Goal: Task Accomplishment & Management: Complete application form

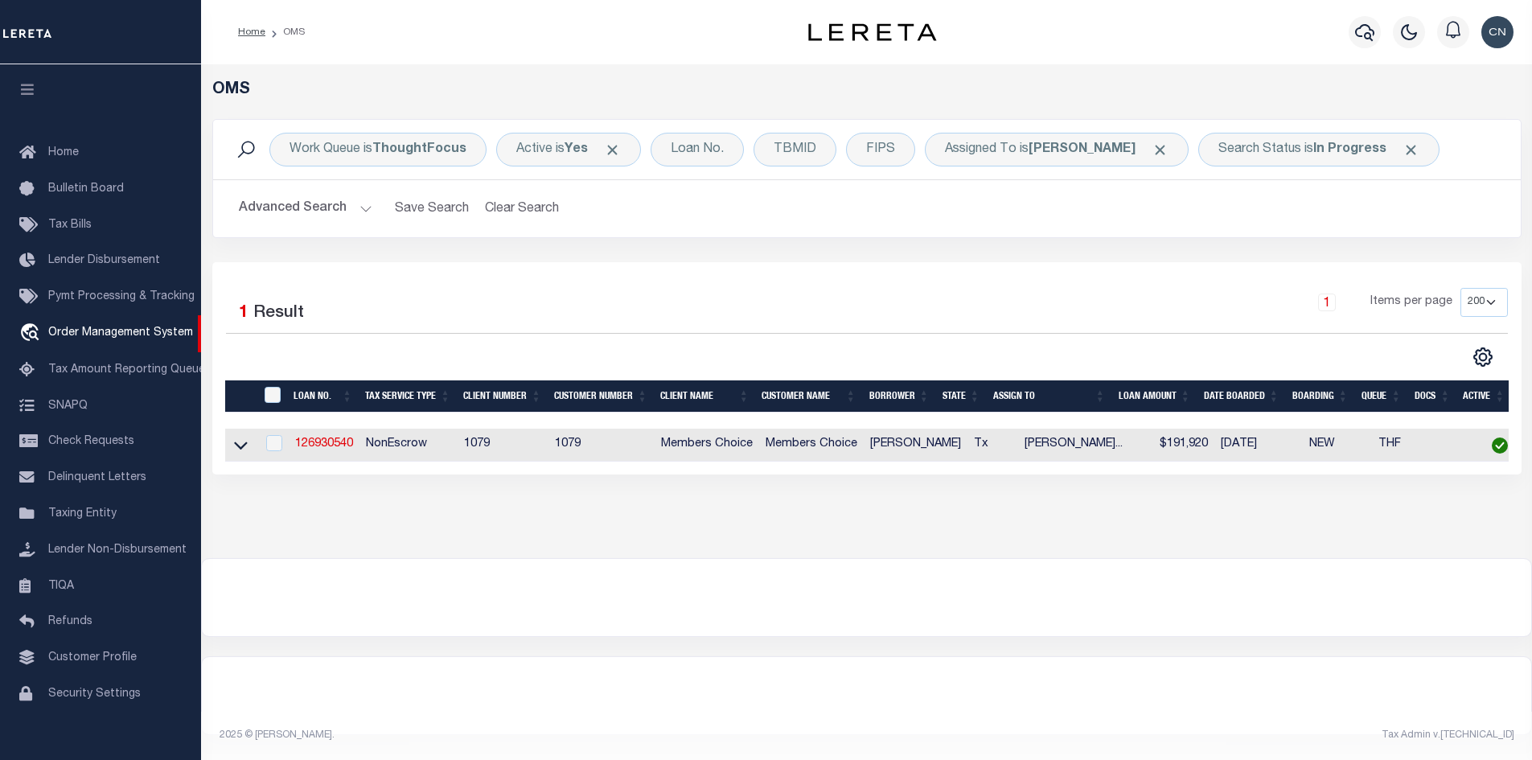
select select "200"
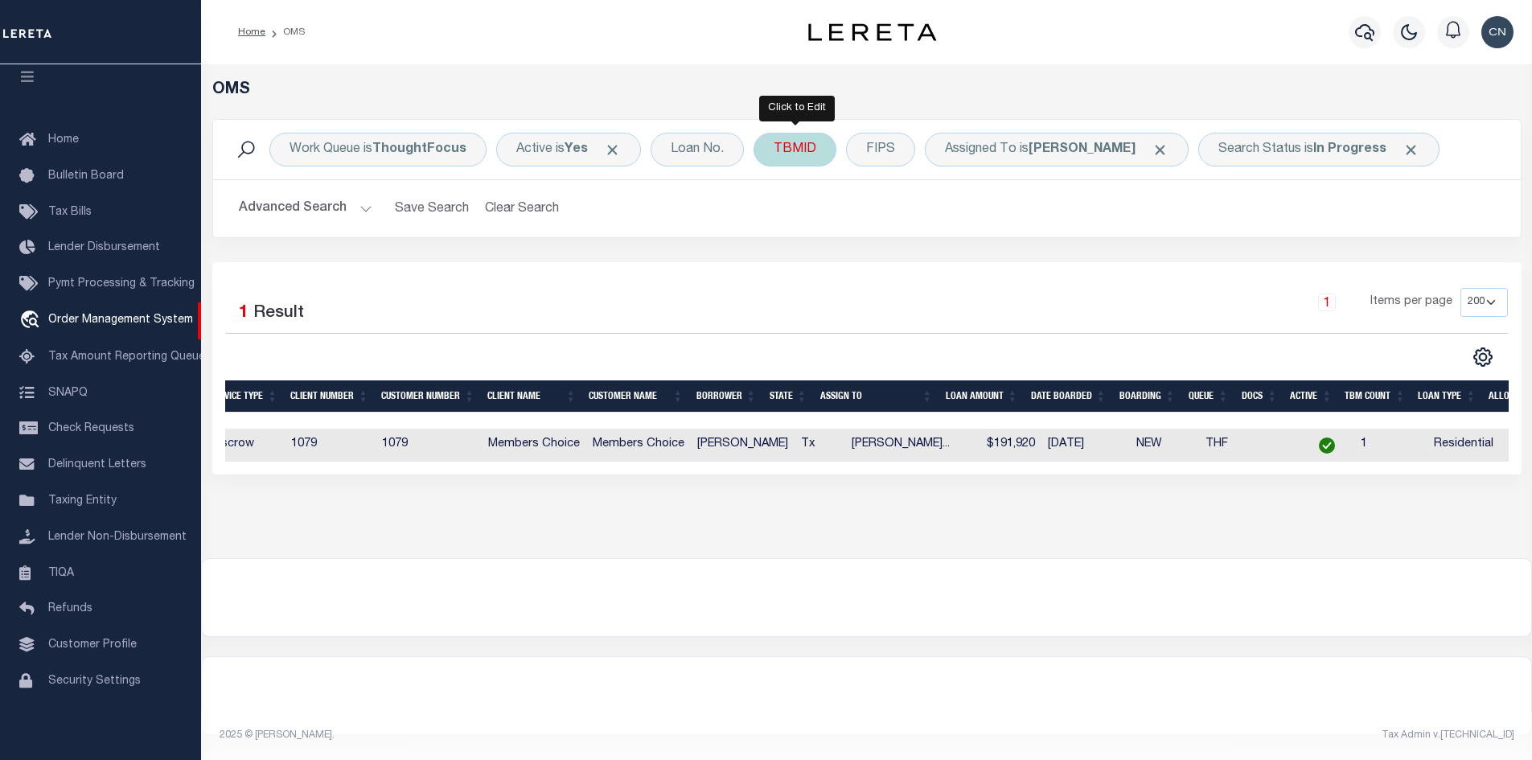
click at [807, 155] on div "TBMID" at bounding box center [795, 150] width 83 height 34
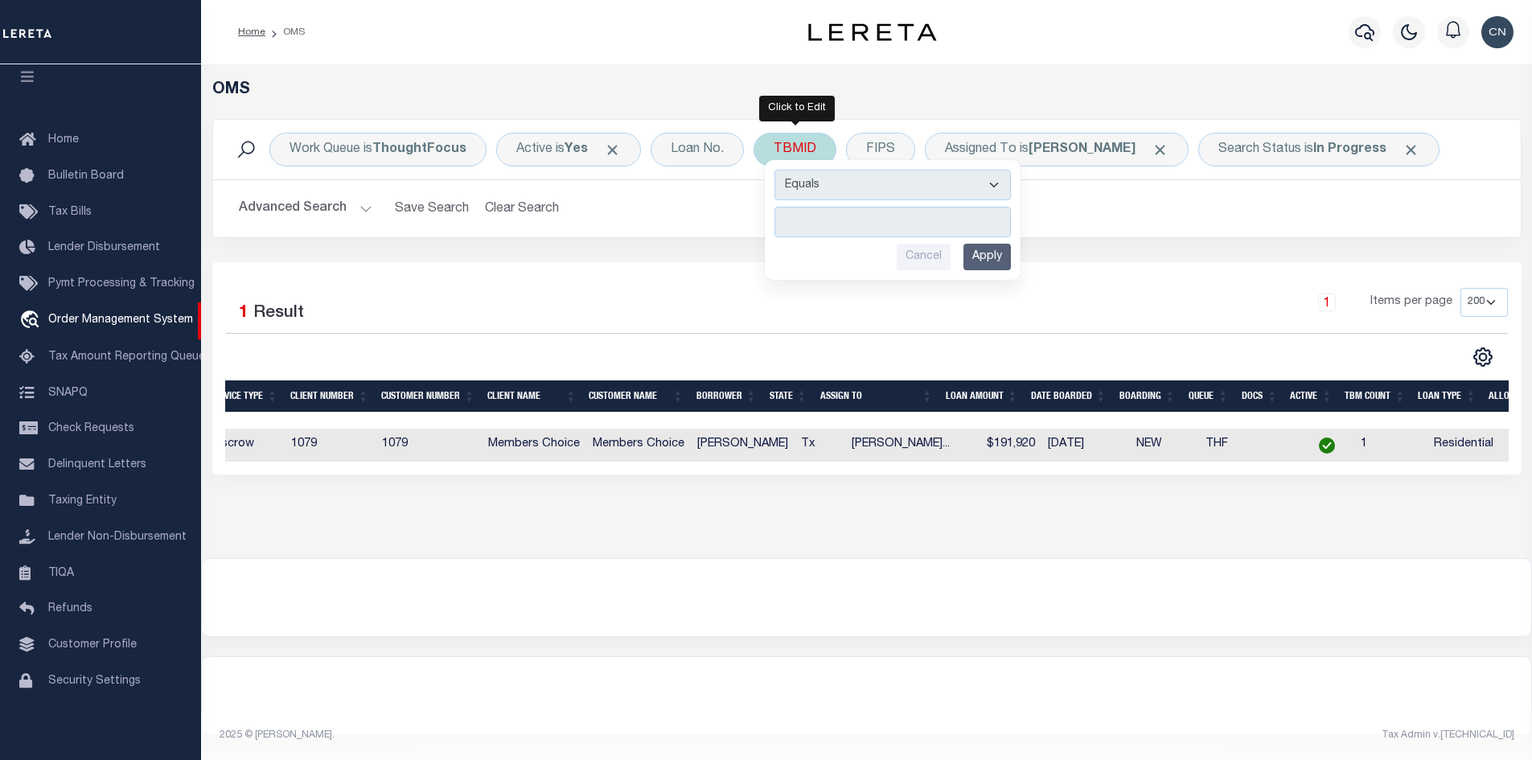
click at [828, 209] on input "number" at bounding box center [892, 222] width 236 height 31
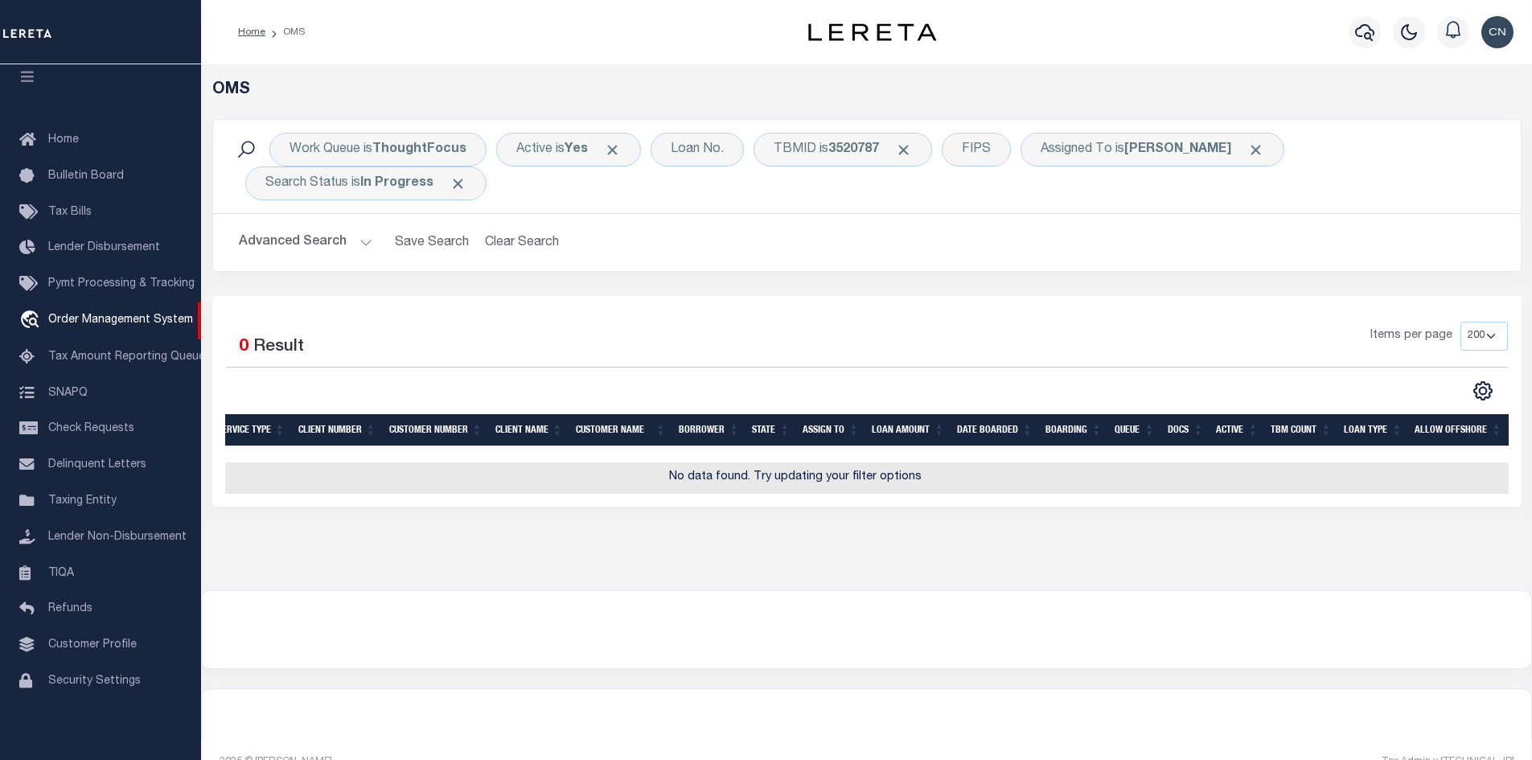
scroll to position [0, 142]
click at [463, 186] on span "Click to Remove" at bounding box center [458, 183] width 17 height 17
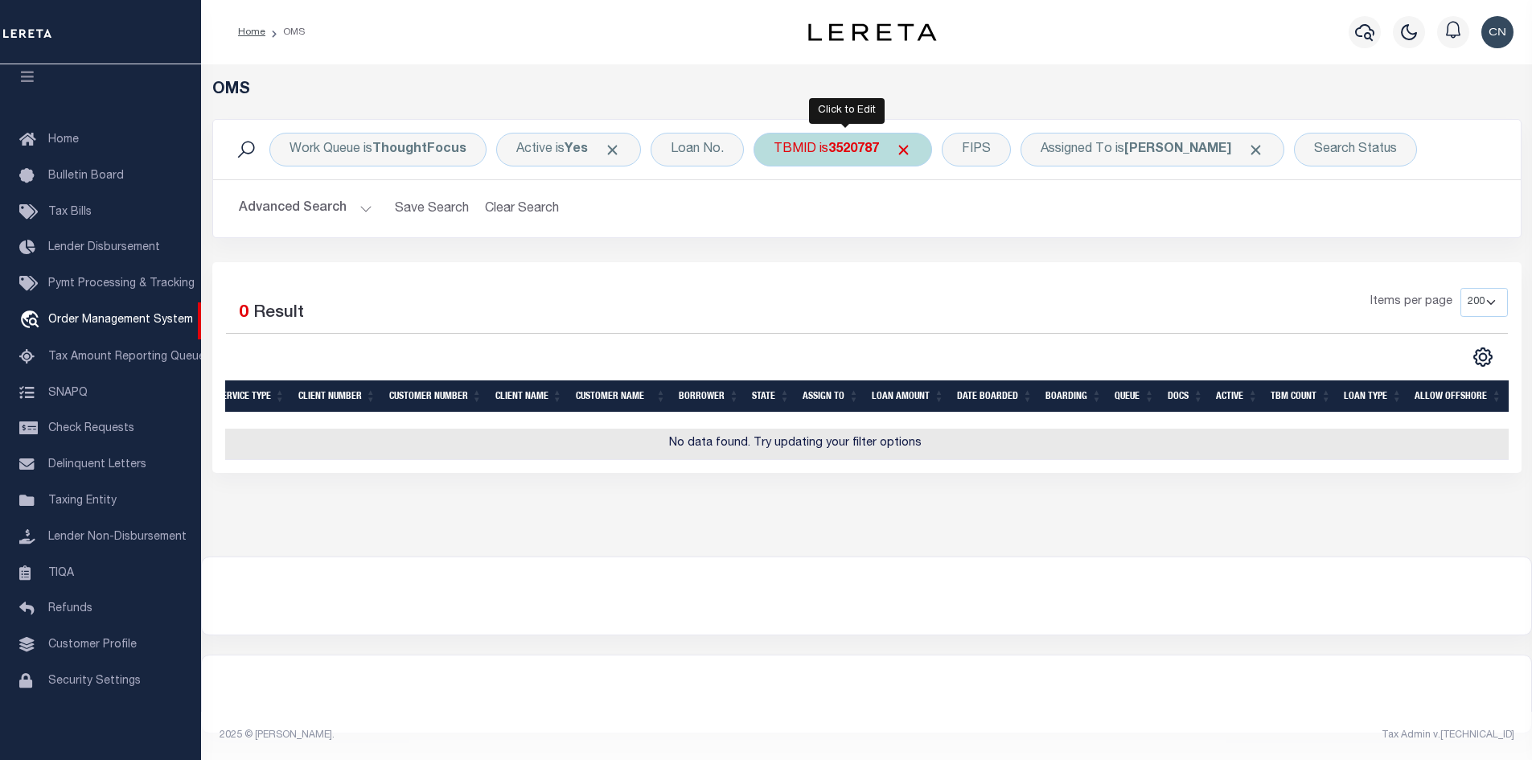
click at [840, 146] on b "3520787" at bounding box center [853, 149] width 51 height 13
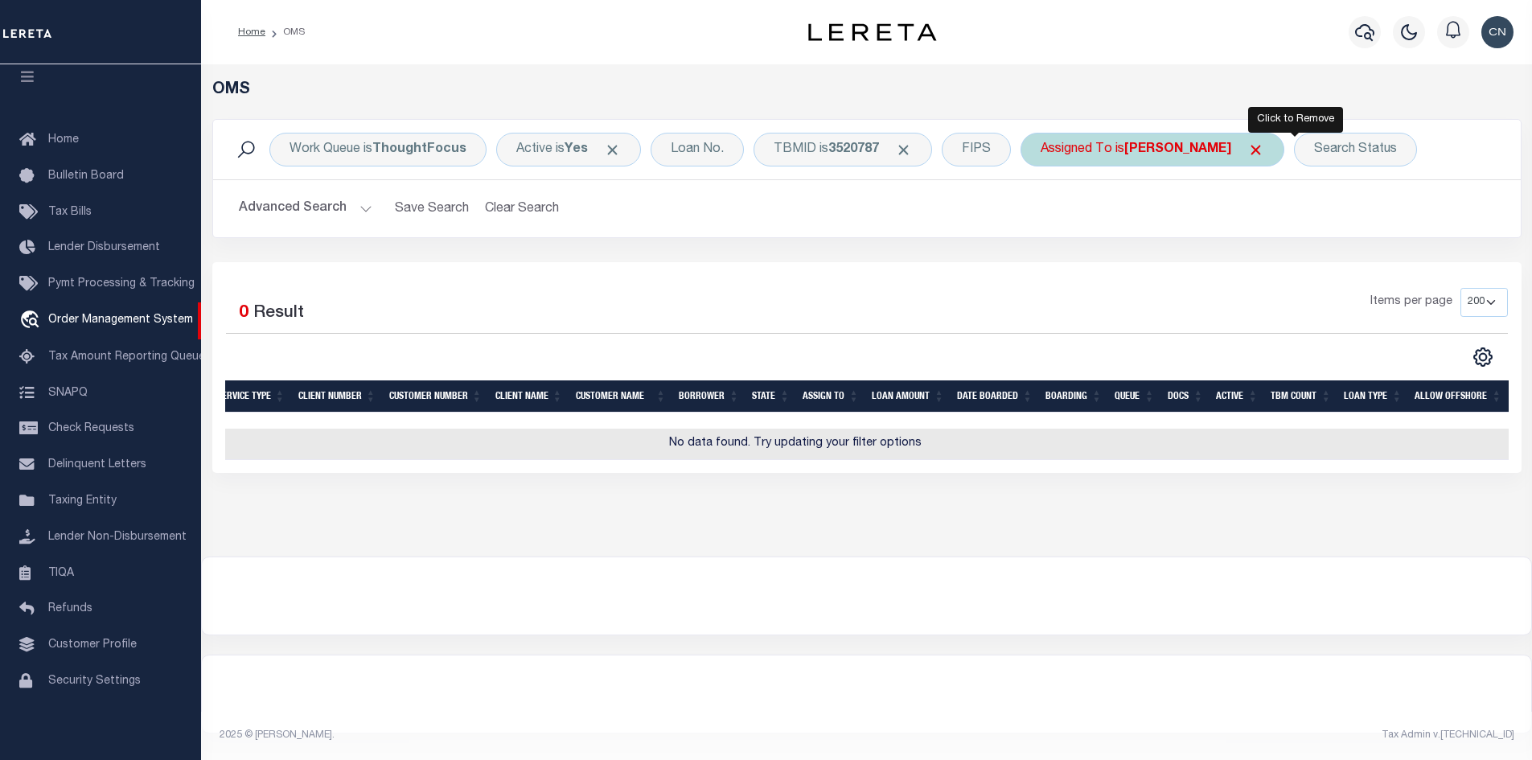
click at [1264, 148] on span "Click to Remove" at bounding box center [1255, 150] width 17 height 17
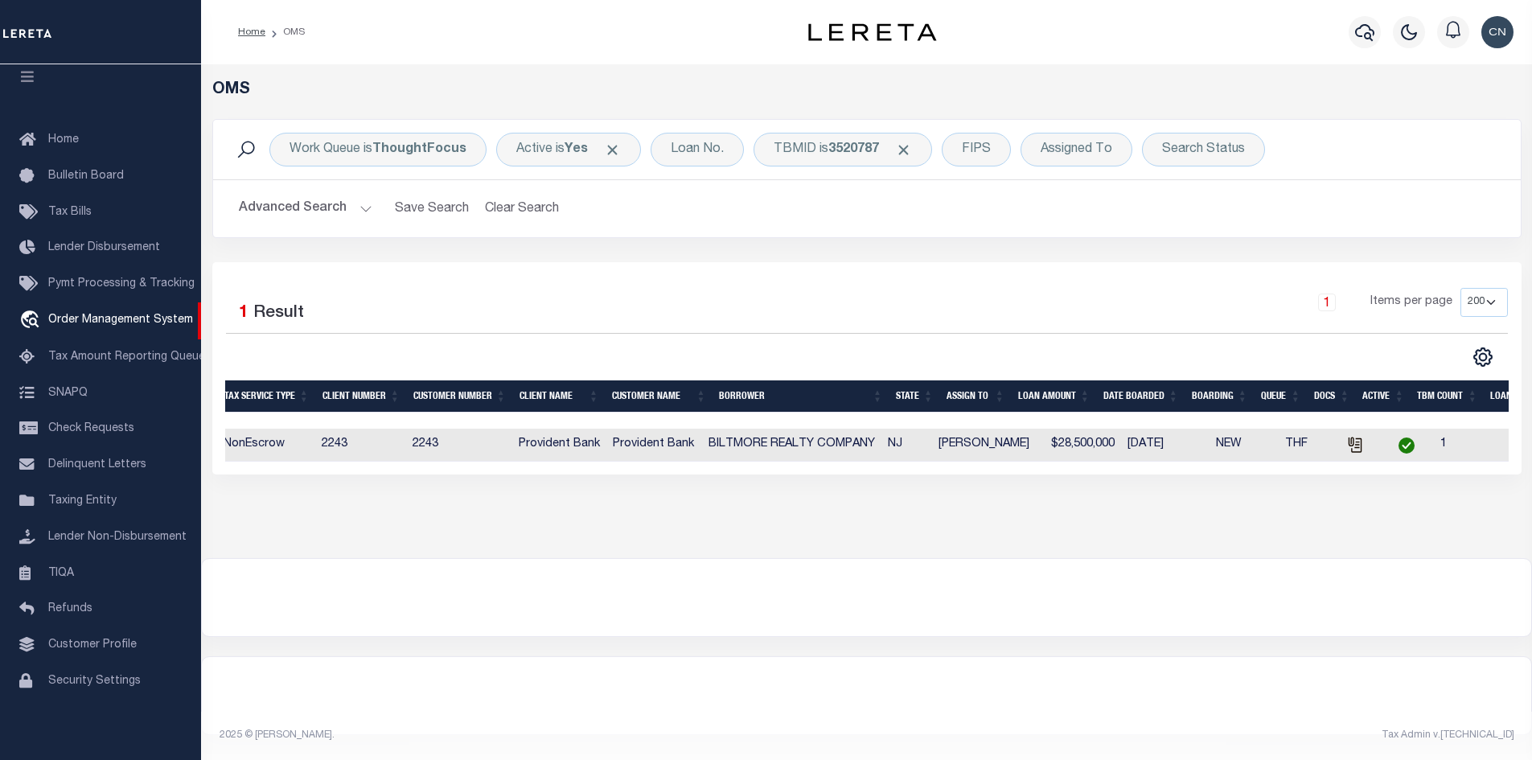
scroll to position [0, 0]
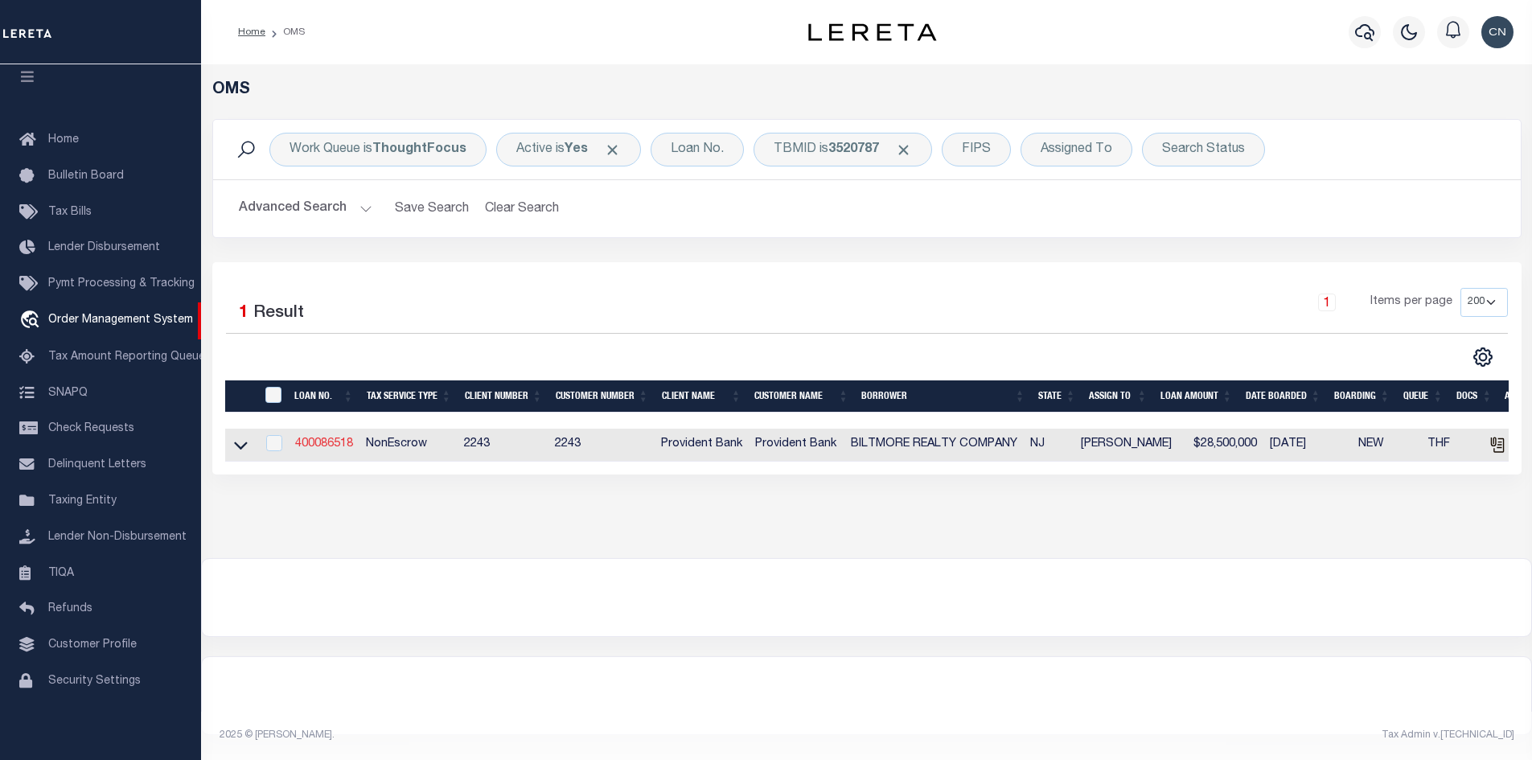
click at [316, 446] on link "400086518" at bounding box center [324, 443] width 58 height 11
type input "400086518"
type input "BILTMORE REALTY COMPANY"
select select
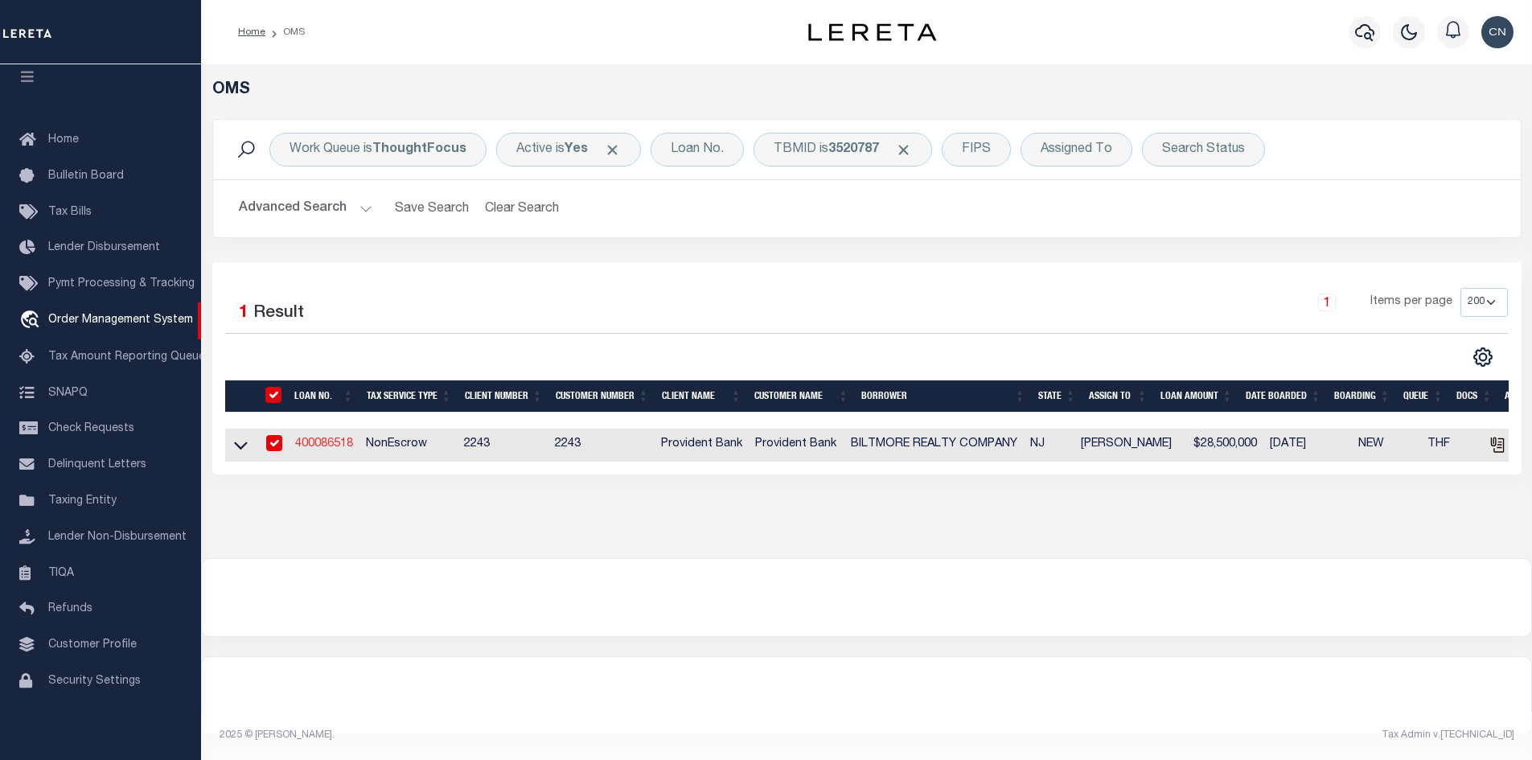
type input "[DATE]"
select select "10"
select select "NonEscrow"
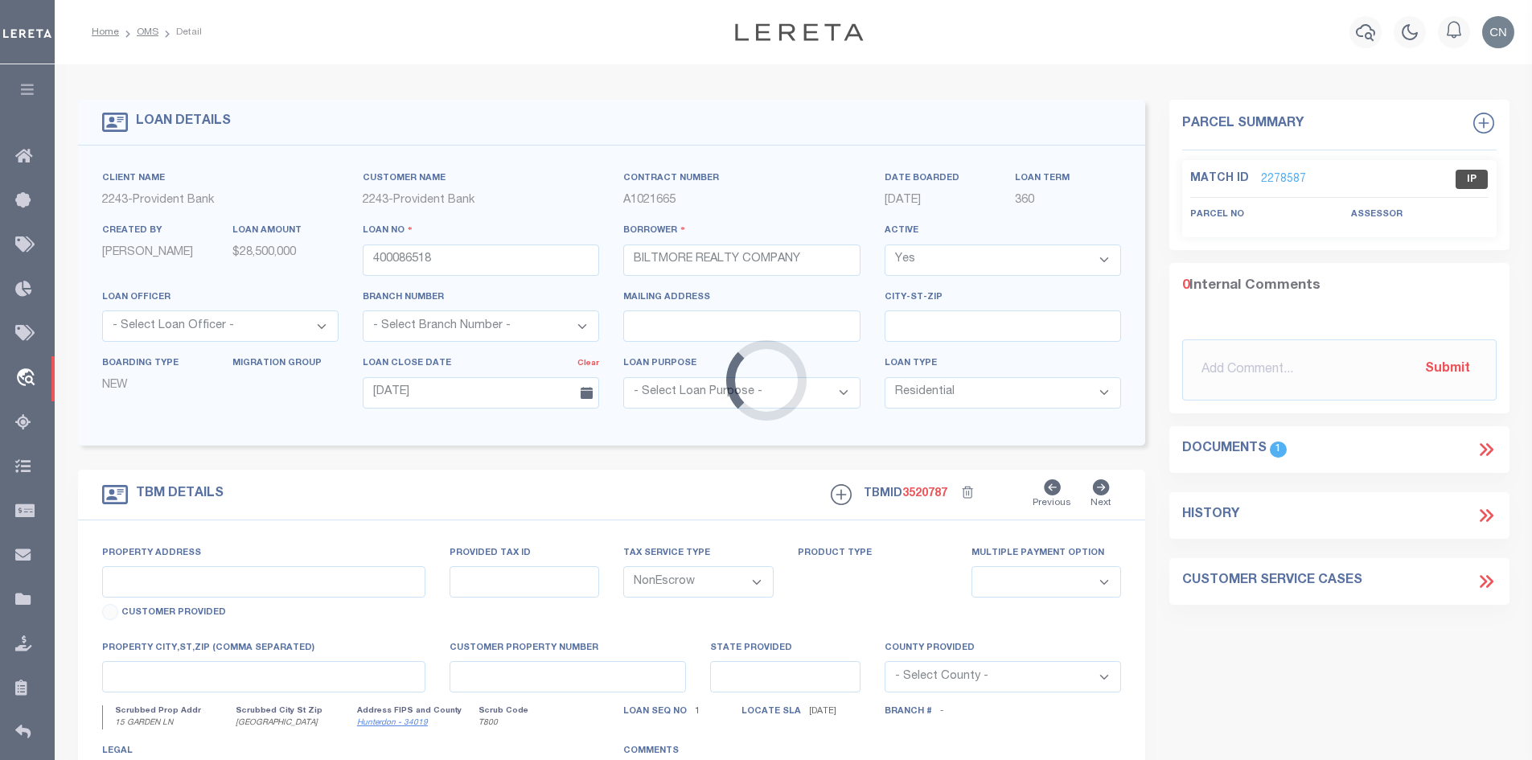
type input "15 GARDEN LN"
select select
type input "[GEOGRAPHIC_DATA]"
type input "NJ"
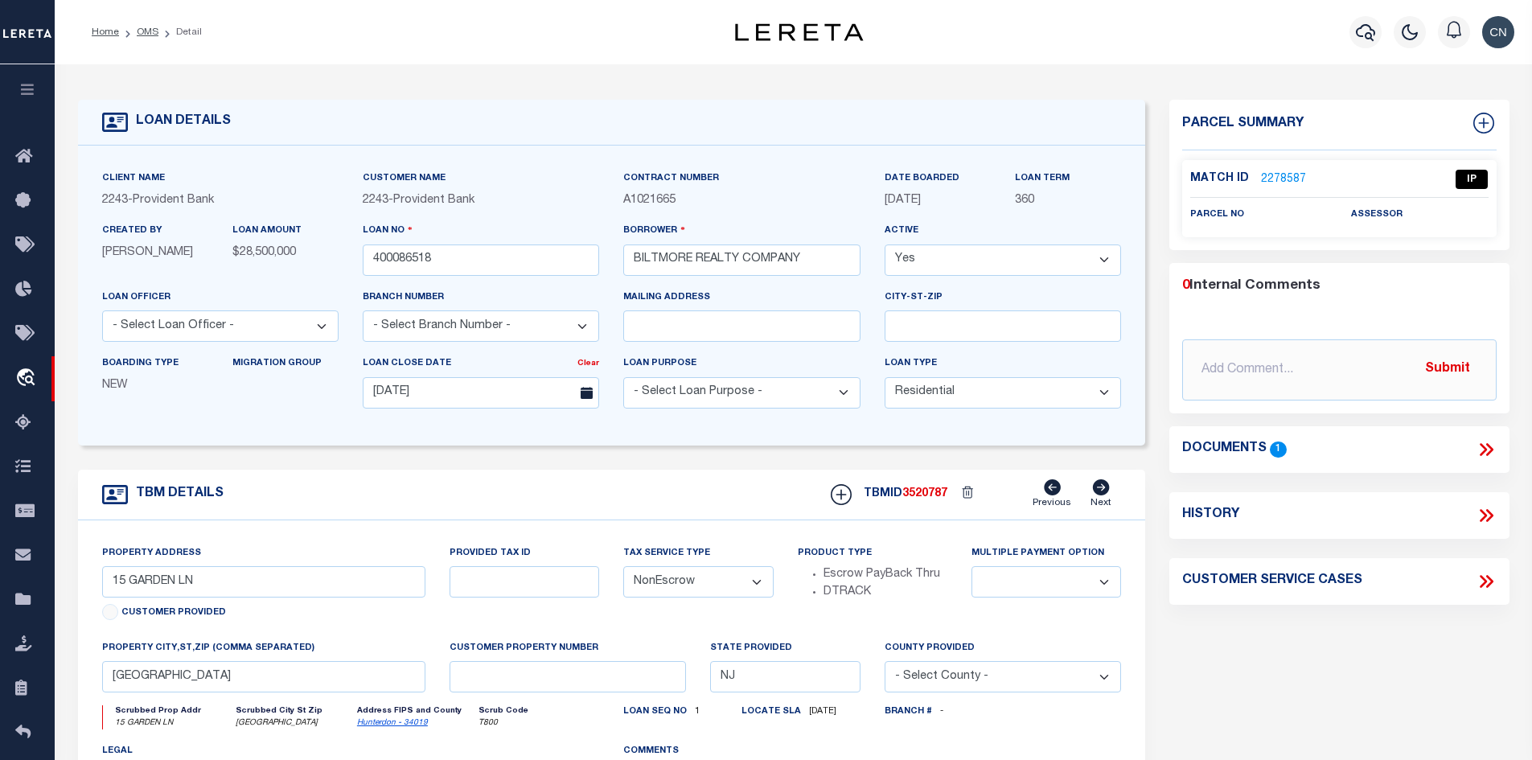
click at [1481, 449] on icon at bounding box center [1486, 449] width 21 height 21
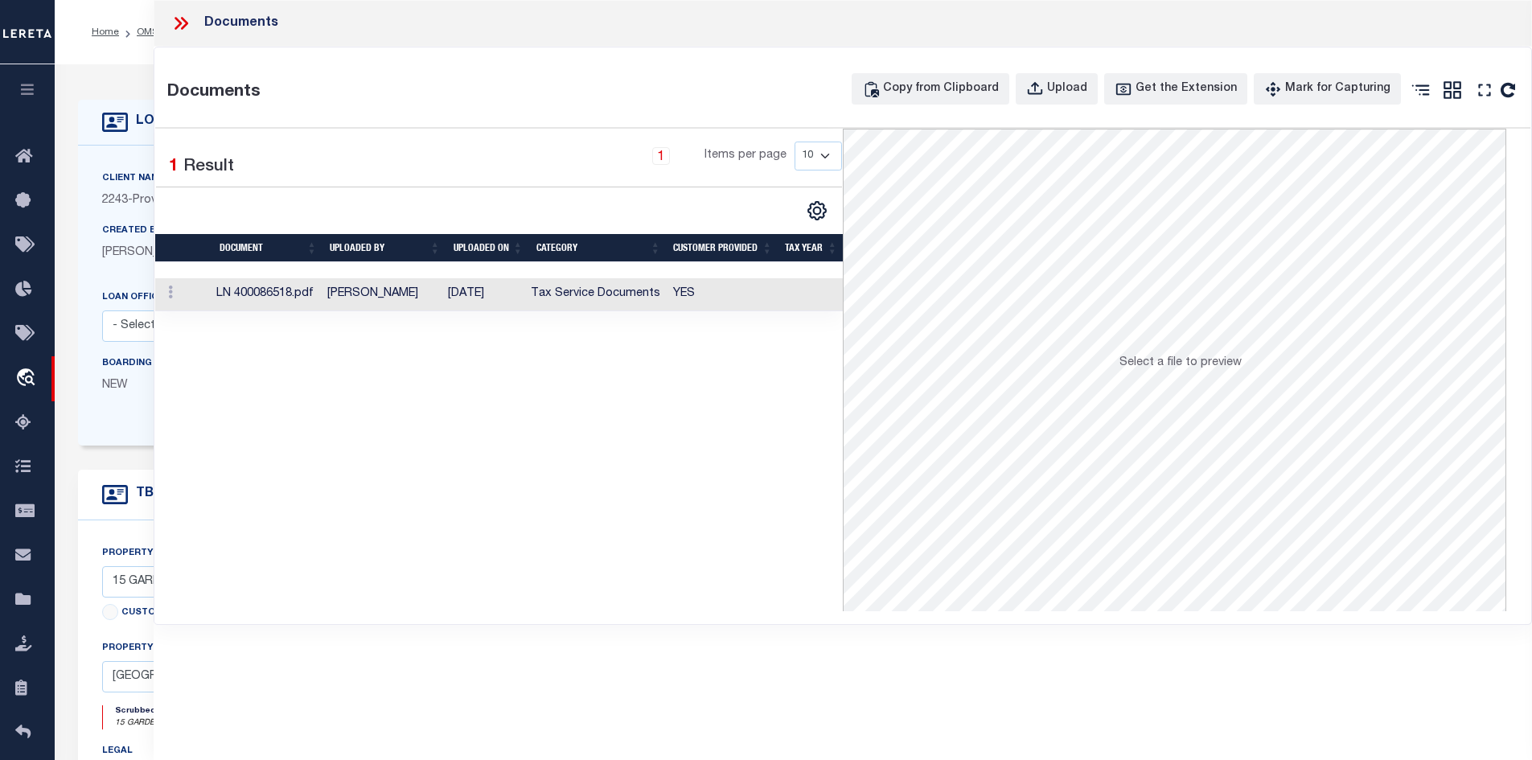
click at [524, 295] on td "[DATE]" at bounding box center [483, 294] width 83 height 33
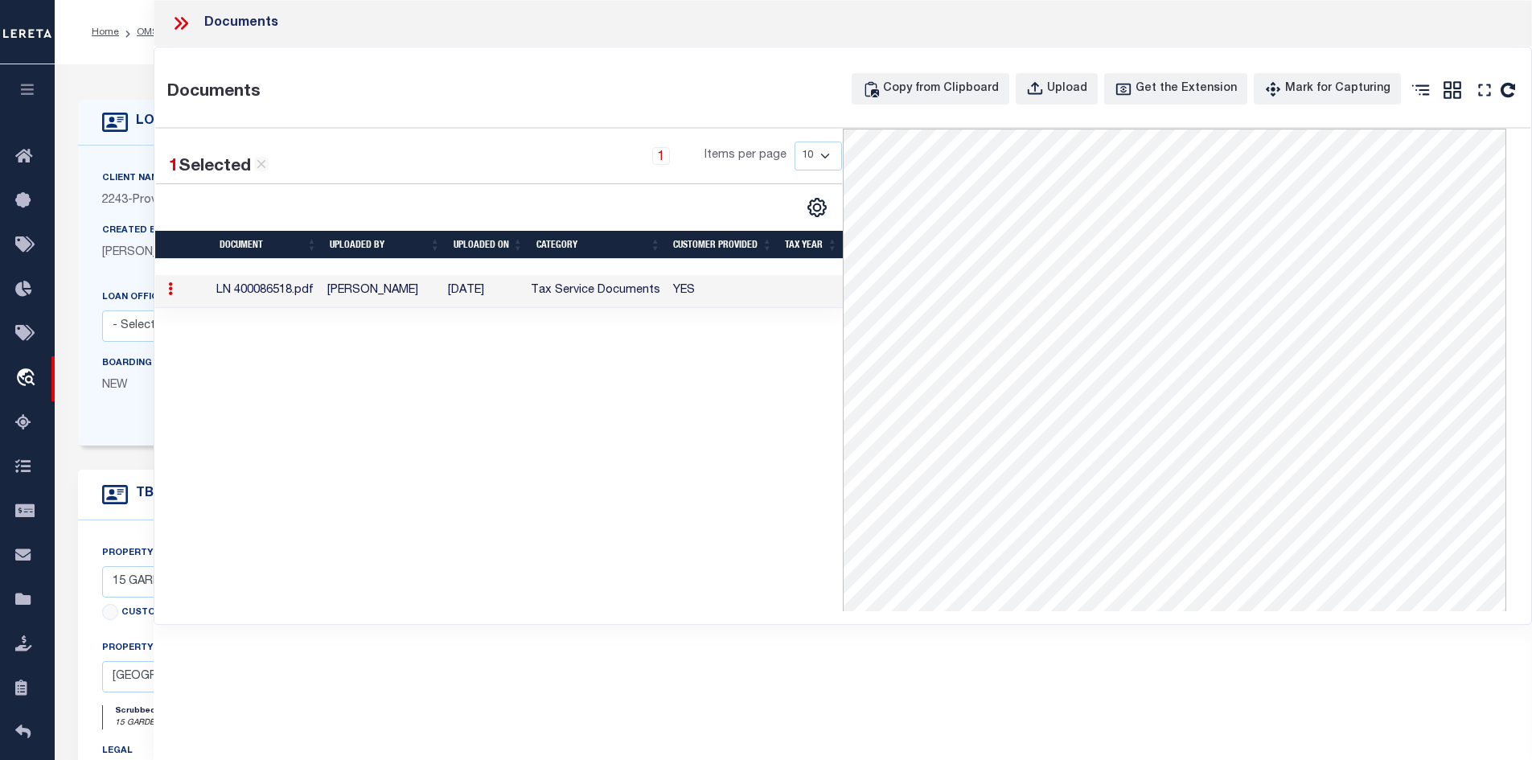
click at [177, 18] on icon at bounding box center [178, 23] width 7 height 13
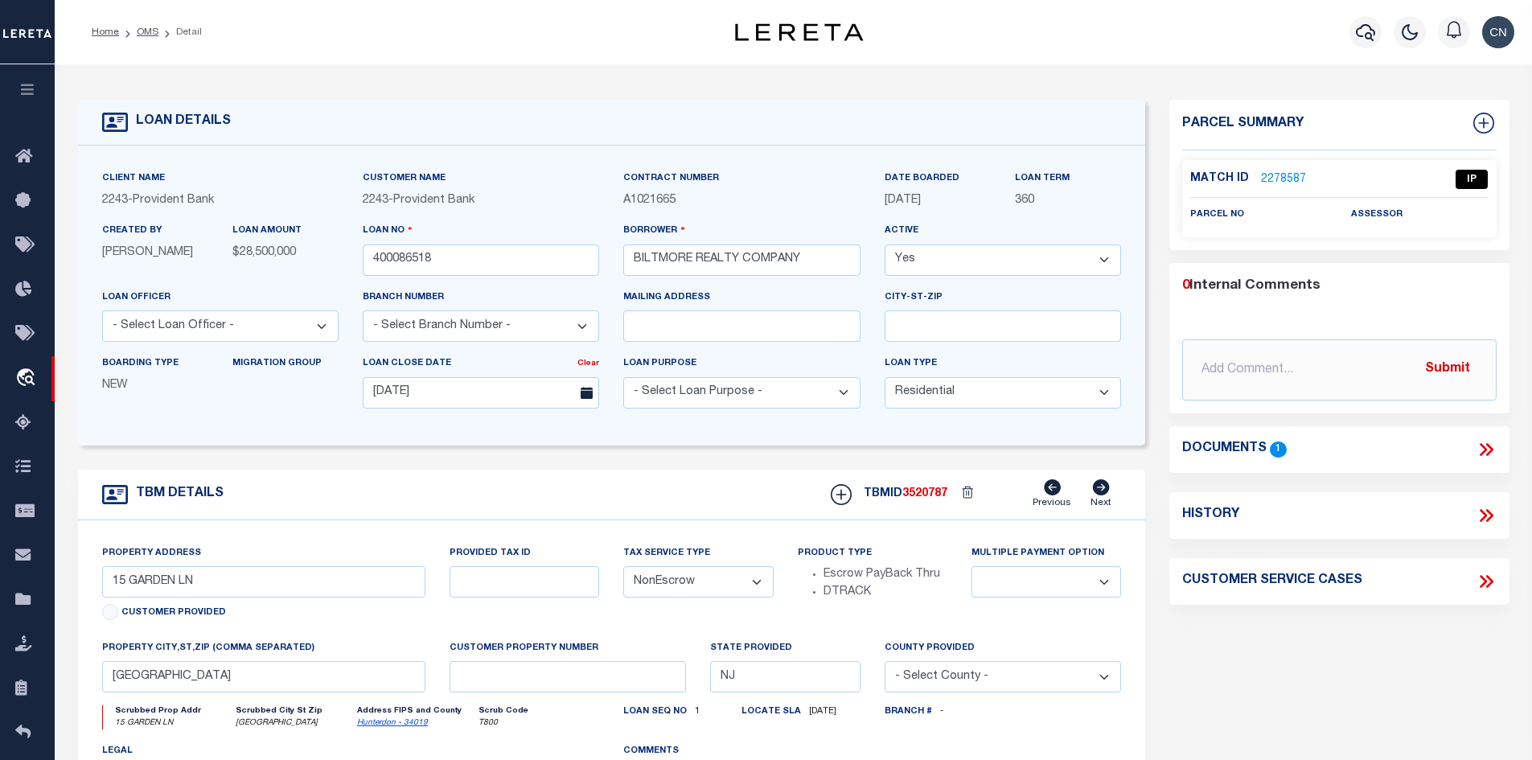
click at [1287, 178] on link "2278587" at bounding box center [1283, 179] width 45 height 17
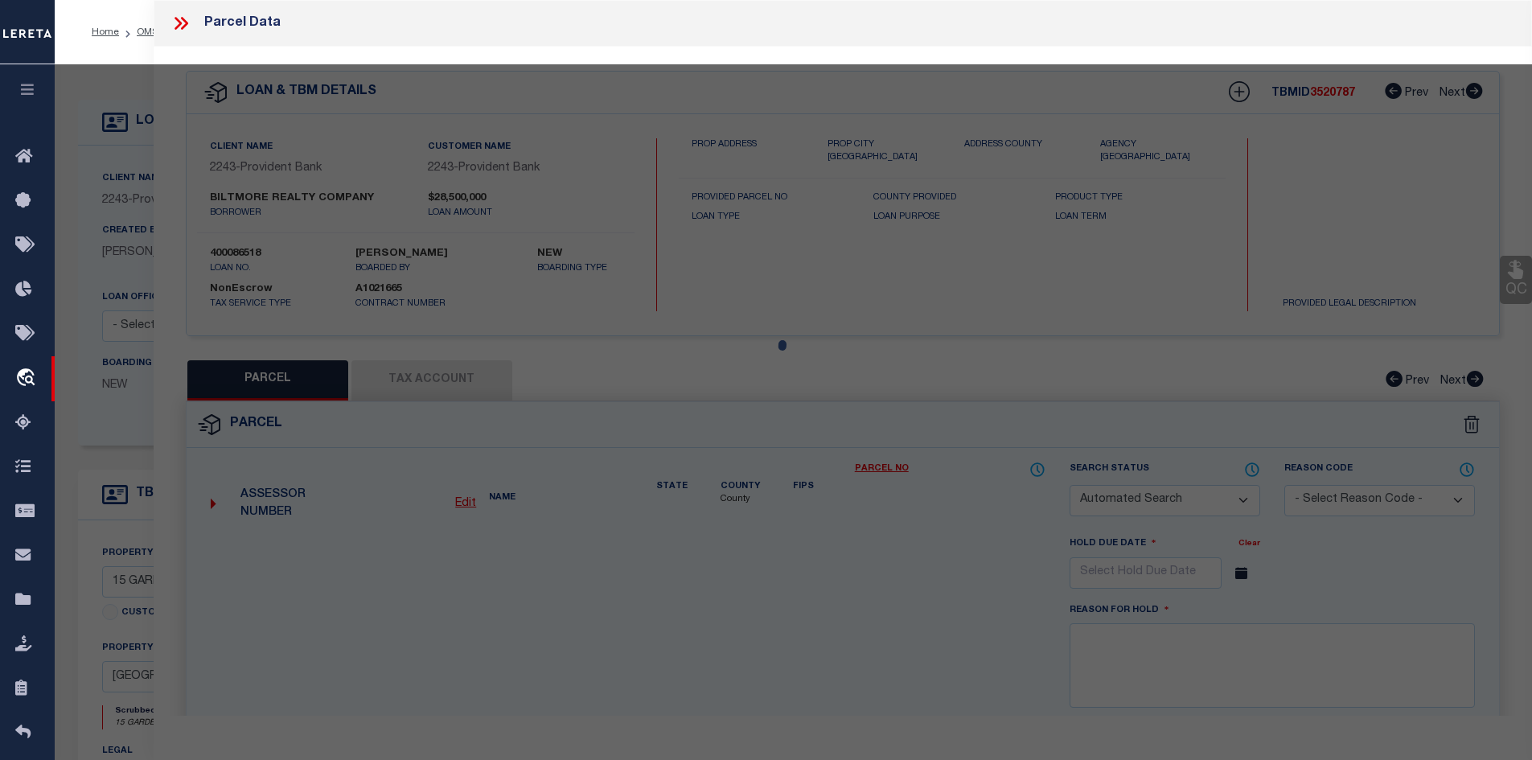
checkbox input "false"
select select "IP"
checkbox input "false"
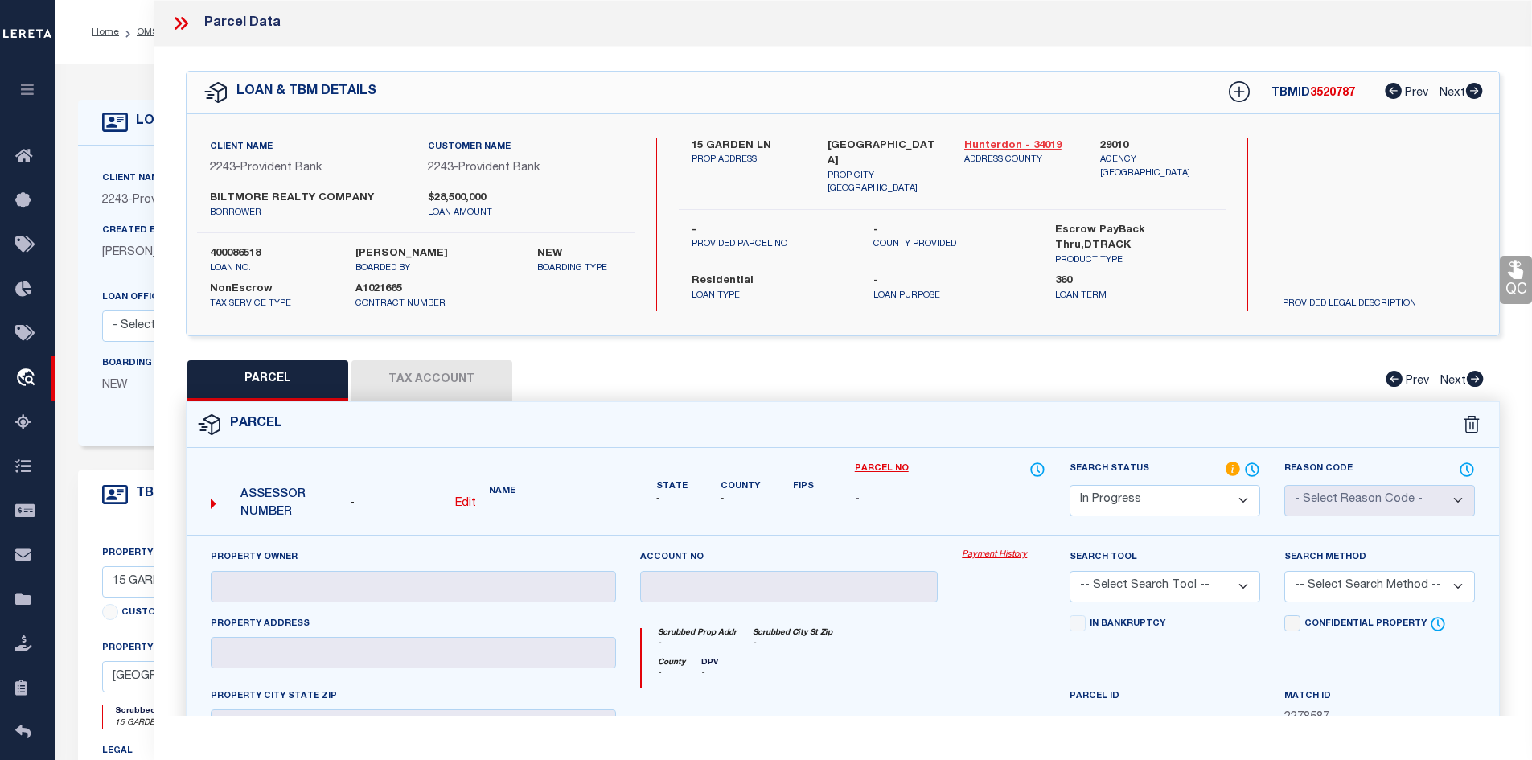
click at [1011, 146] on link "Hunterdon - 34019" at bounding box center [1020, 146] width 113 height 16
drag, startPoint x: 692, startPoint y: 141, endPoint x: 772, endPoint y: 144, distance: 79.7
click at [772, 144] on label "15 GARDEN LN" at bounding box center [748, 146] width 113 height 16
copy label "15 GARDEN LN"
drag, startPoint x: 827, startPoint y: 140, endPoint x: 917, endPoint y: 141, distance: 90.1
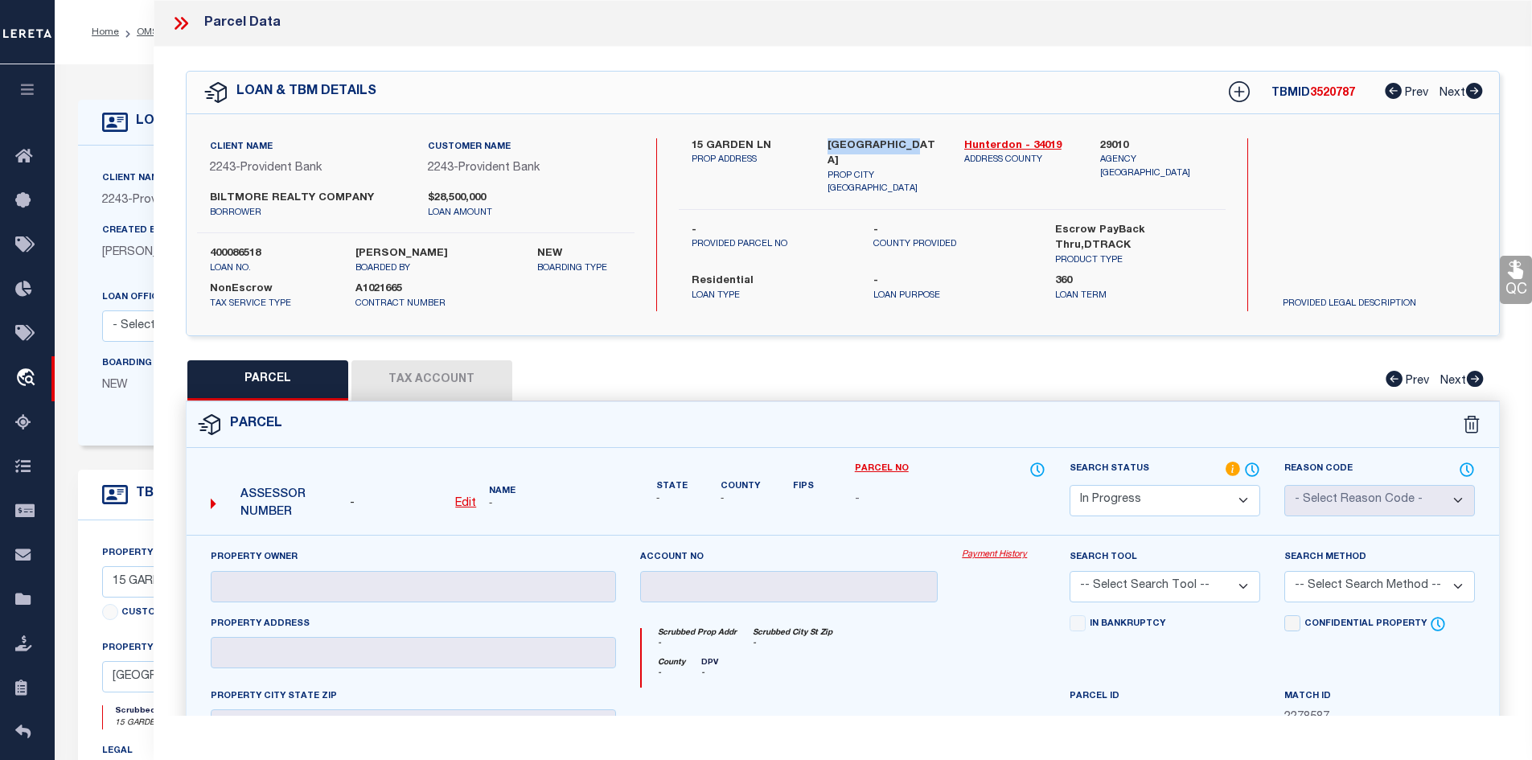
click at [917, 141] on div "[GEOGRAPHIC_DATA] PROP CITY [GEOGRAPHIC_DATA]" at bounding box center [883, 167] width 137 height 58
copy label "[GEOGRAPHIC_DATA] [GEOGRAPHIC_DATA]"
drag, startPoint x: 960, startPoint y: 138, endPoint x: 1018, endPoint y: 139, distance: 57.9
click at [1018, 139] on div "Hunterdon - 34019 ADDRESS COUNTY" at bounding box center [1020, 167] width 137 height 58
copy link "Hunterdon"
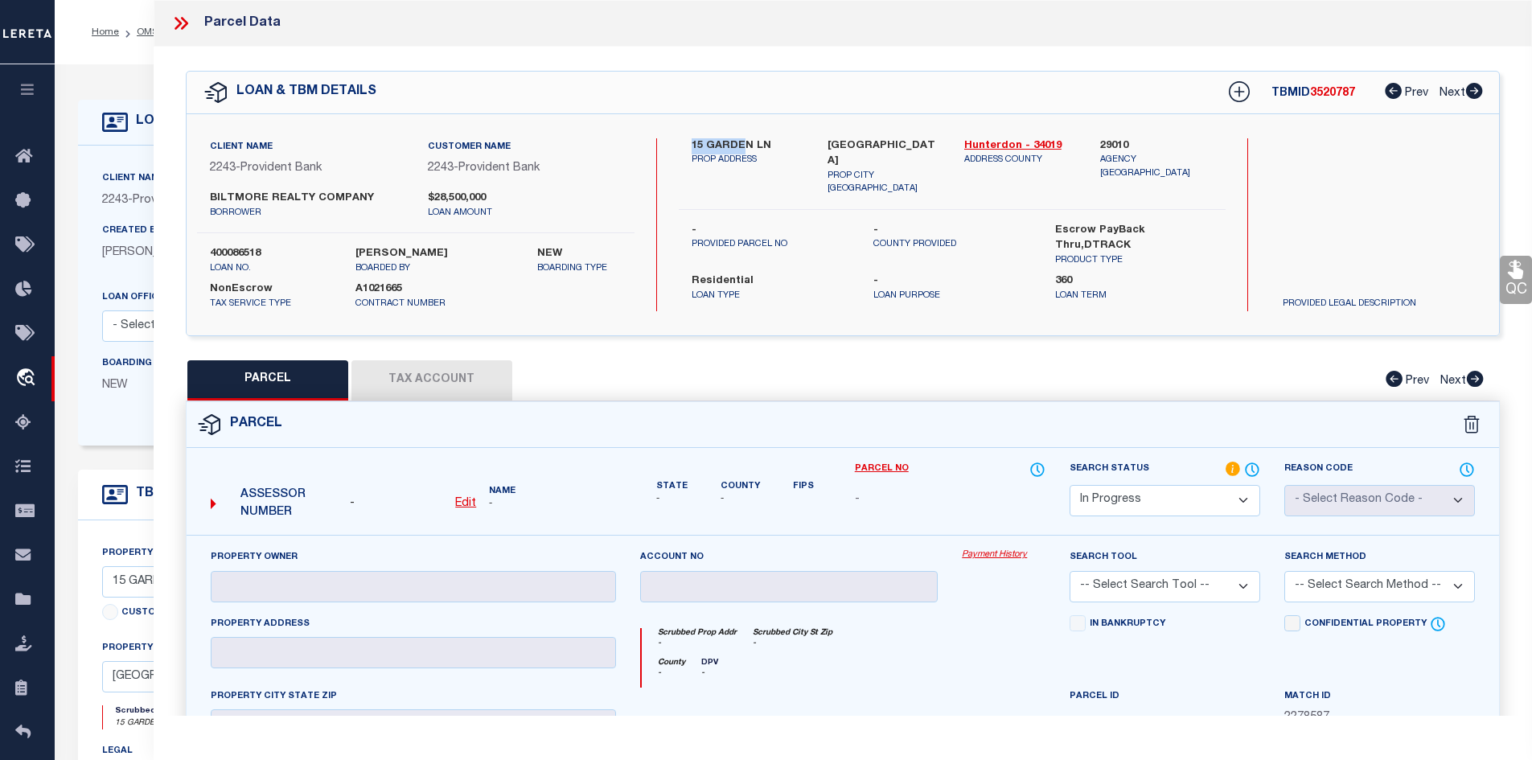
drag, startPoint x: 693, startPoint y: 142, endPoint x: 744, endPoint y: 142, distance: 50.7
click at [744, 142] on label "15 GARDEN LN" at bounding box center [748, 146] width 113 height 16
copy label "15 GARDE"
drag, startPoint x: 787, startPoint y: 163, endPoint x: 741, endPoint y: 175, distance: 47.2
click at [787, 163] on p "PROP ADDRESS" at bounding box center [748, 161] width 113 height 14
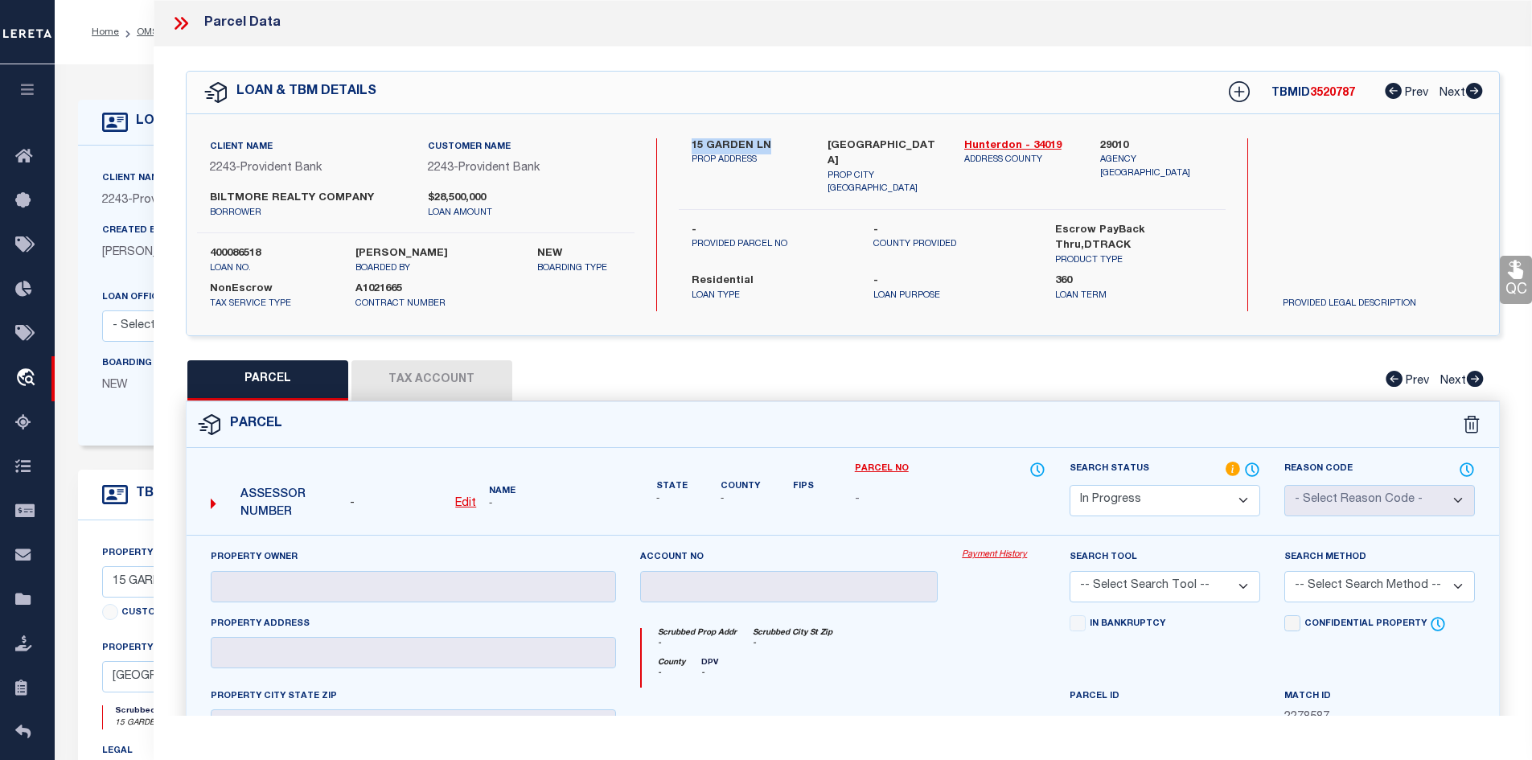
drag, startPoint x: 688, startPoint y: 143, endPoint x: 783, endPoint y: 146, distance: 94.1
click at [783, 146] on div "15 GARDEN LN PROP ADDRESS" at bounding box center [748, 167] width 137 height 58
copy label "15 GARDEN LN"
drag, startPoint x: 826, startPoint y: 139, endPoint x: 919, endPoint y: 141, distance: 93.3
click at [919, 141] on div "[GEOGRAPHIC_DATA] PROP CITY [GEOGRAPHIC_DATA]" at bounding box center [883, 167] width 137 height 58
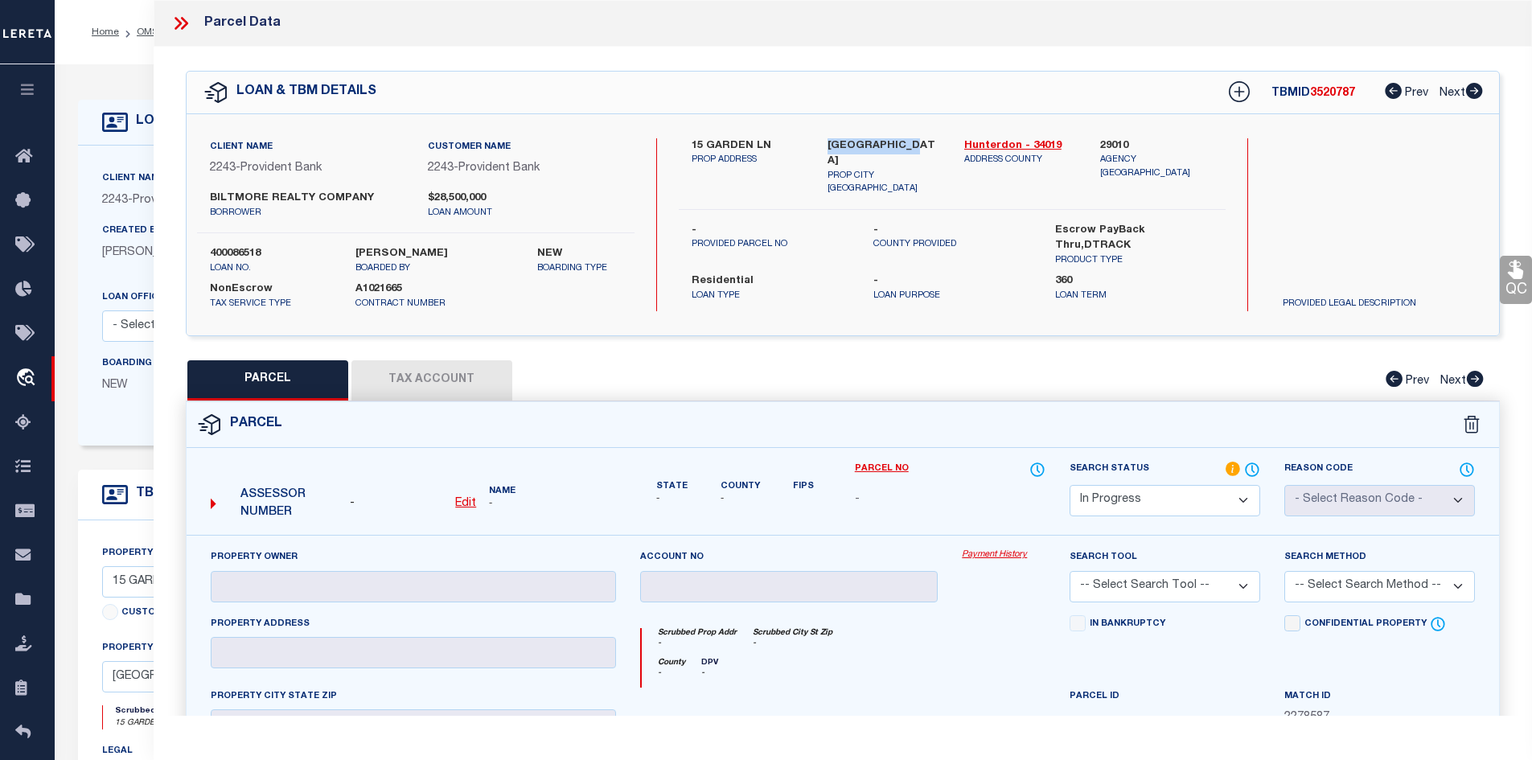
copy label "[GEOGRAPHIC_DATA] [GEOGRAPHIC_DATA]"
drag, startPoint x: 695, startPoint y: 140, endPoint x: 768, endPoint y: 143, distance: 73.3
click at [768, 143] on label "15 GARDEN LN" at bounding box center [748, 146] width 113 height 16
drag, startPoint x: 691, startPoint y: 142, endPoint x: 783, endPoint y: 146, distance: 91.7
click at [783, 146] on label "15 GARDEN LN" at bounding box center [748, 146] width 113 height 16
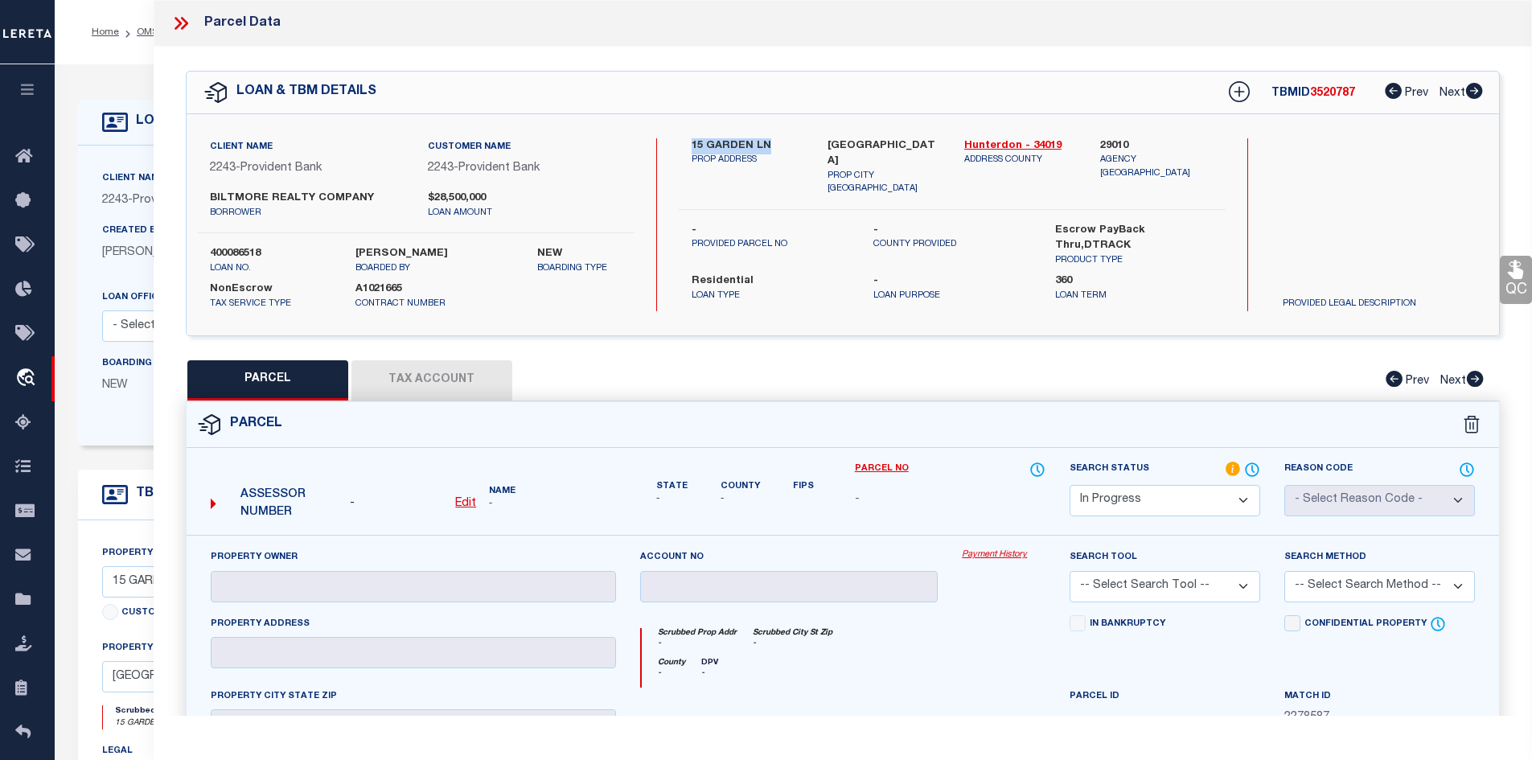
copy label "15 GARDEN LN"
drag, startPoint x: 827, startPoint y: 145, endPoint x: 943, endPoint y: 142, distance: 116.6
click at [943, 142] on div "[GEOGRAPHIC_DATA] PROP CITY [GEOGRAPHIC_DATA]" at bounding box center [883, 167] width 137 height 58
click at [1012, 146] on link "Hunterdon - 34019" at bounding box center [1020, 146] width 113 height 16
drag, startPoint x: 956, startPoint y: 139, endPoint x: 1022, endPoint y: 144, distance: 66.1
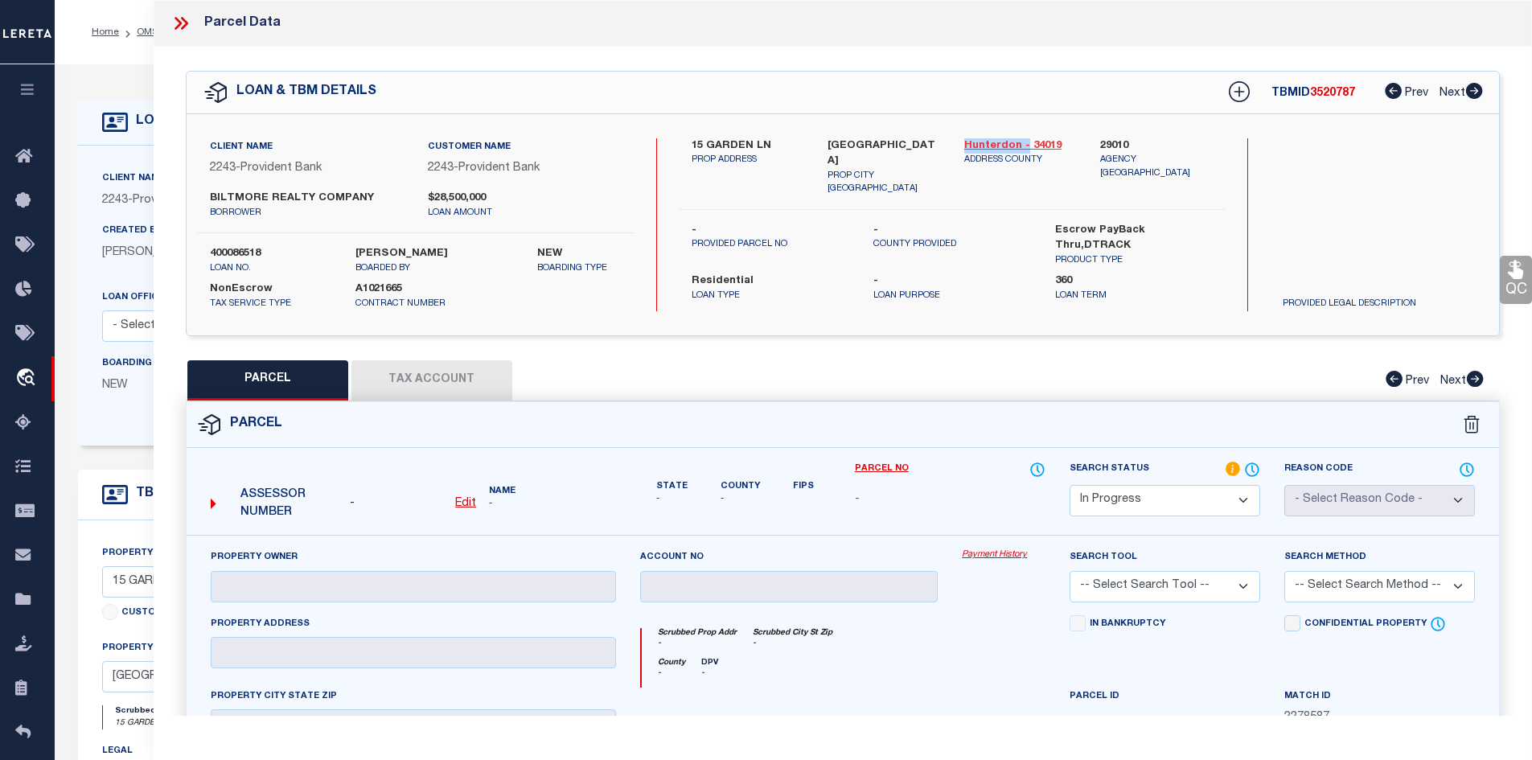
click at [1022, 144] on div "Hunterdon - 34019 ADDRESS COUNTY" at bounding box center [1020, 167] width 137 height 58
copy link "Hunterdon -"
click at [1060, 180] on div "Hunterdon - 34019 ADDRESS COUNTY" at bounding box center [1020, 167] width 137 height 58
drag, startPoint x: 958, startPoint y: 142, endPoint x: 1021, endPoint y: 144, distance: 63.6
click at [1021, 144] on div "Hunterdon - 34019 ADDRESS COUNTY" at bounding box center [1020, 167] width 137 height 58
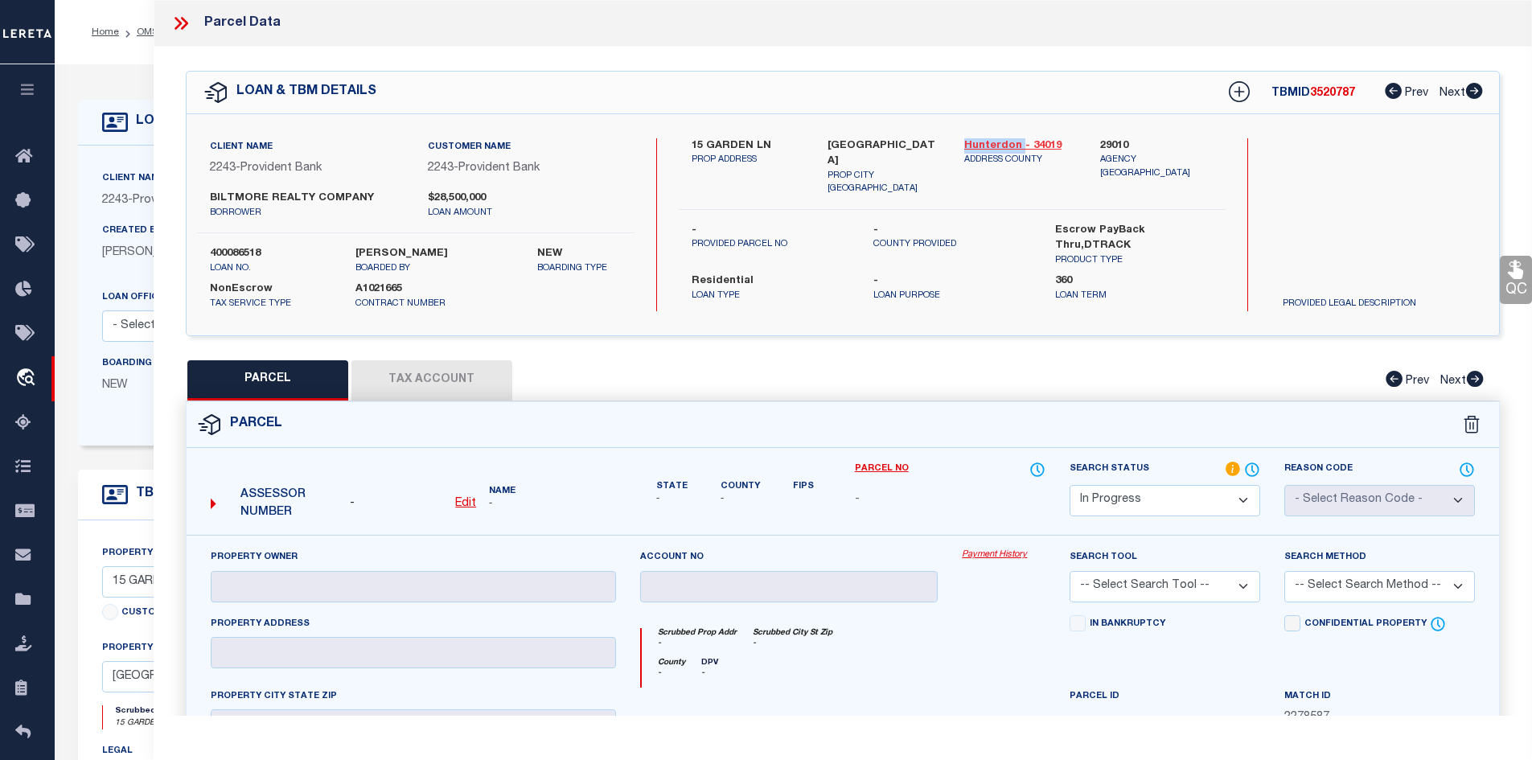
copy link "Hunterdon"
drag, startPoint x: 687, startPoint y: 141, endPoint x: 748, endPoint y: 142, distance: 61.1
click at [748, 142] on div "15 GARDEN LN PROP ADDRESS" at bounding box center [748, 167] width 137 height 58
copy label "15 GARDEN"
drag, startPoint x: 824, startPoint y: 141, endPoint x: 893, endPoint y: 144, distance: 69.2
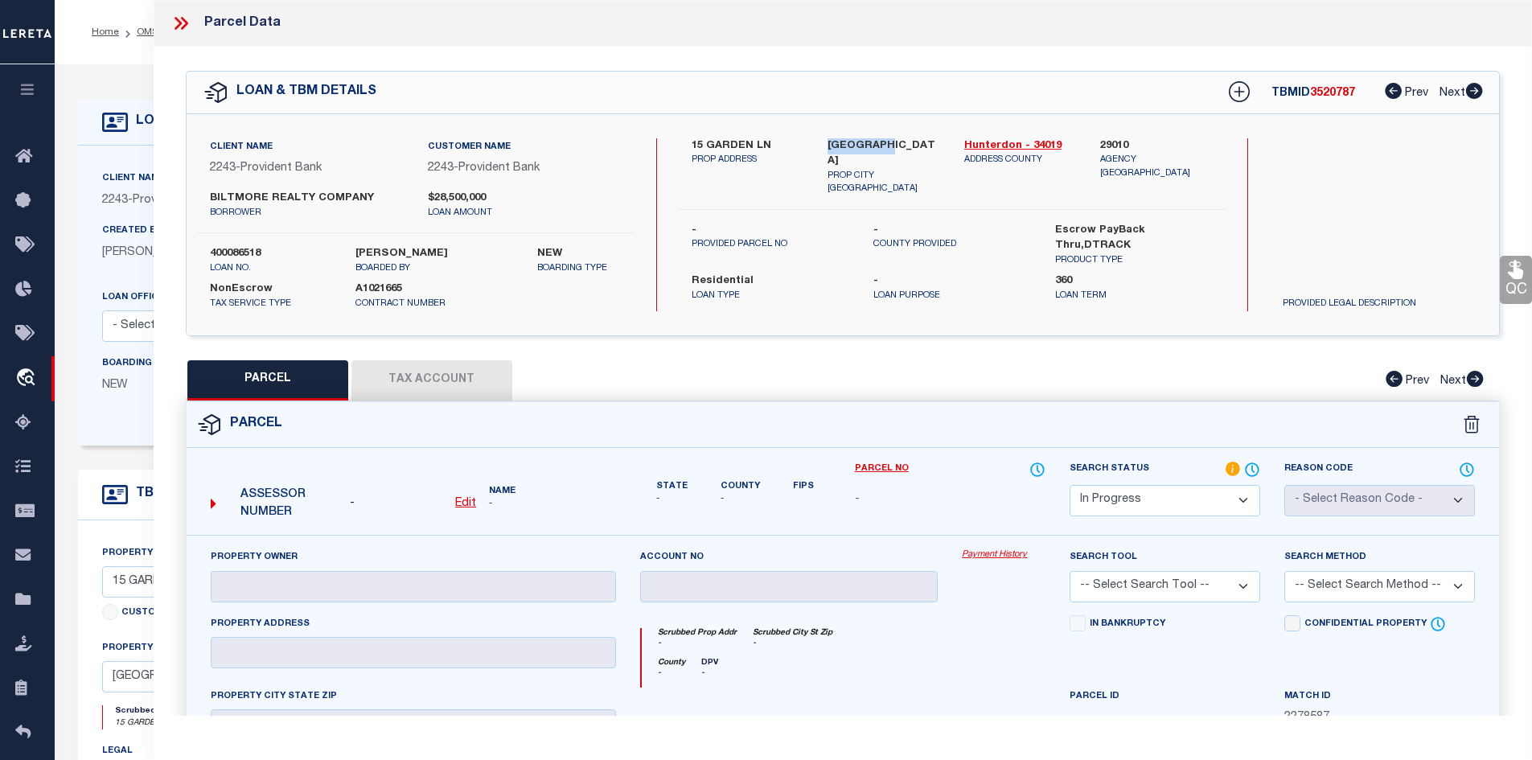
click at [893, 144] on div "[GEOGRAPHIC_DATA] PROP CITY [GEOGRAPHIC_DATA]" at bounding box center [883, 167] width 137 height 58
click at [926, 166] on label "[GEOGRAPHIC_DATA]" at bounding box center [884, 153] width 113 height 31
click at [469, 503] on u "Edit" at bounding box center [465, 503] width 21 height 11
select select "IP"
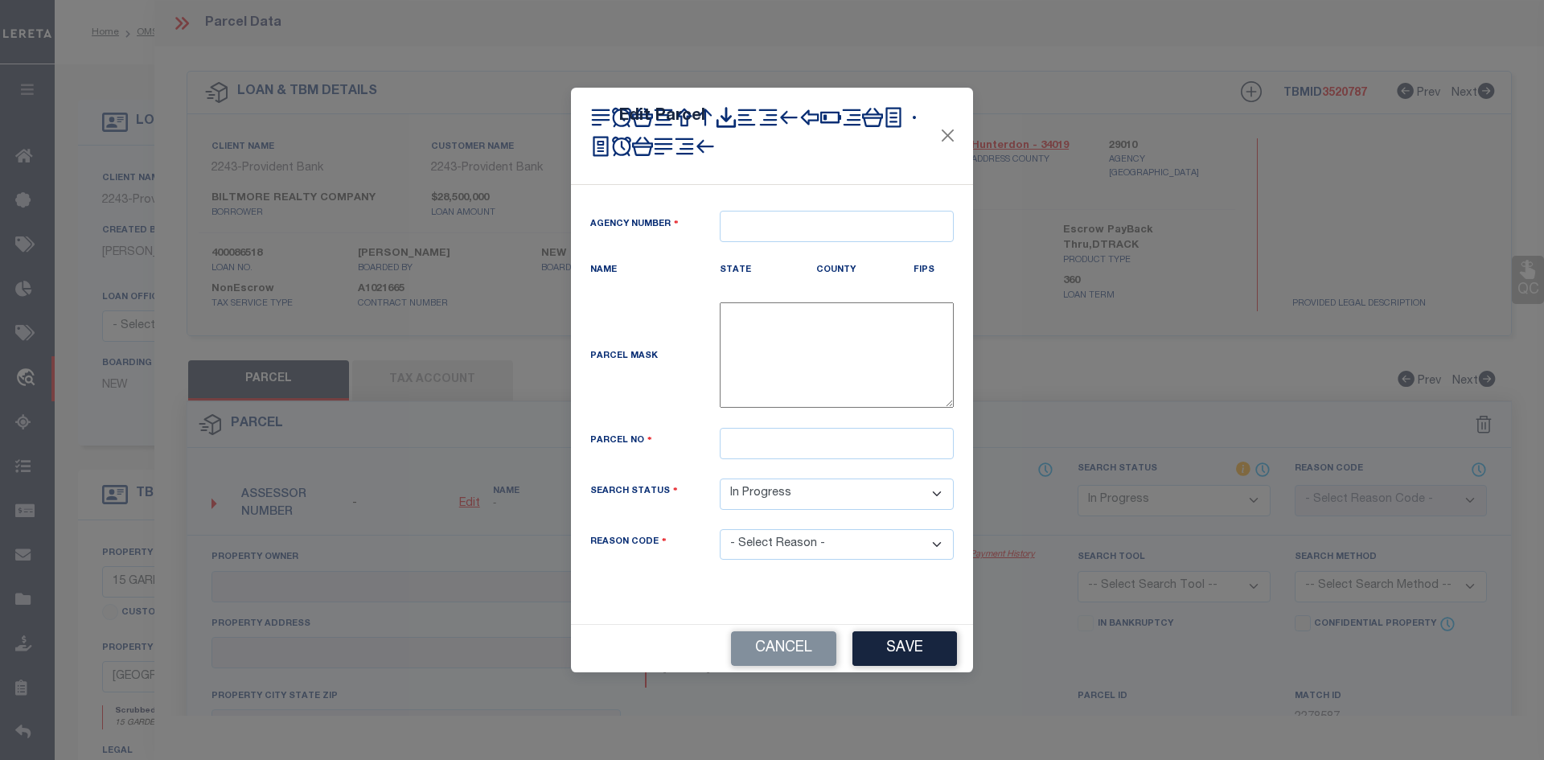
type textarea "-"
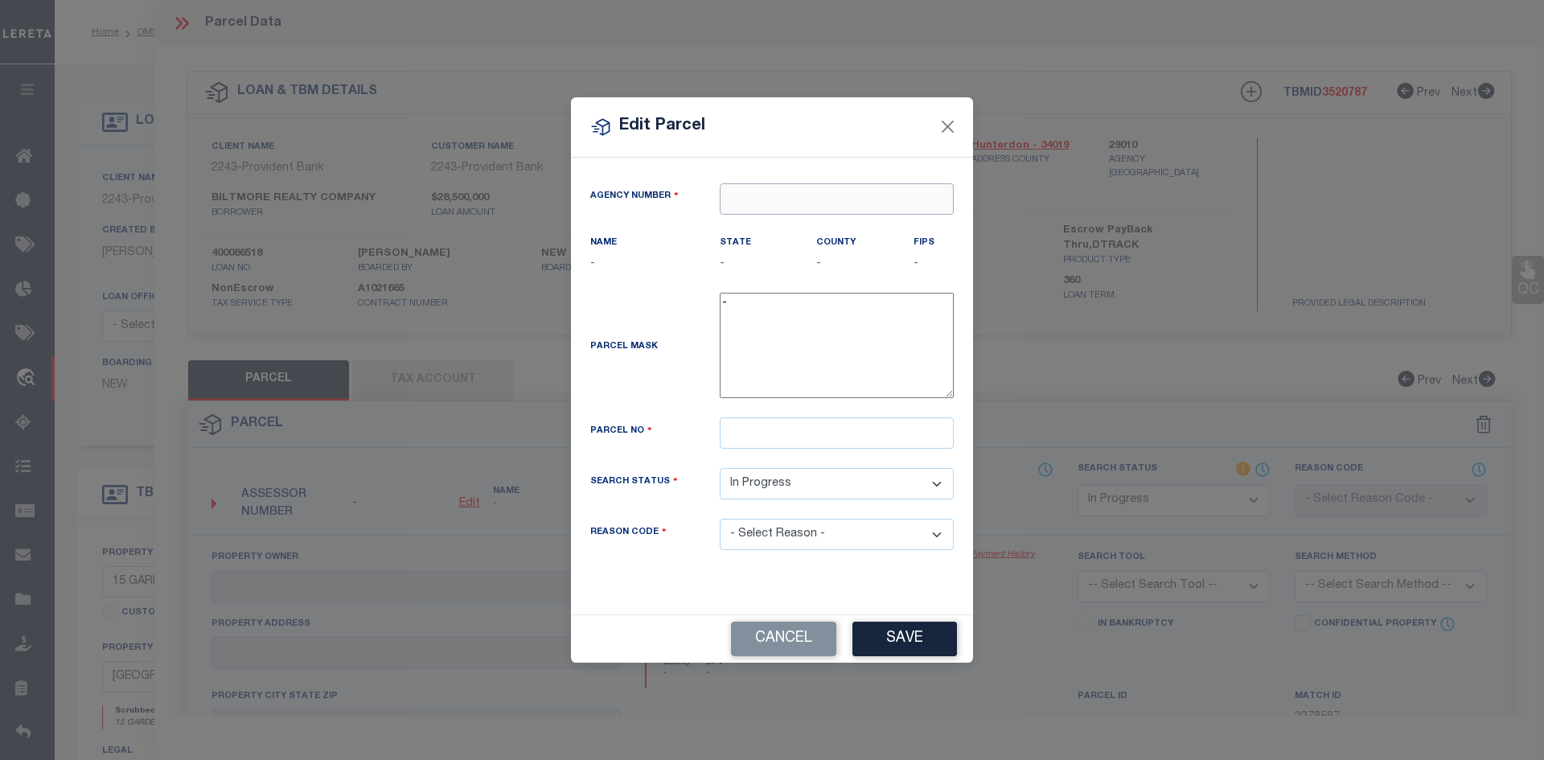
click at [758, 199] on input "text" at bounding box center [837, 198] width 234 height 31
click at [770, 232] on div "290100000 : [GEOGRAPHIC_DATA]" at bounding box center [845, 229] width 249 height 26
type input "290100000"
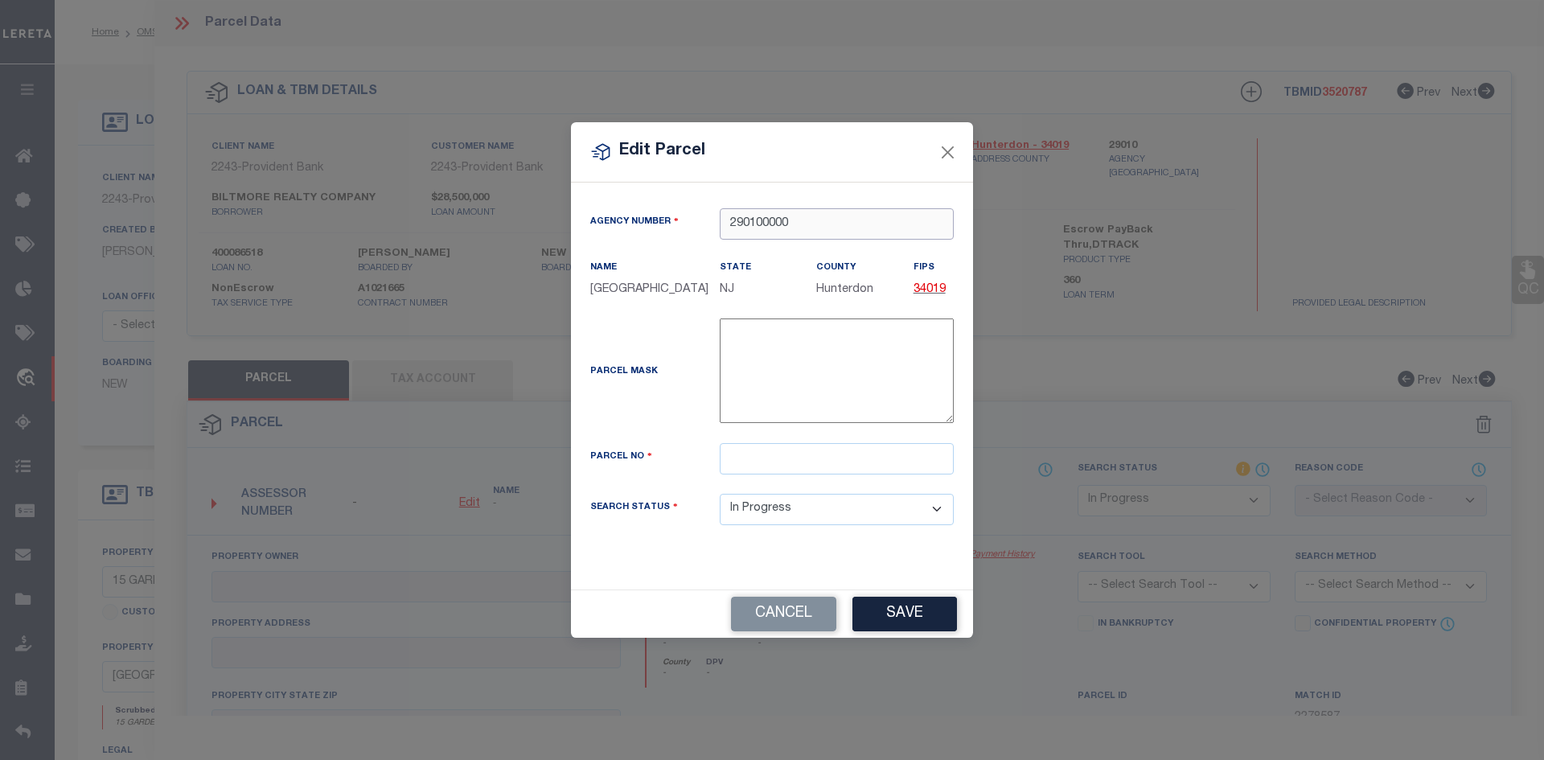
type input "290100000"
click at [749, 474] on input "text" at bounding box center [837, 458] width 234 height 31
click at [762, 467] on input "00001 00001" at bounding box center [837, 458] width 234 height 31
type input "00003 00001"
click at [886, 626] on button "Save" at bounding box center [904, 614] width 105 height 35
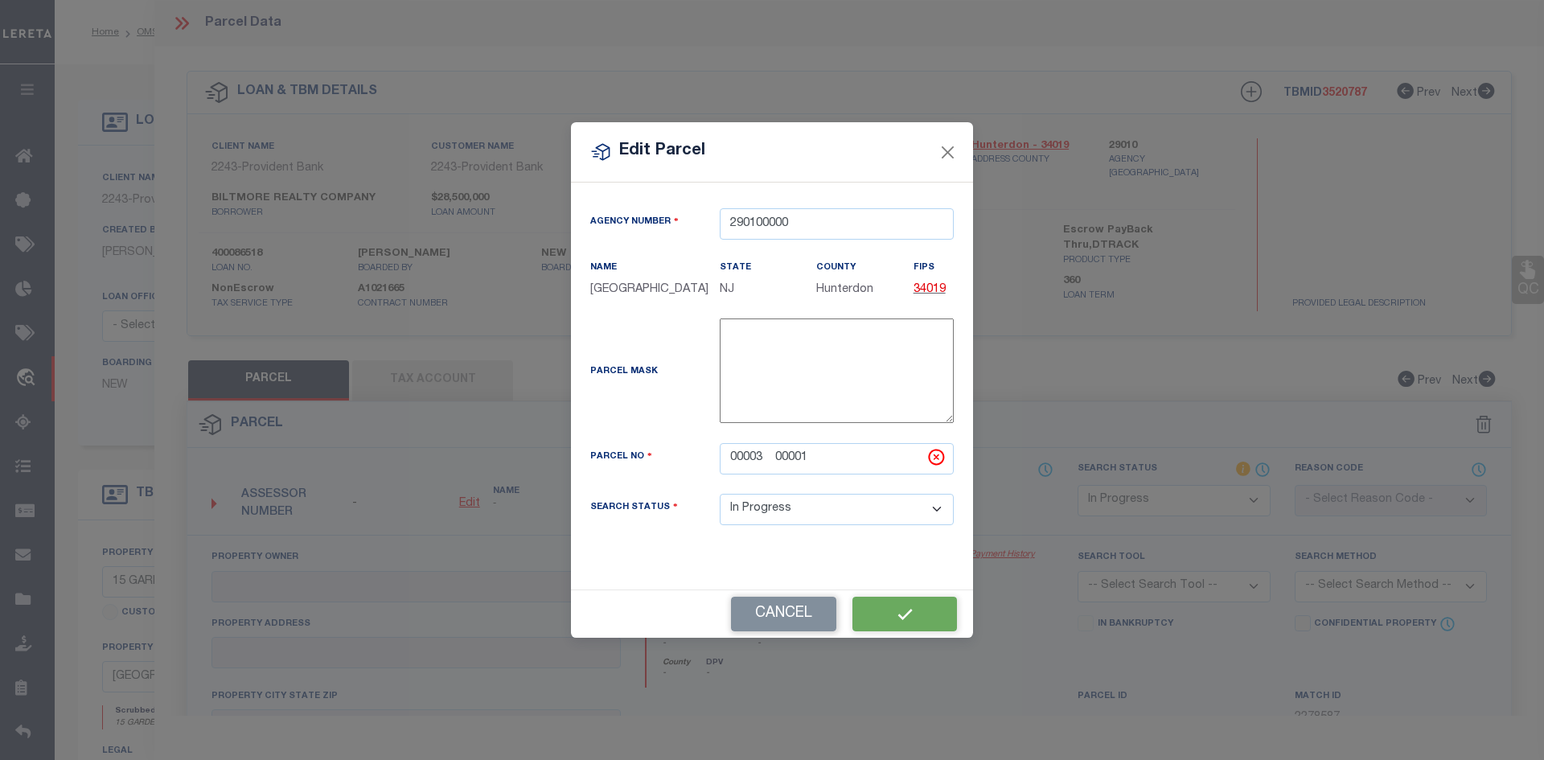
select select "IP"
checkbox input "false"
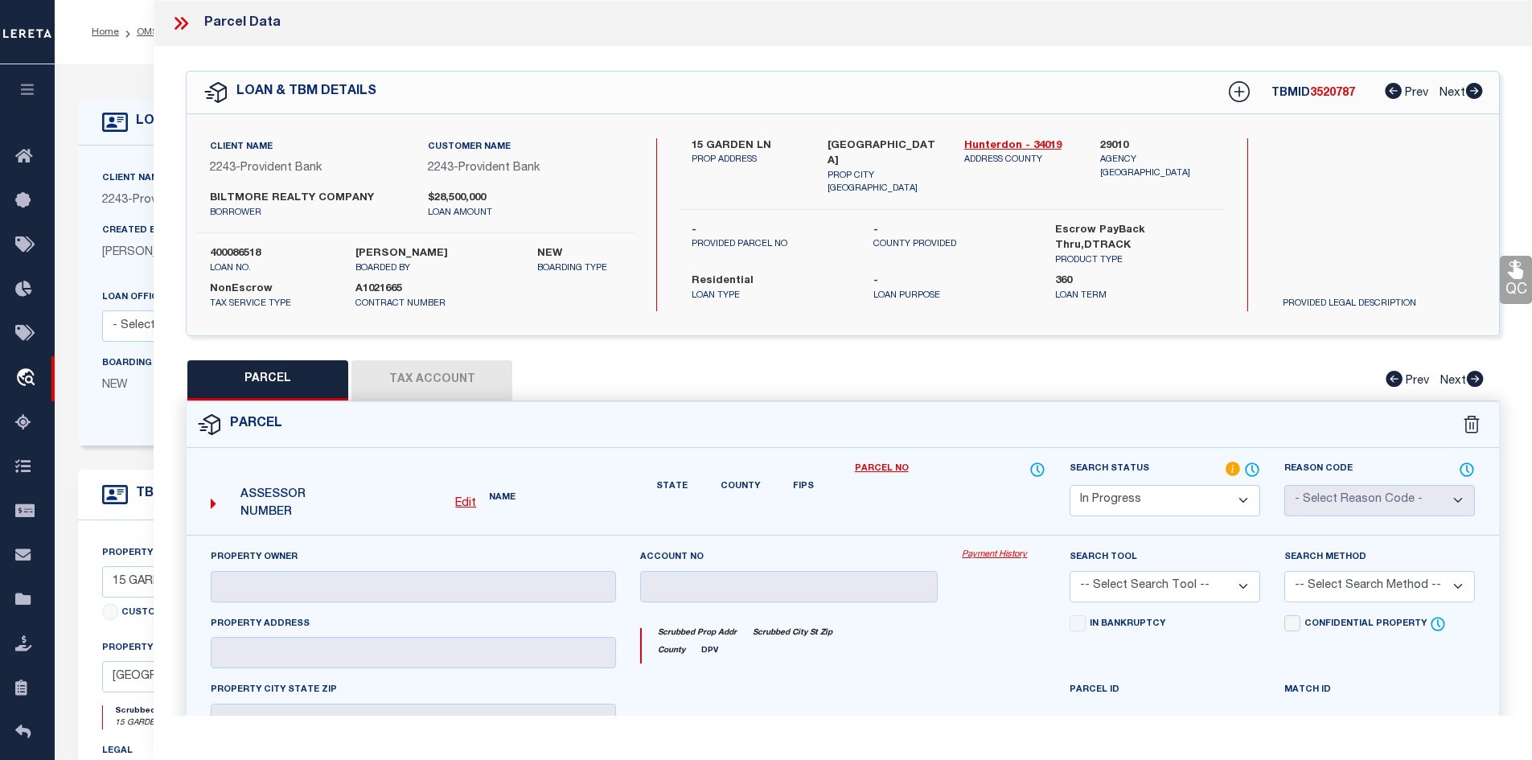
checkbox input "false"
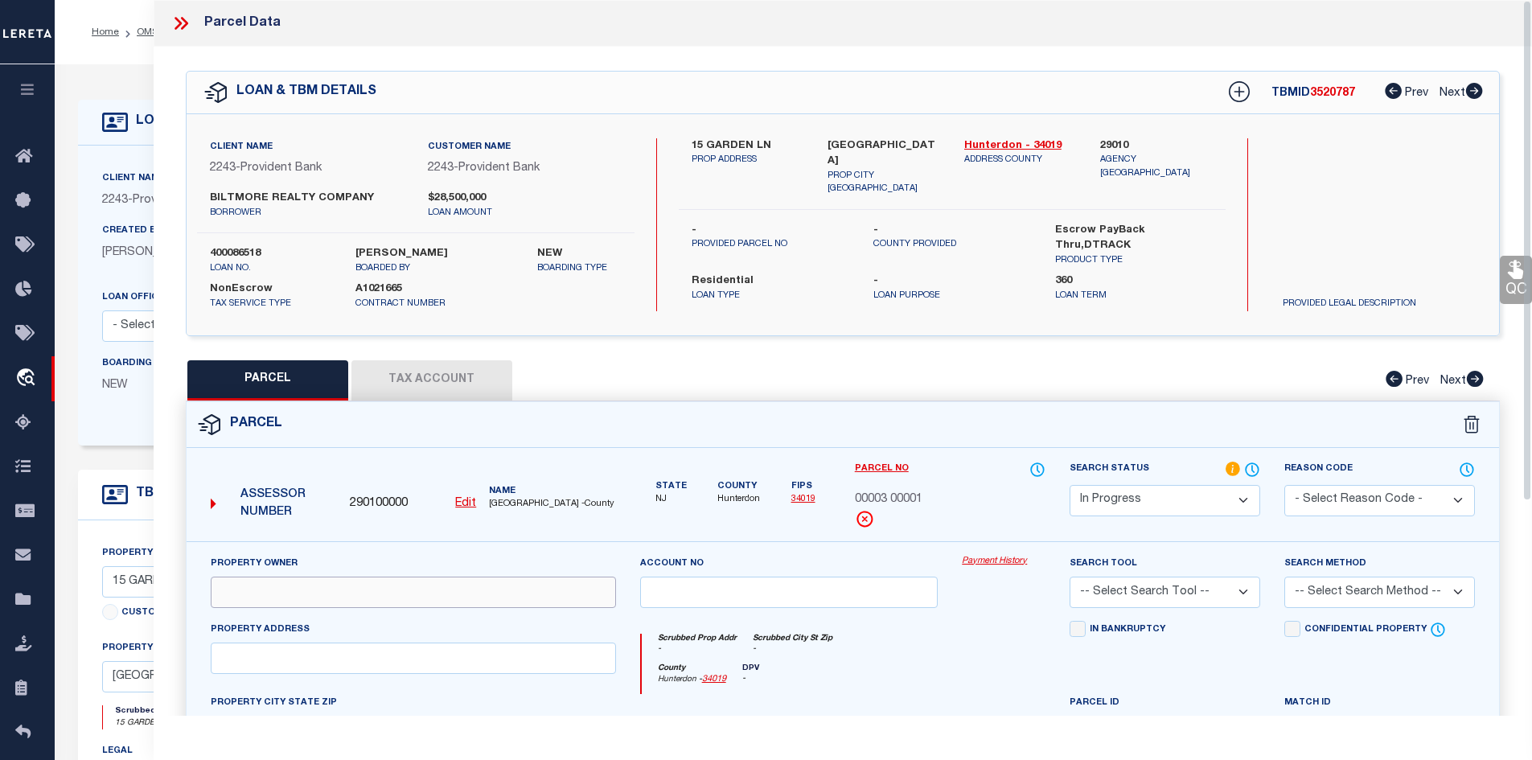
drag, startPoint x: 253, startPoint y: 589, endPoint x: 245, endPoint y: 592, distance: 8.4
click at [249, 591] on input "text" at bounding box center [413, 592] width 405 height 31
paste input "Biltmore Realty Company Llc"
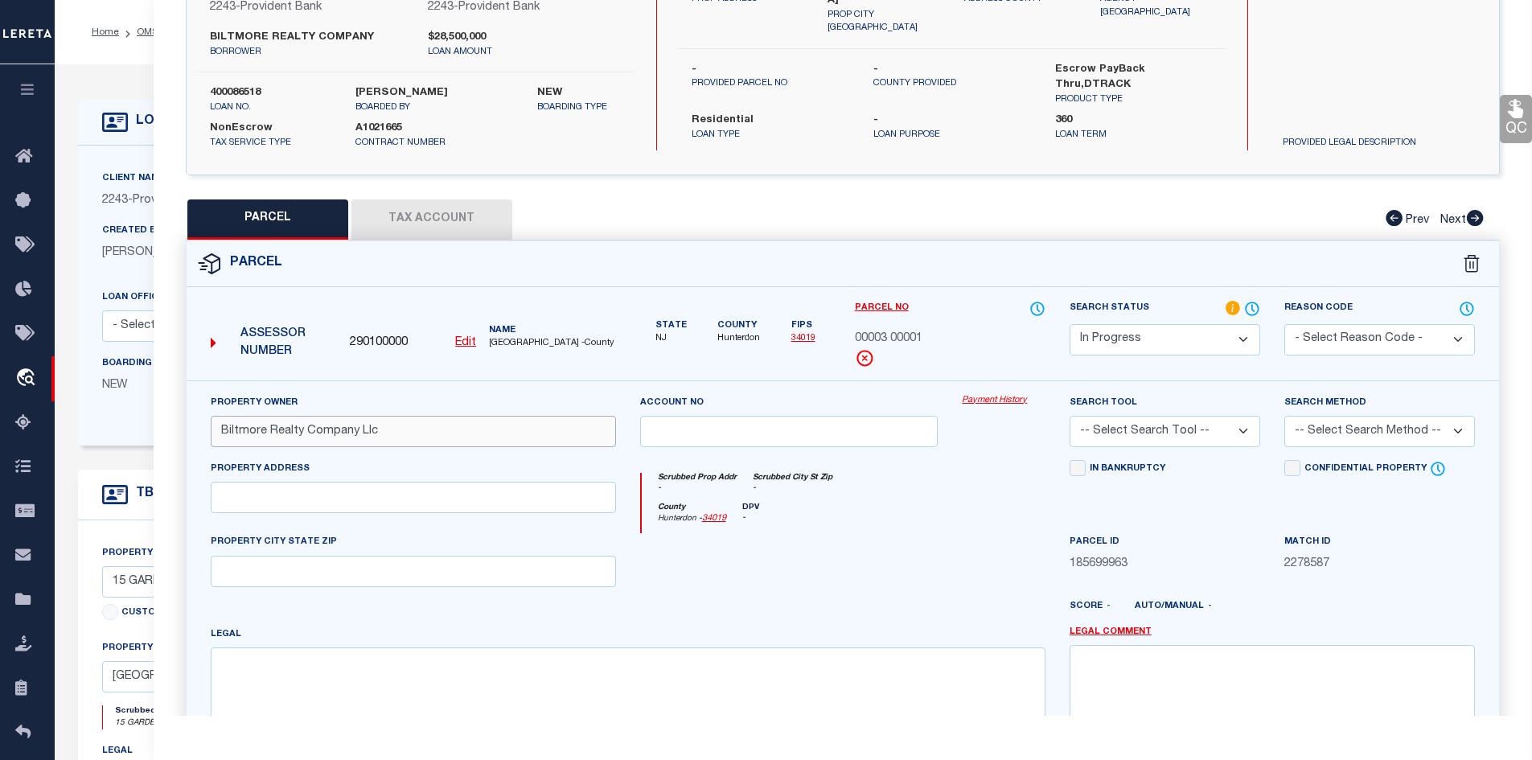
type input "Biltmore Realty Company Llc"
click at [272, 495] on input "text" at bounding box center [413, 497] width 405 height 31
paste input "[STREET_ADDRESS]"
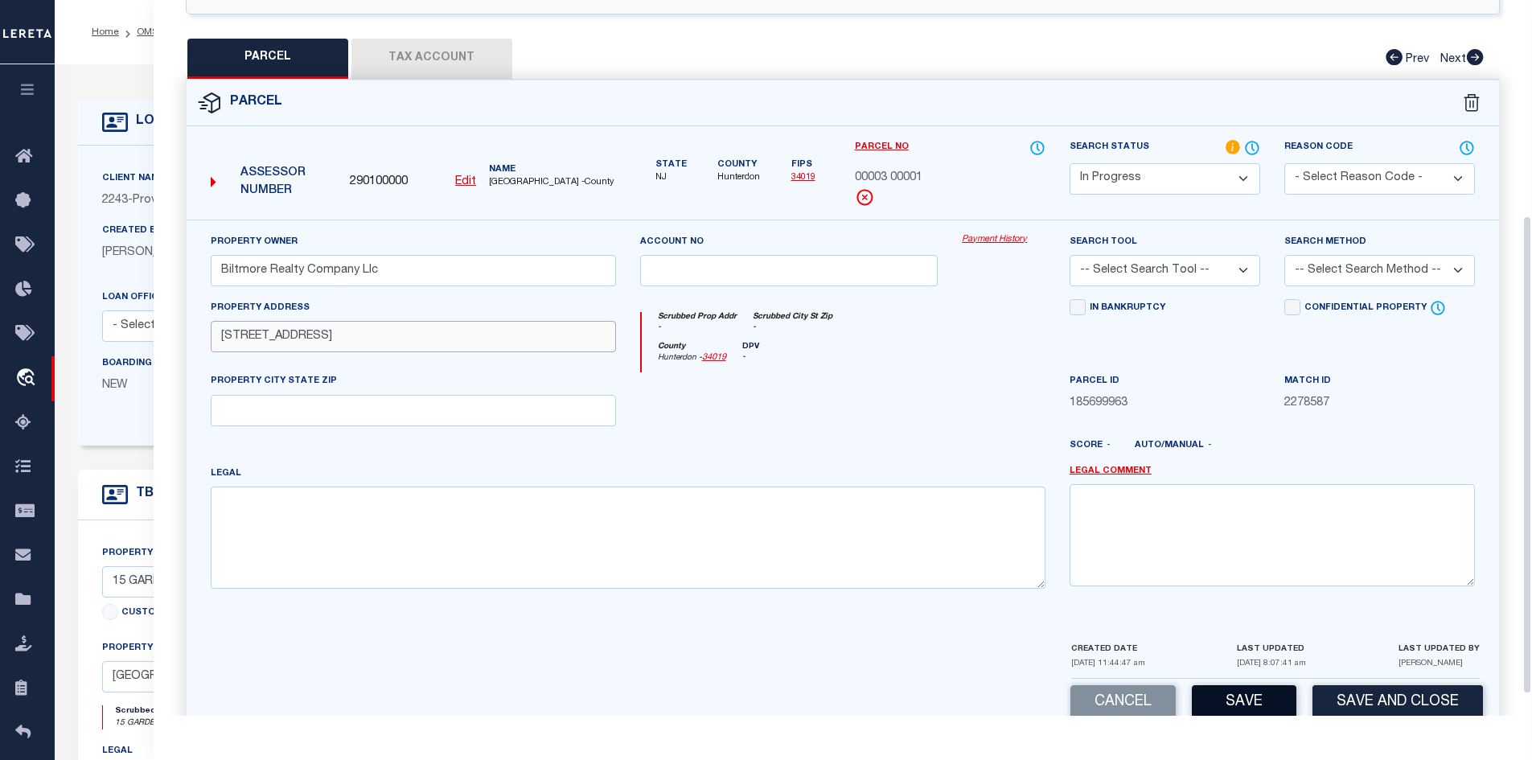
type input "[STREET_ADDRESS]"
click at [1247, 703] on button "Save" at bounding box center [1244, 702] width 105 height 35
select select "AS"
checkbox input "false"
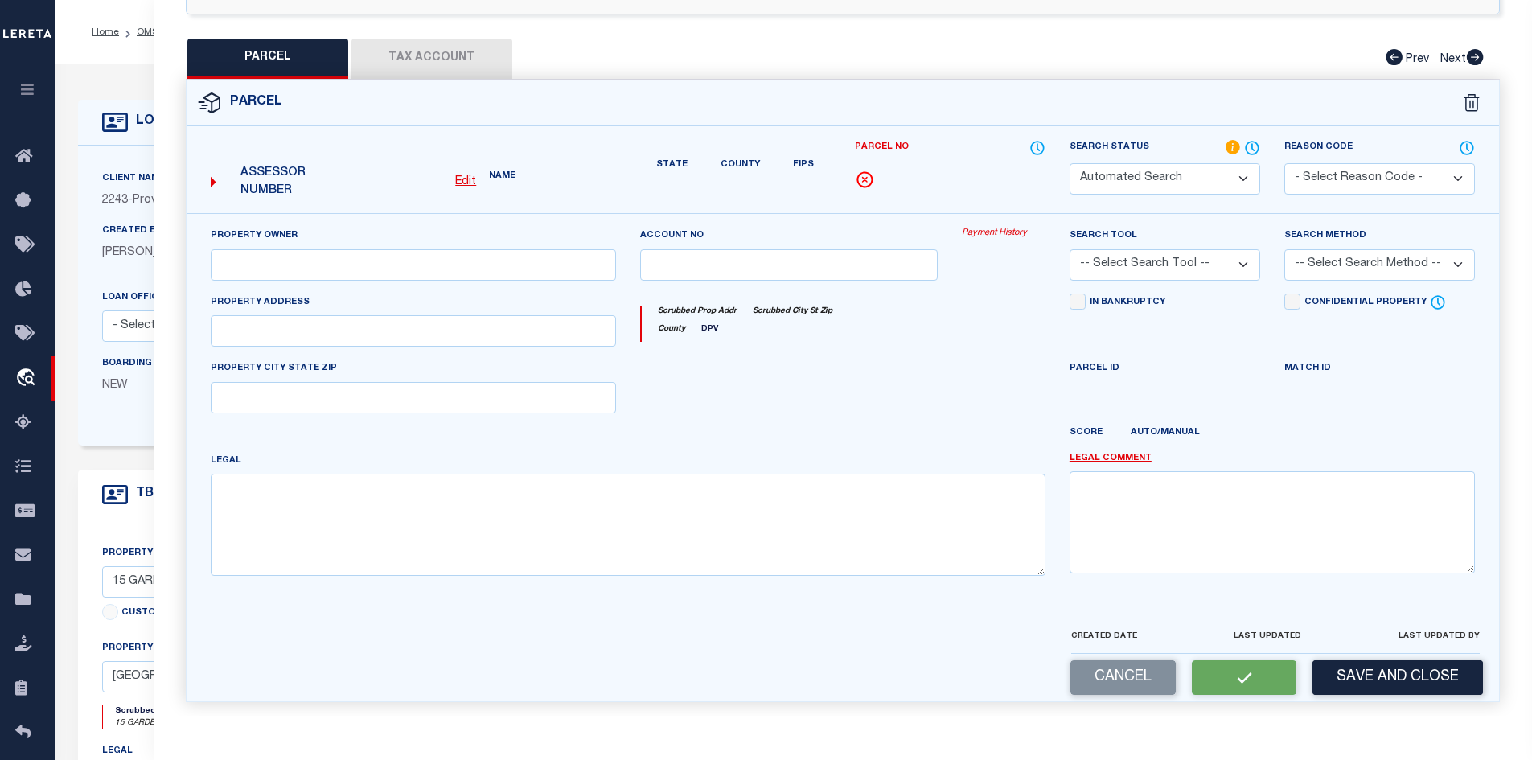
select select "IP"
type input "Biltmore Realty Company Llc"
type input "[STREET_ADDRESS]"
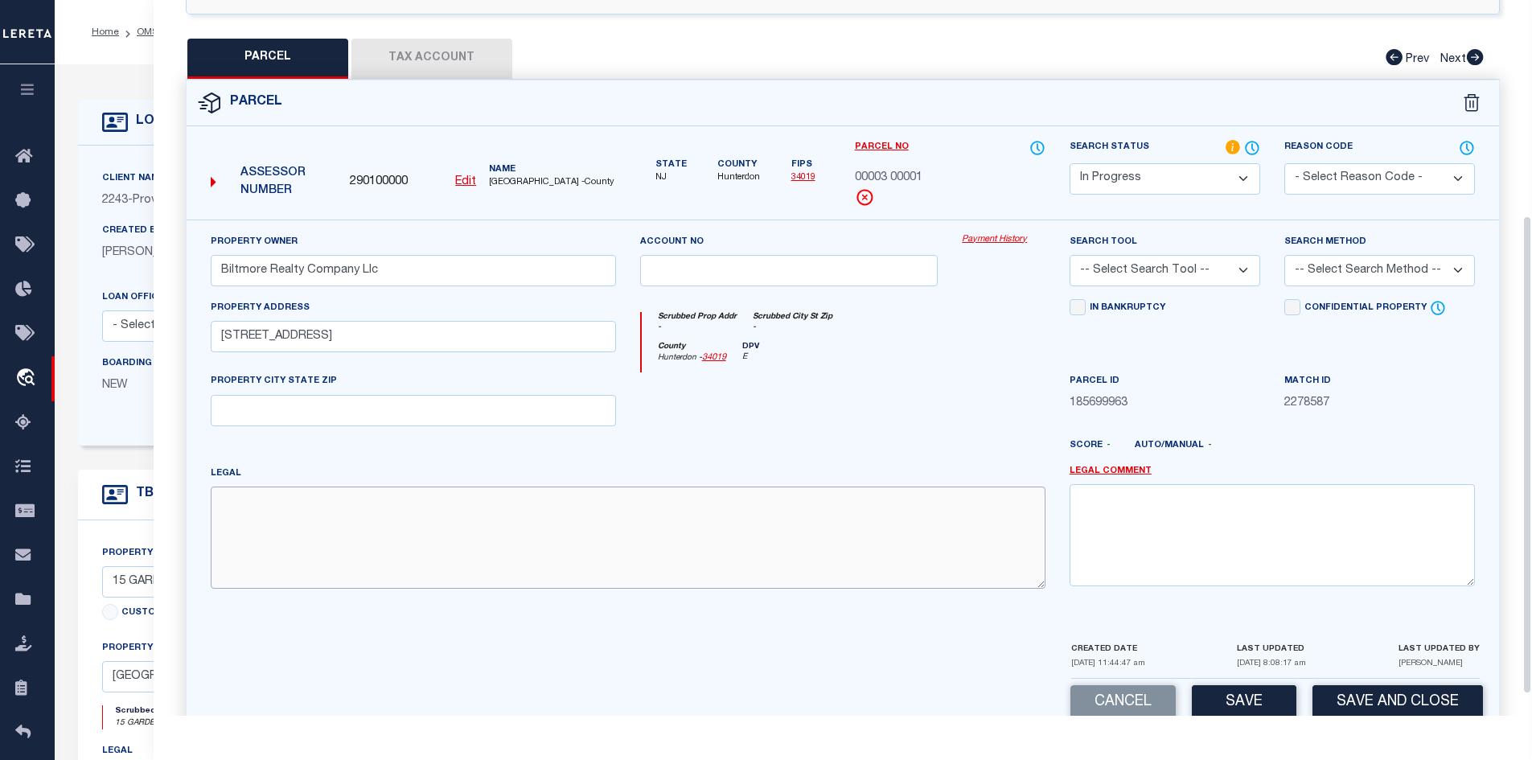
click at [276, 507] on textarea at bounding box center [628, 537] width 835 height 101
paste textarea "Block:"
click at [310, 502] on textarea "Block:1," at bounding box center [628, 537] width 835 height 101
paste textarea "Lot:"
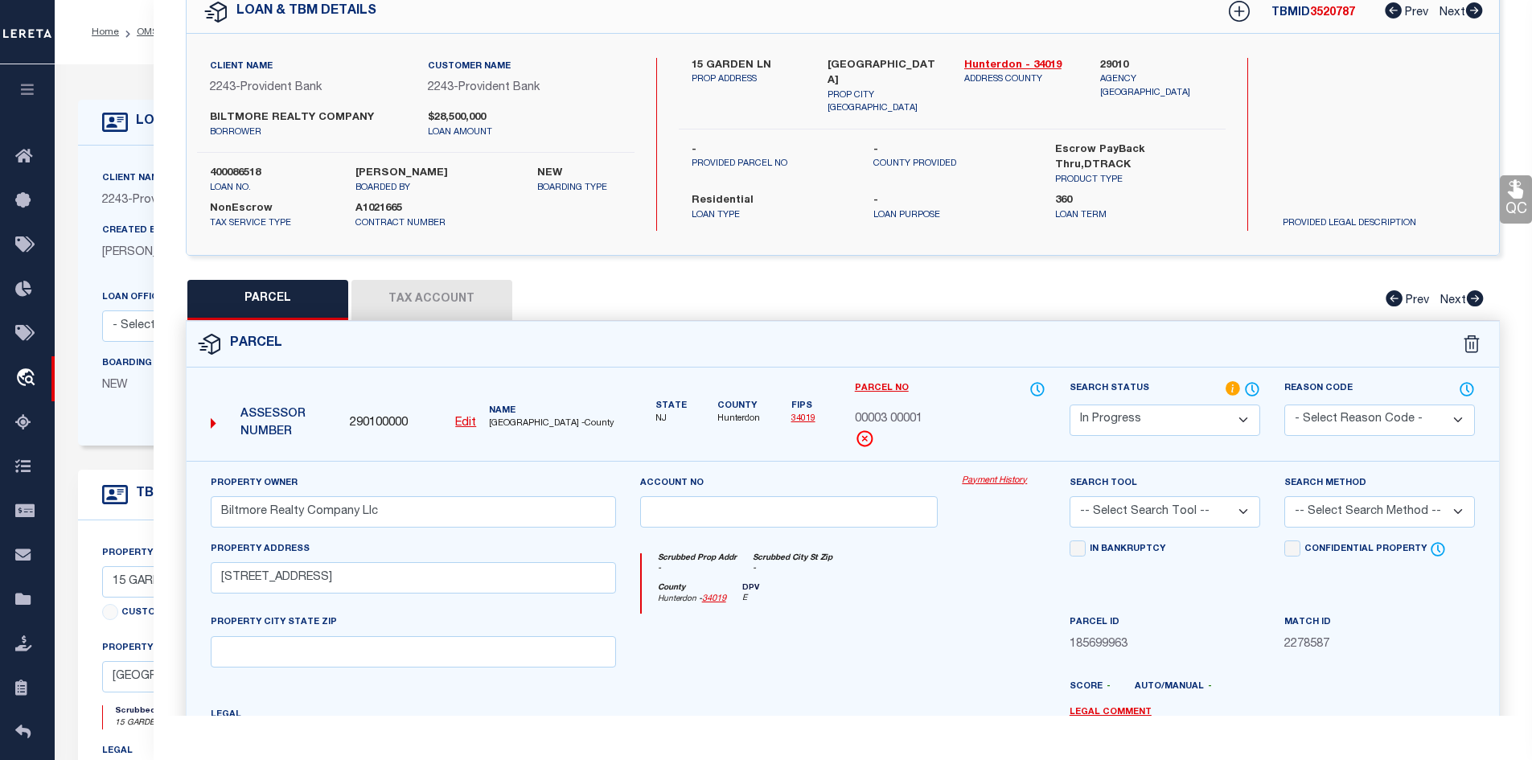
type textarea "Block:1,Lot::3"
click at [418, 300] on button "Tax Account" at bounding box center [431, 300] width 161 height 40
select select "100"
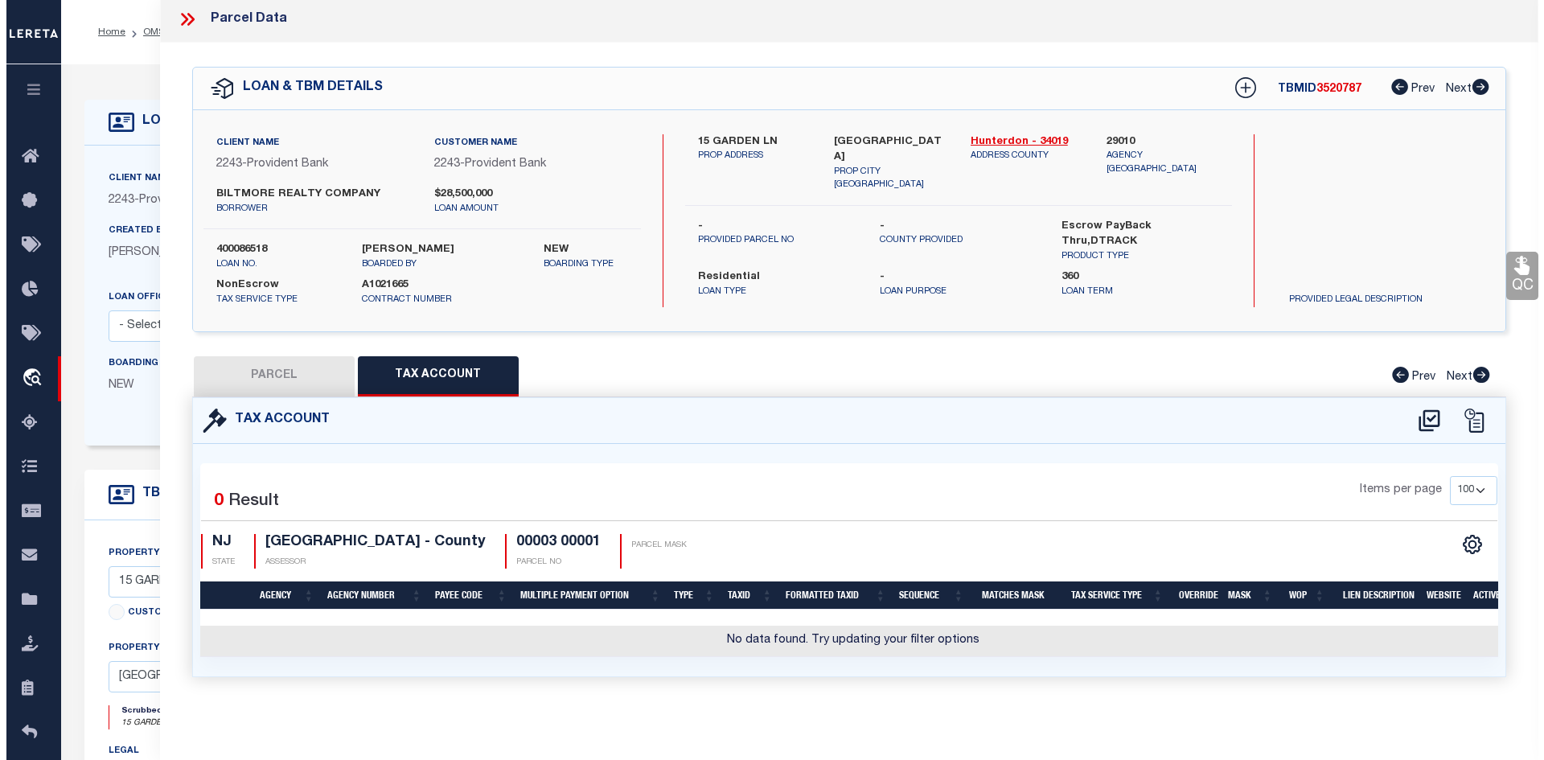
scroll to position [0, 0]
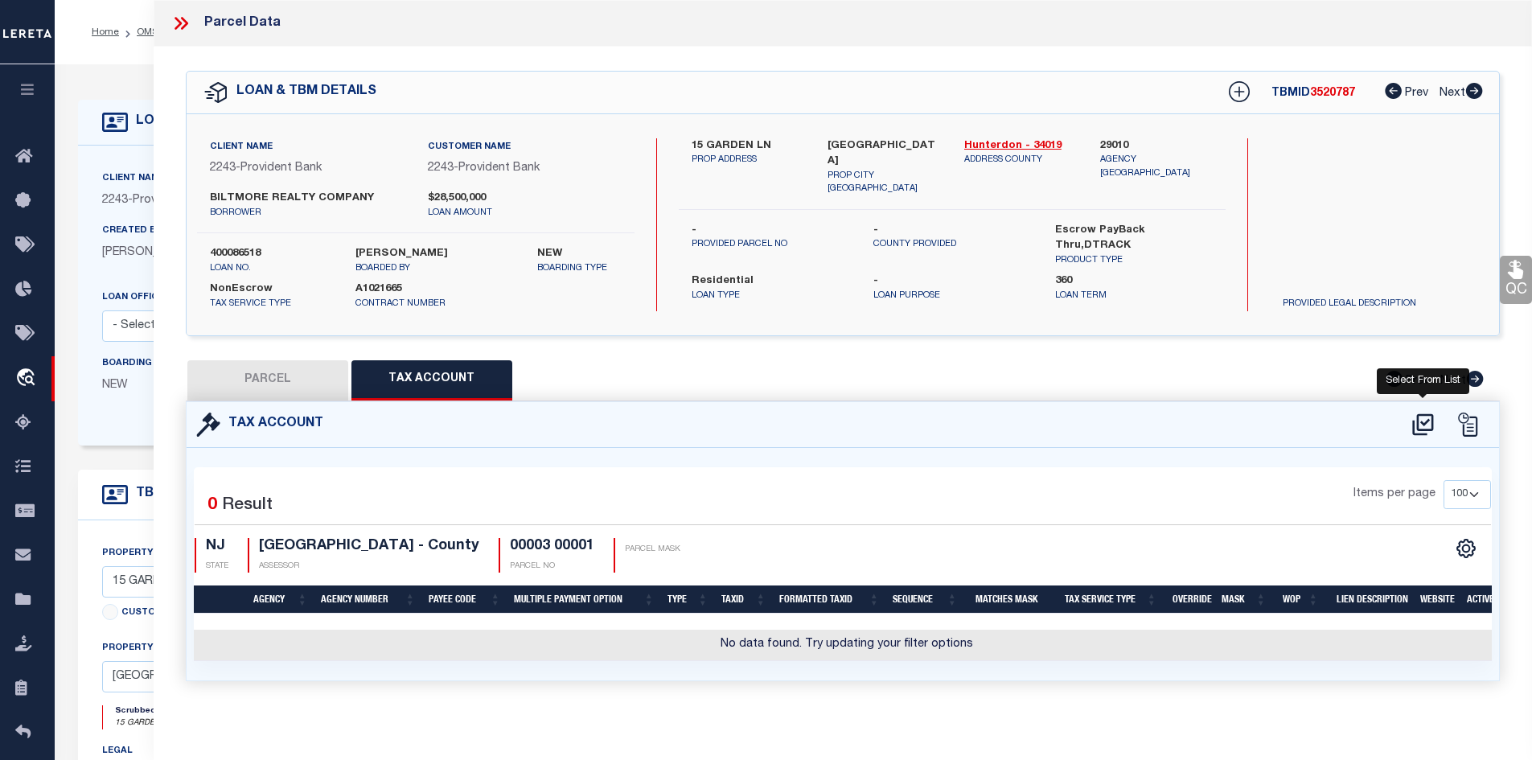
click at [1420, 417] on icon at bounding box center [1423, 425] width 27 height 26
select select "100"
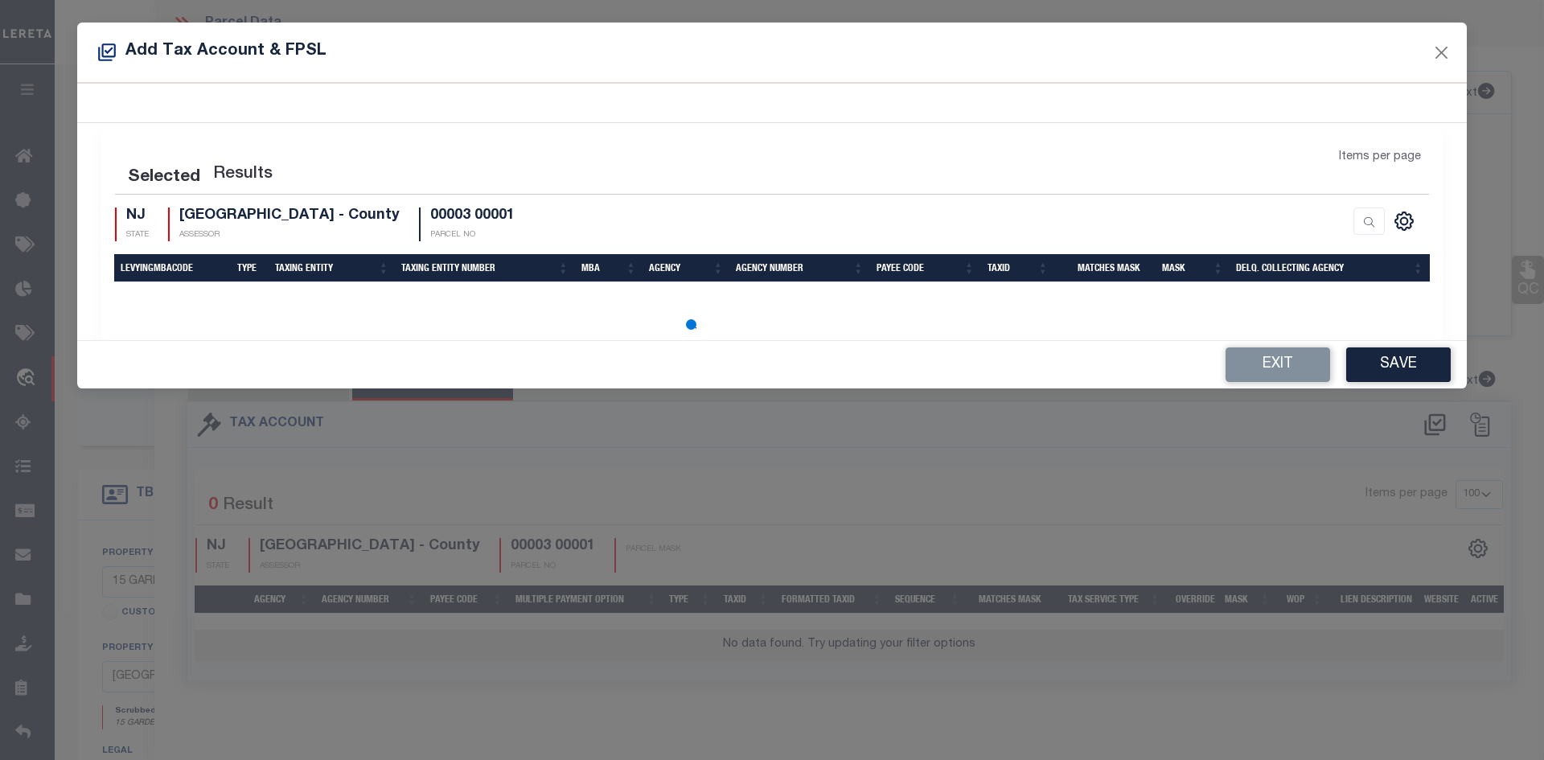
select select "100"
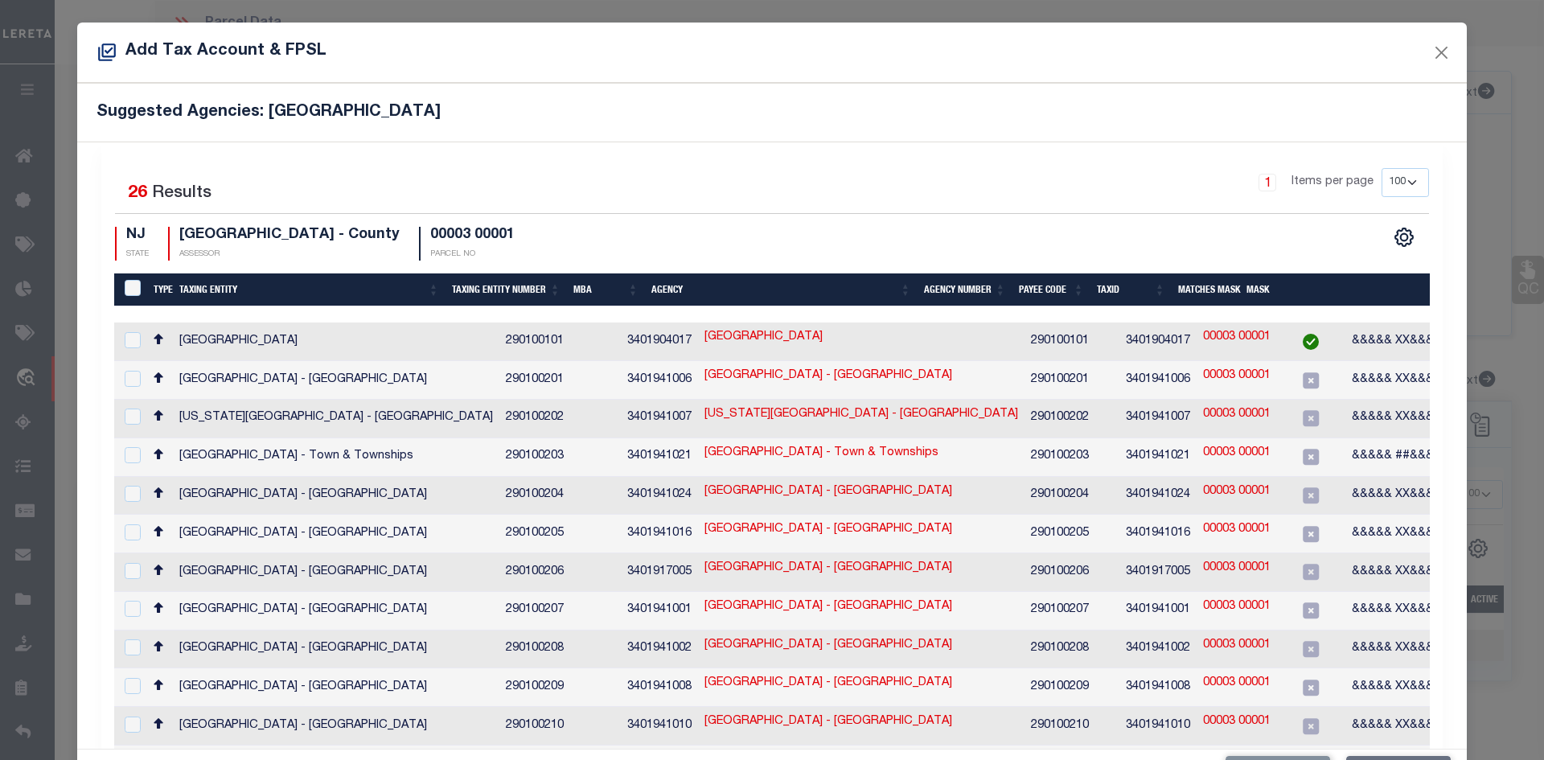
scroll to position [80, 0]
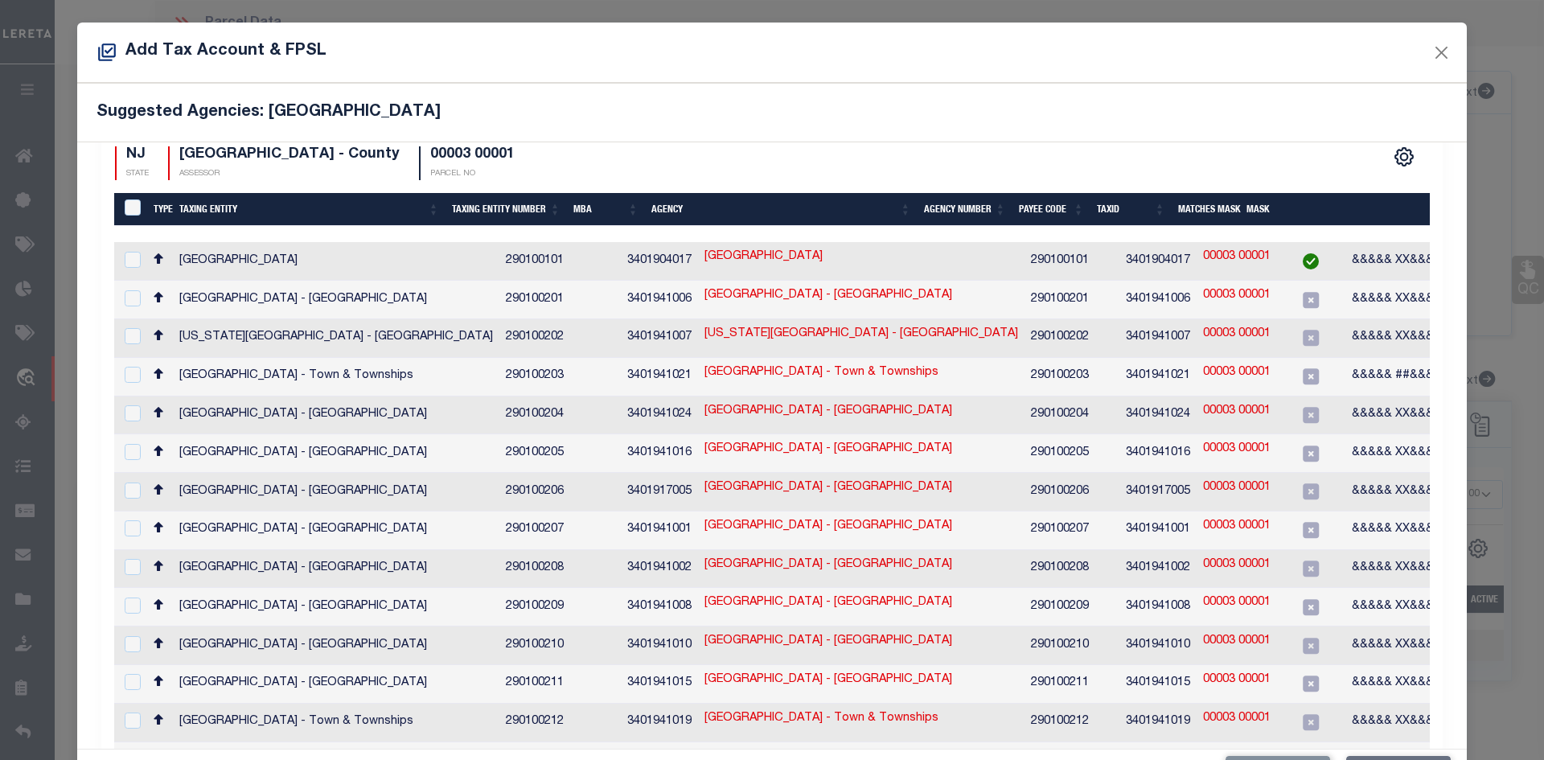
click at [839, 116] on h5 "Suggested Agencies: [GEOGRAPHIC_DATA]" at bounding box center [772, 112] width 1351 height 19
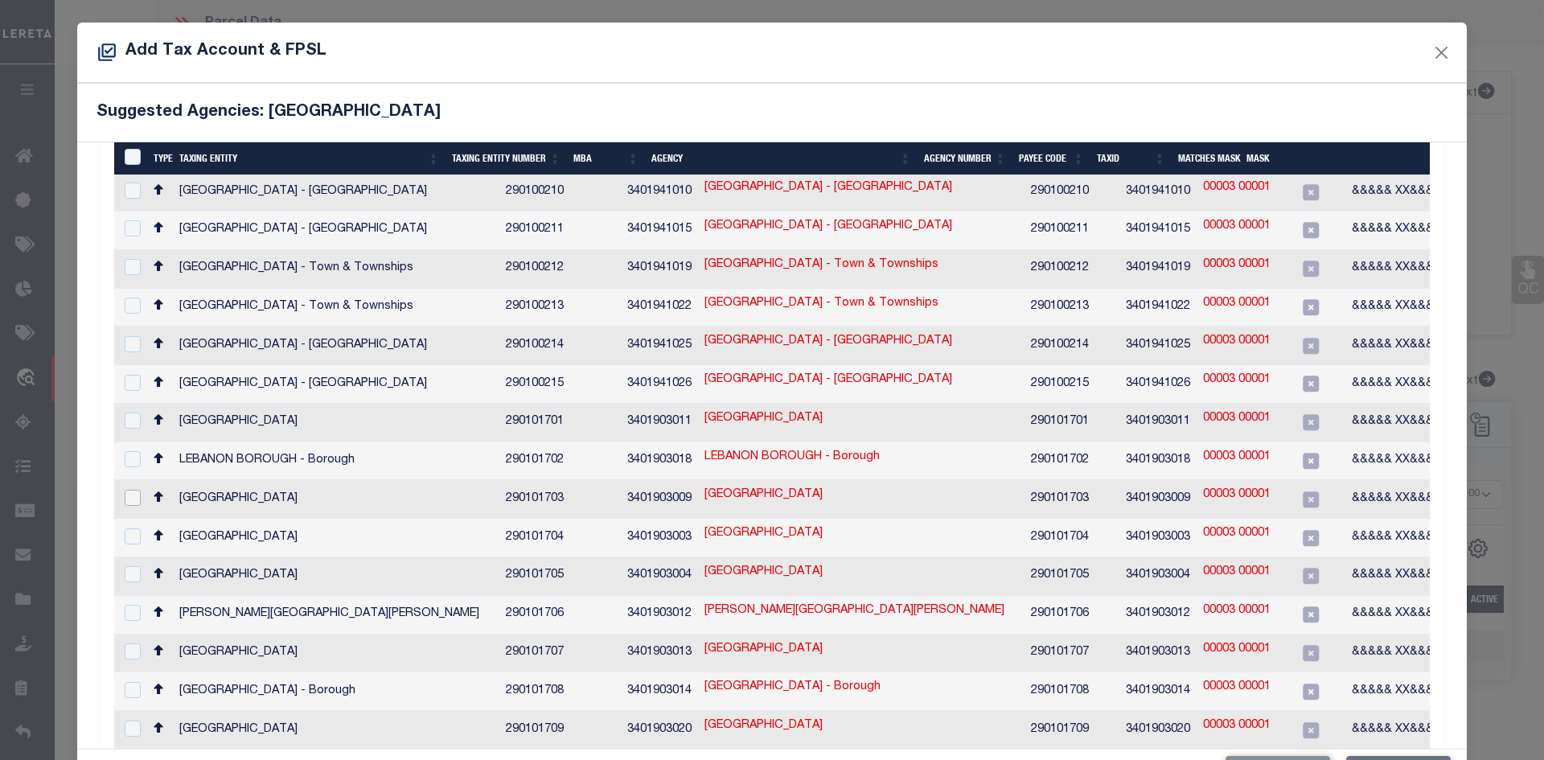
click at [129, 490] on input "checkbox" at bounding box center [133, 498] width 16 height 16
checkbox input "true"
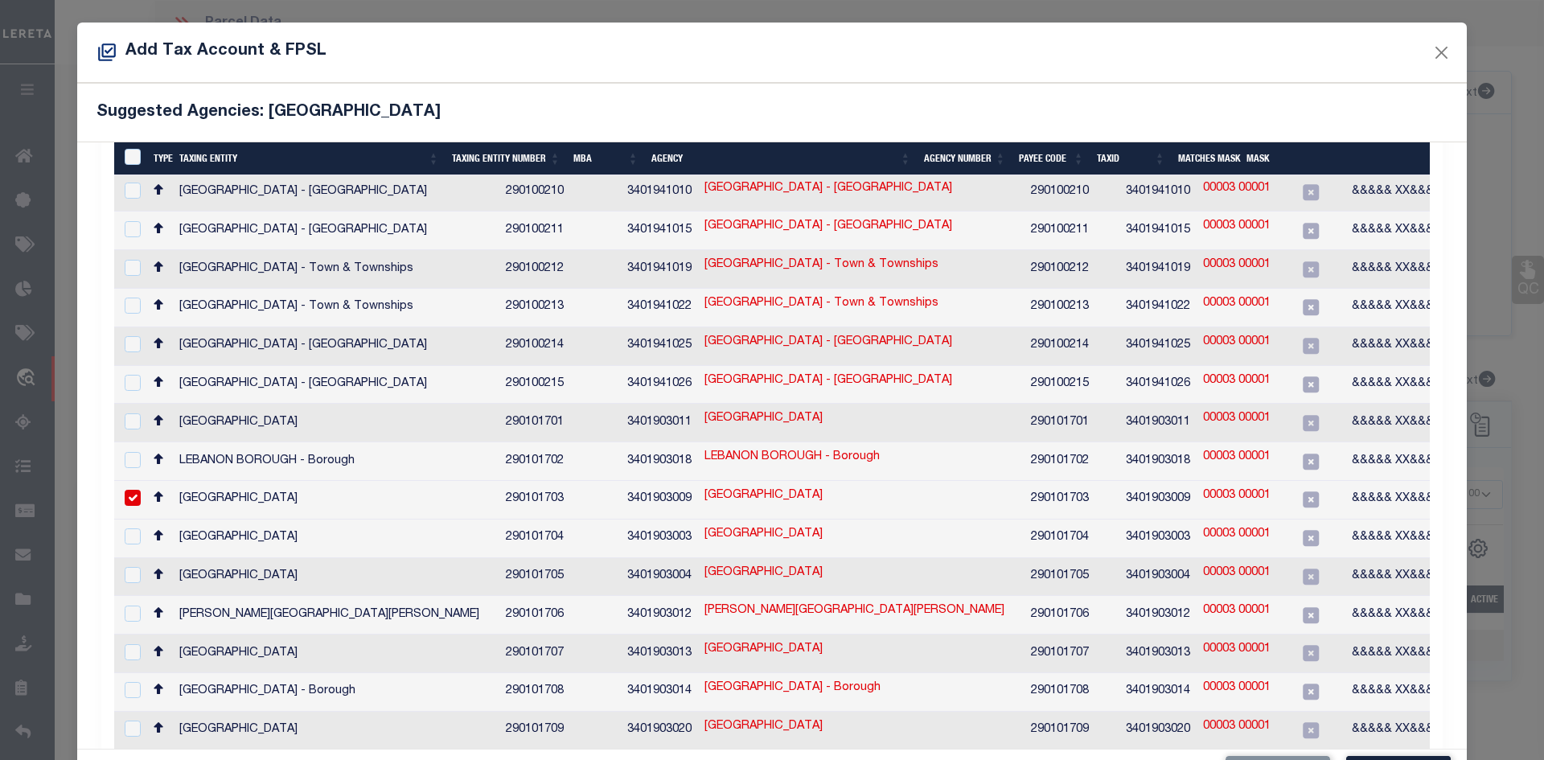
click at [1203, 487] on link "00003 00001" at bounding box center [1237, 496] width 68 height 18
type input "00003 00001"
type textarea "&&&&& XX&&&&& XX *XXXXX,&&&&&XXXX&&&&&XXXX *XXXX"
checkbox input "false"
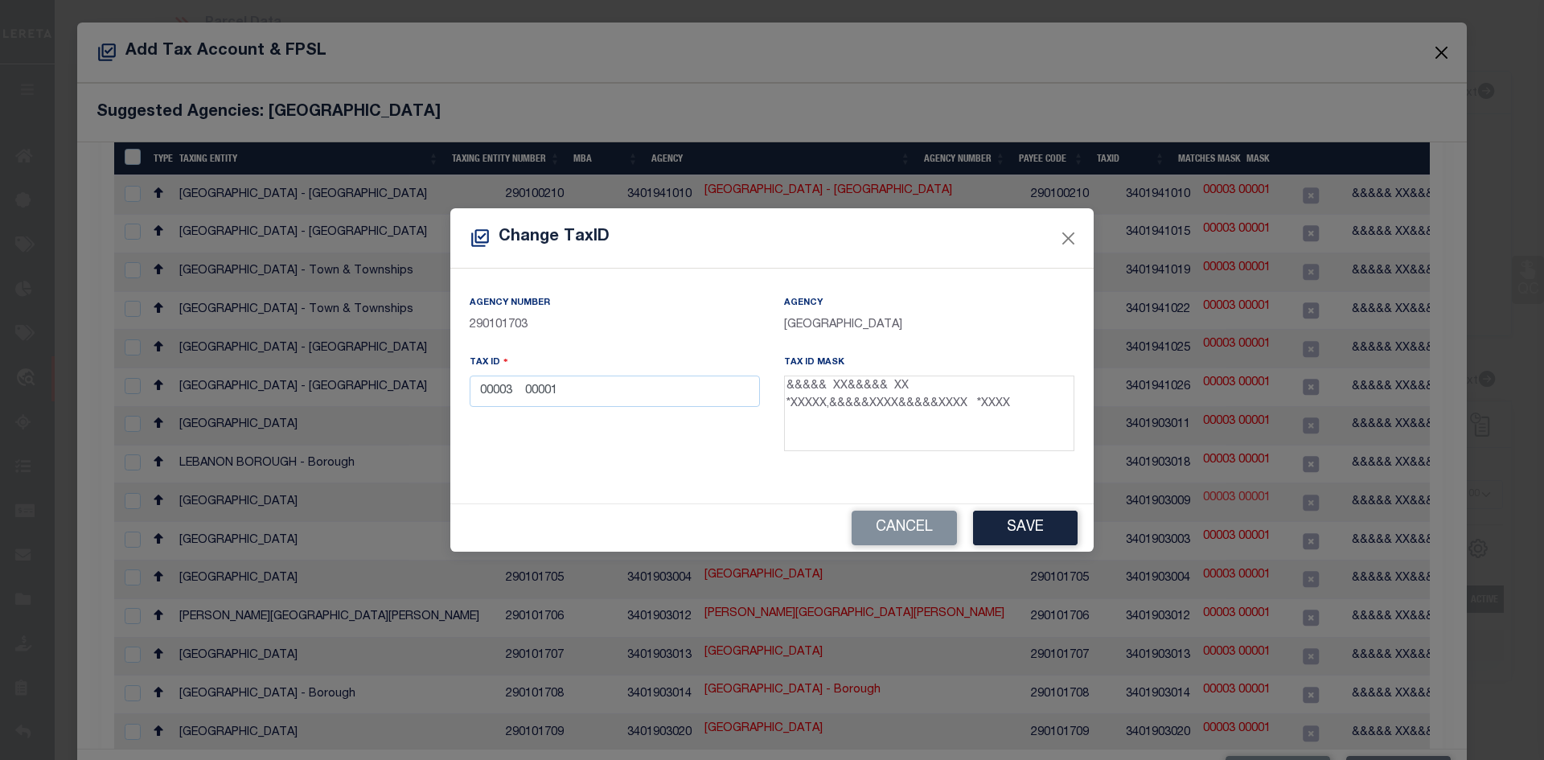
scroll to position [533, 0]
click at [559, 392] on input "00003 00001" at bounding box center [615, 391] width 290 height 31
type input "00003 00000 01"
click at [1024, 527] on button "Save" at bounding box center [1025, 528] width 105 height 35
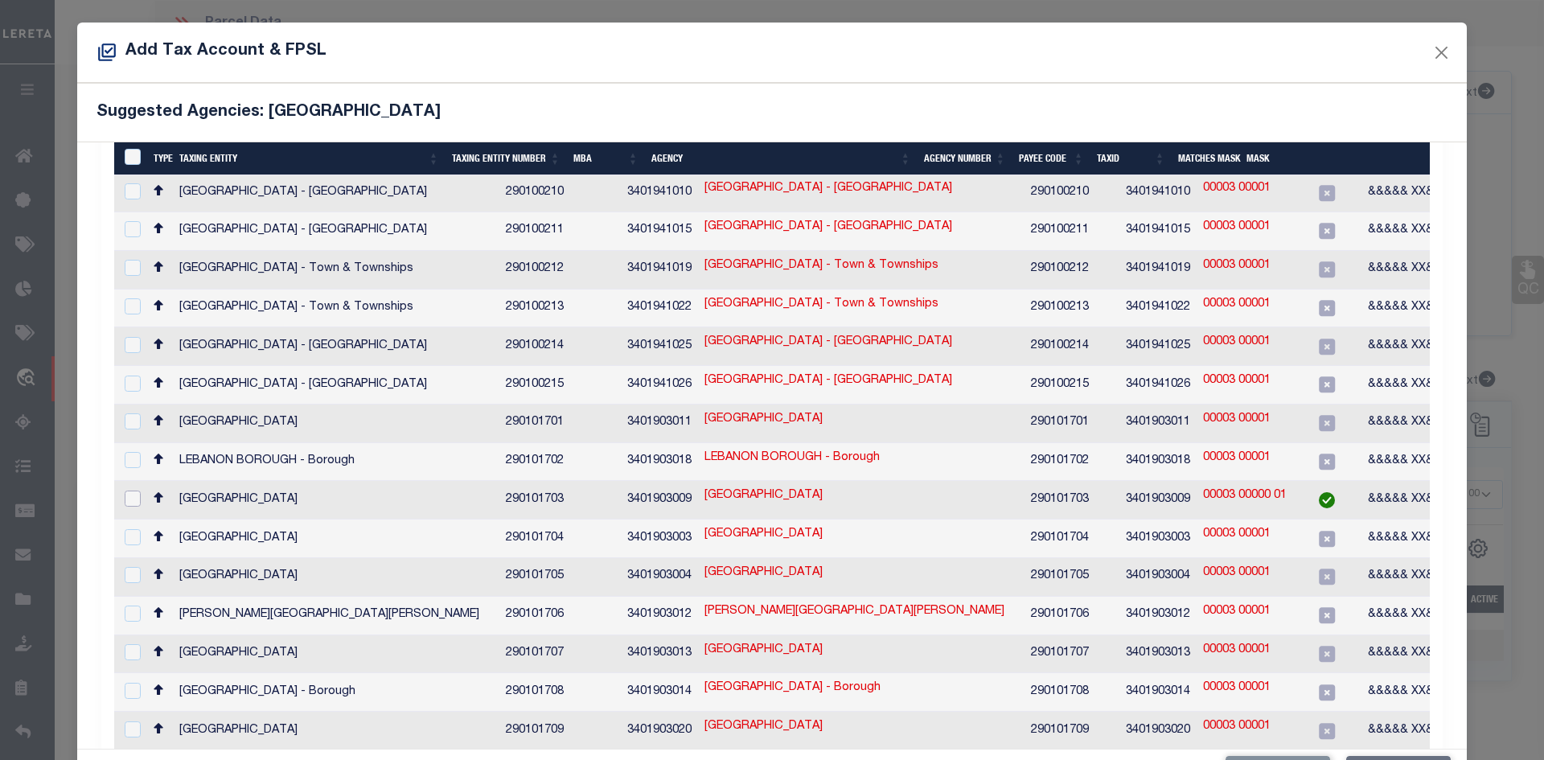
click at [129, 491] on input "checkbox" at bounding box center [133, 499] width 16 height 16
checkbox input "true"
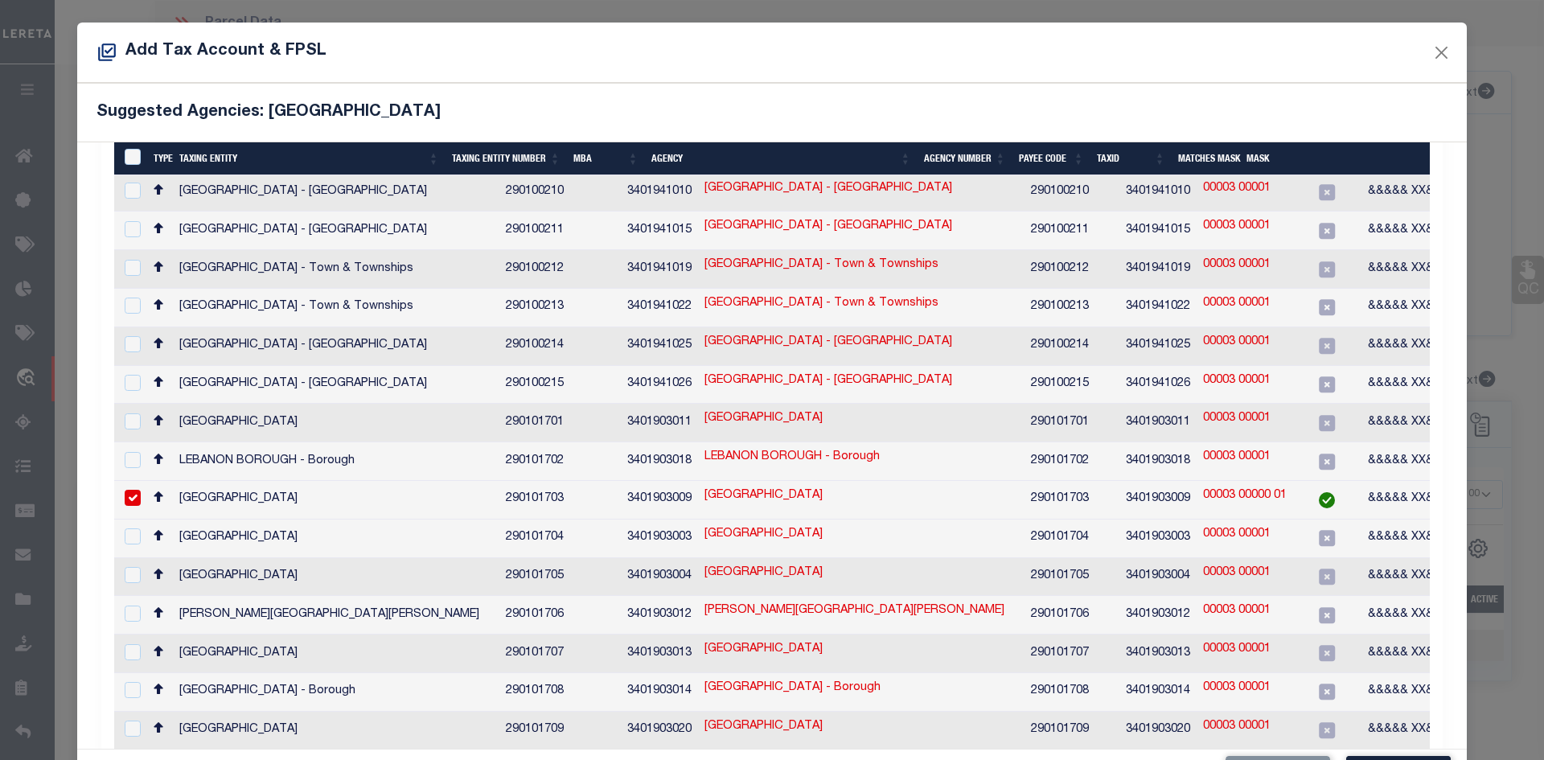
click at [1203, 487] on link "00003 00000 01" at bounding box center [1245, 496] width 84 height 18
type input "00003 00000 01"
checkbox input "false"
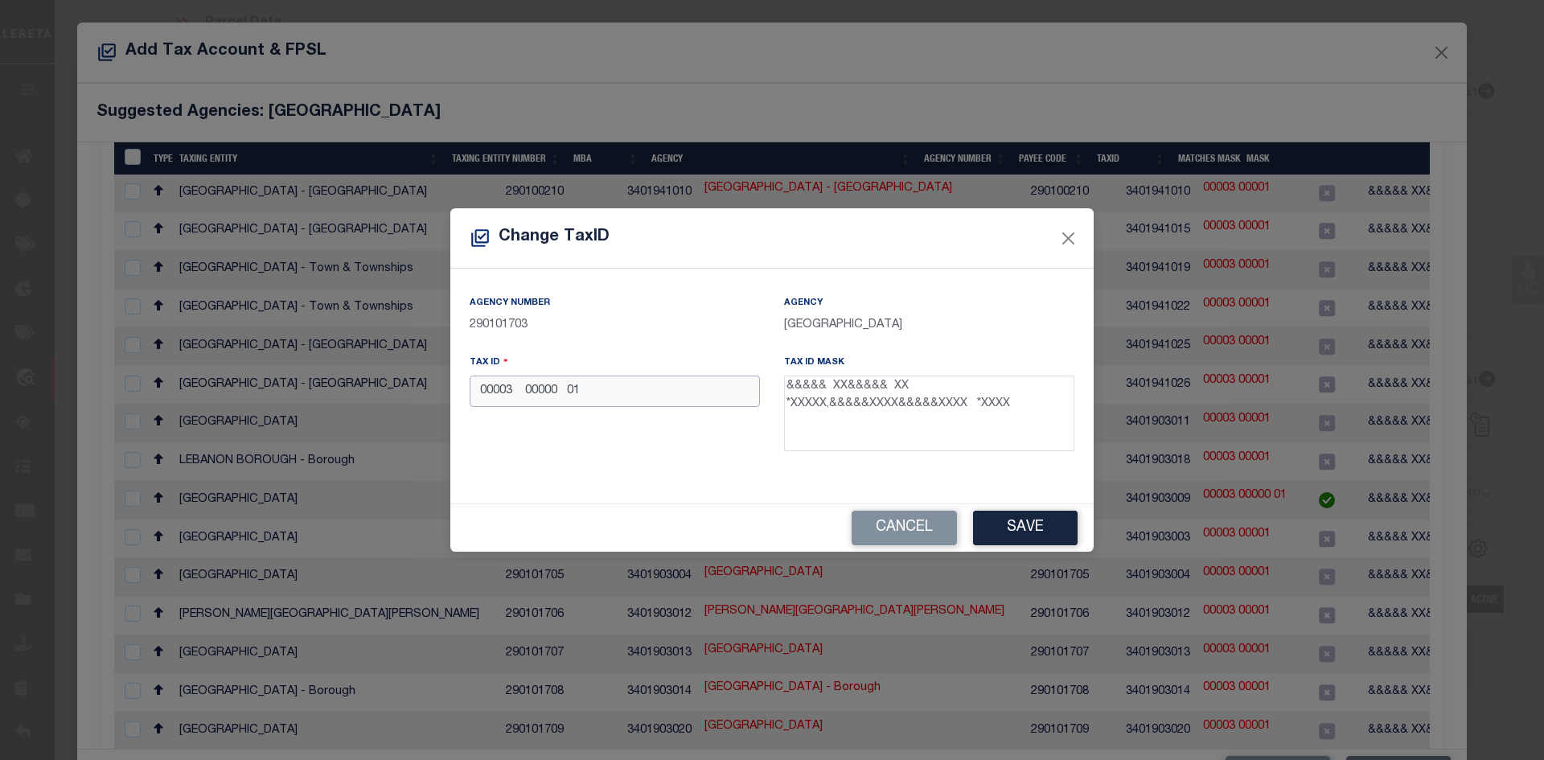
click at [557, 392] on input "00003 00000 01" at bounding box center [615, 391] width 290 height 31
click at [582, 392] on input "00003 00001 01" at bounding box center [615, 391] width 290 height 31
click at [1037, 532] on button "Save" at bounding box center [1025, 528] width 105 height 35
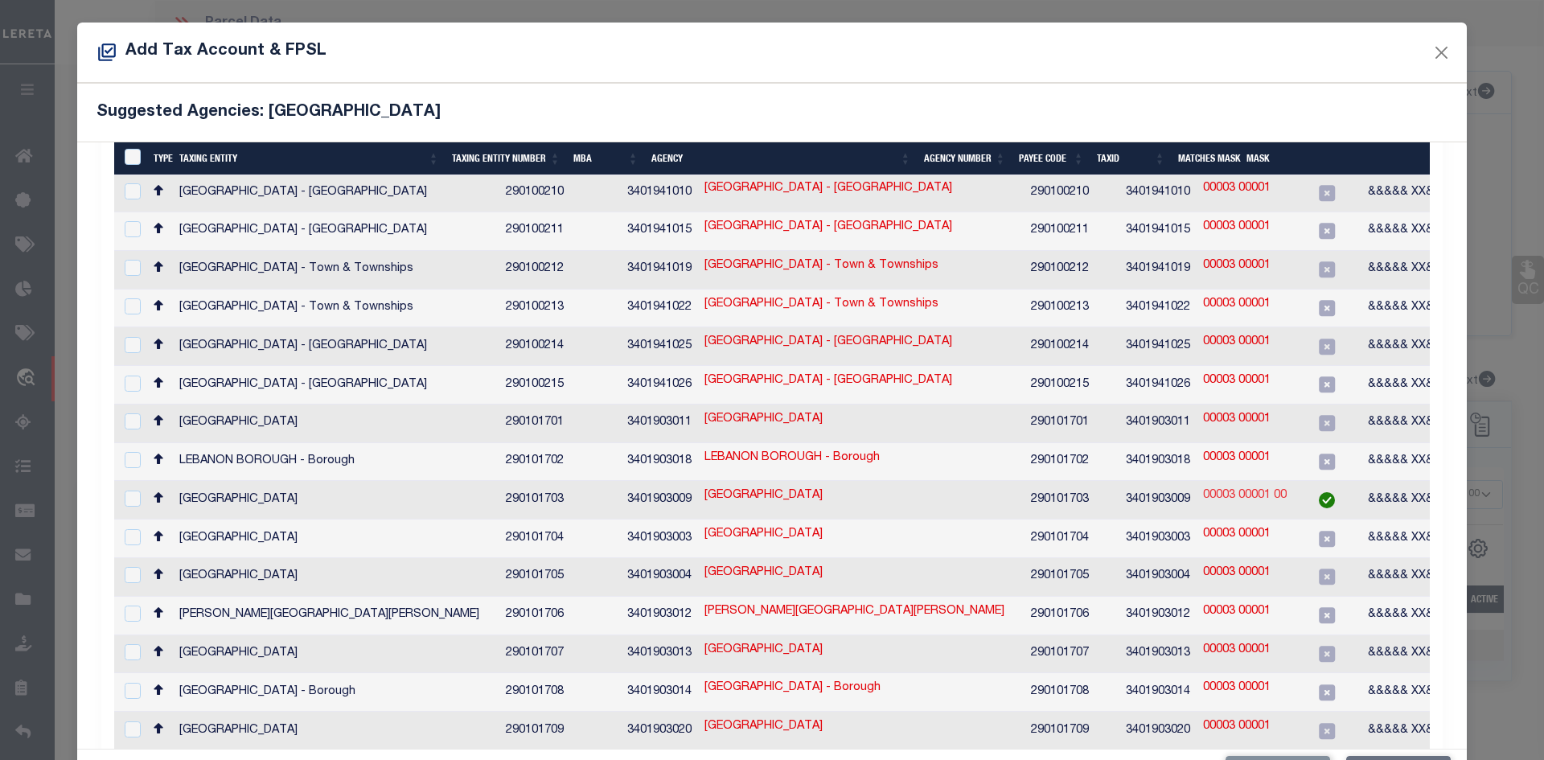
click at [1203, 487] on link "00003 00001 00" at bounding box center [1245, 496] width 84 height 18
type input "00003 00001 00"
checkbox input "true"
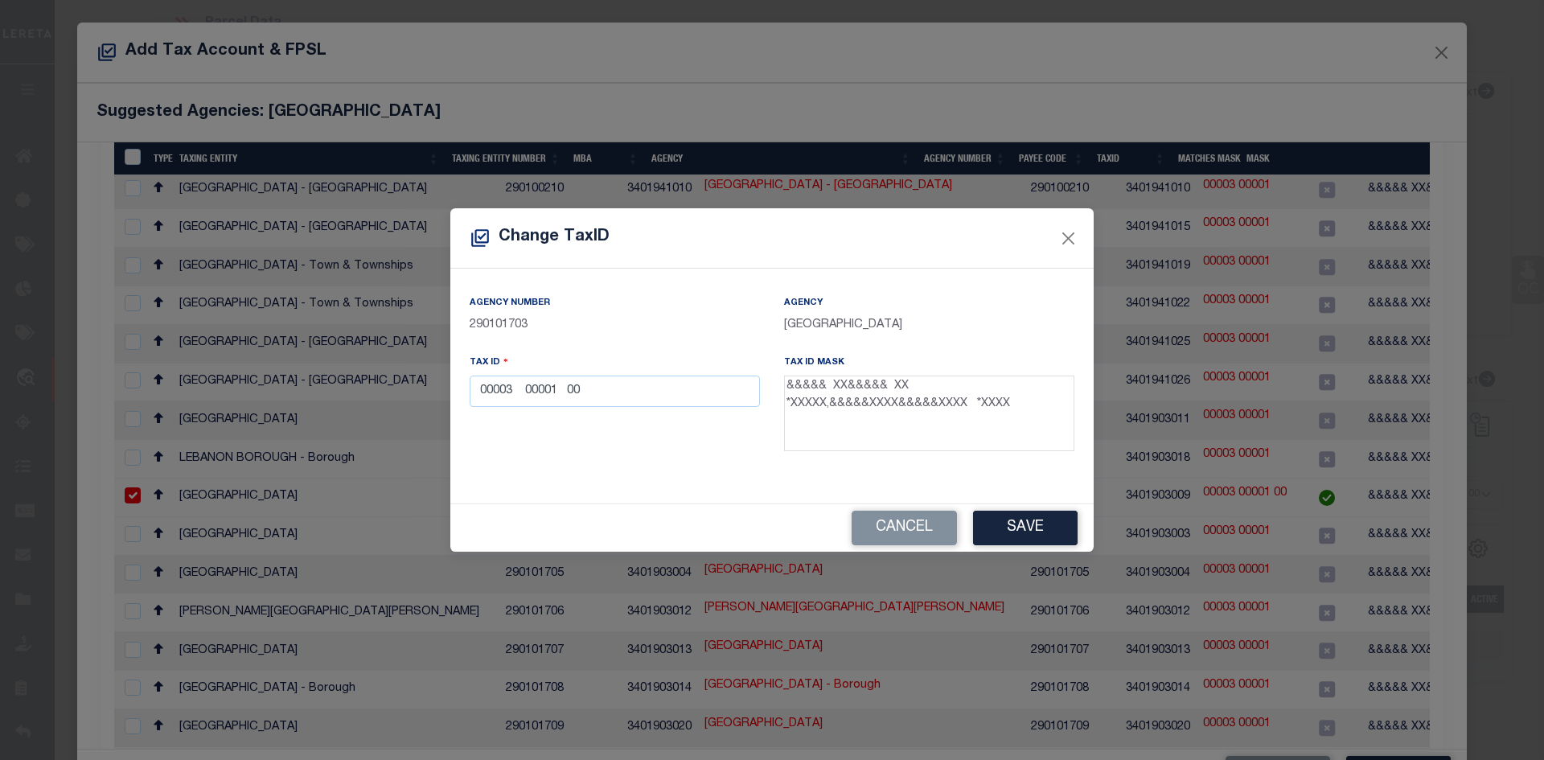
scroll to position [531, 0]
click at [602, 388] on input "00003 00001 00" at bounding box center [615, 391] width 290 height 31
click at [1017, 535] on button "Save" at bounding box center [1025, 528] width 105 height 35
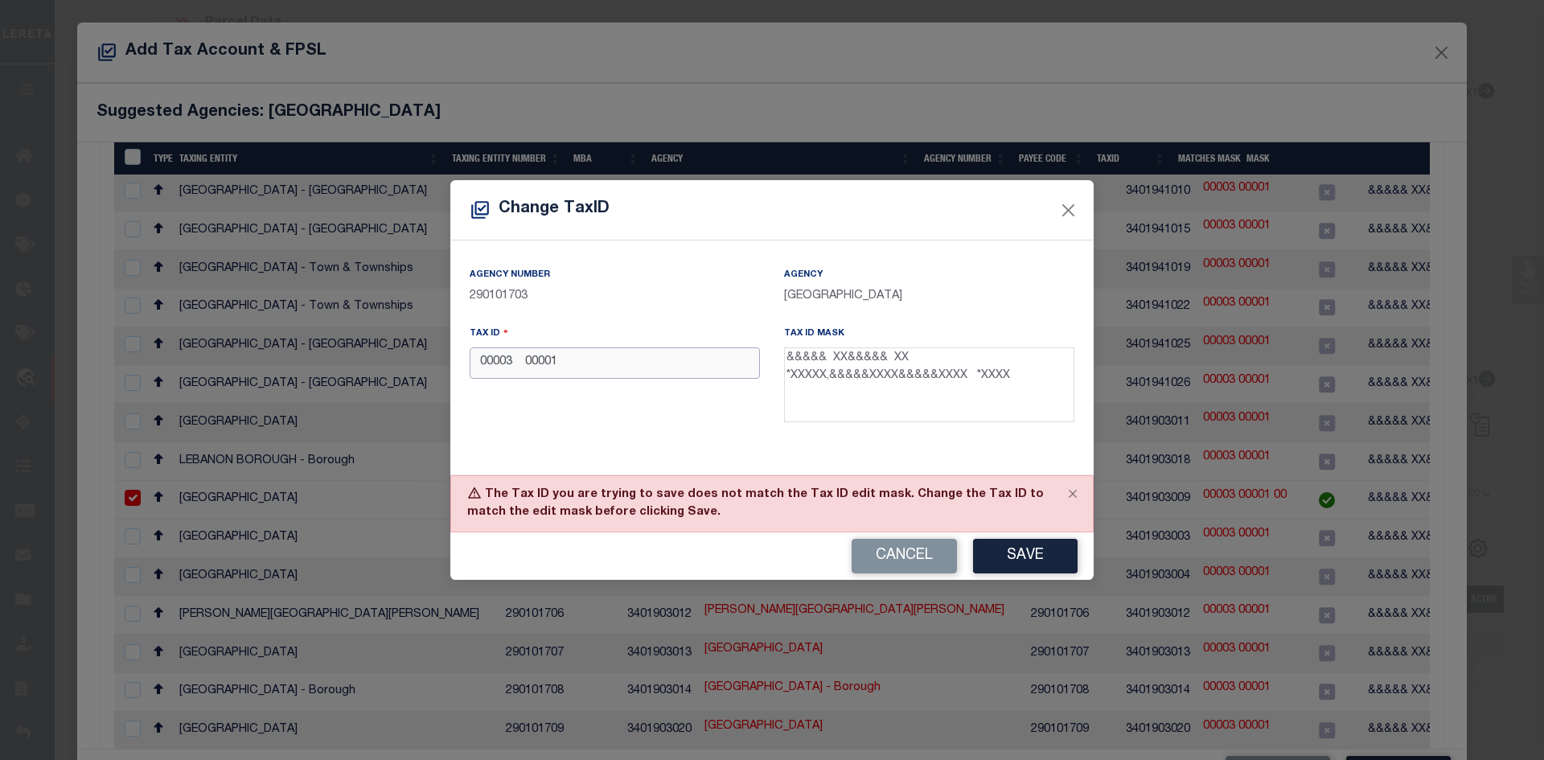
click at [577, 367] on input "00003 00001" at bounding box center [615, 362] width 290 height 31
click at [1021, 557] on button "Save" at bounding box center [1025, 556] width 105 height 35
click at [561, 364] on input "00003 00001" at bounding box center [615, 362] width 290 height 31
click at [1027, 548] on button "Save" at bounding box center [1025, 556] width 105 height 35
click at [577, 368] on input "00003 00001" at bounding box center [615, 362] width 290 height 31
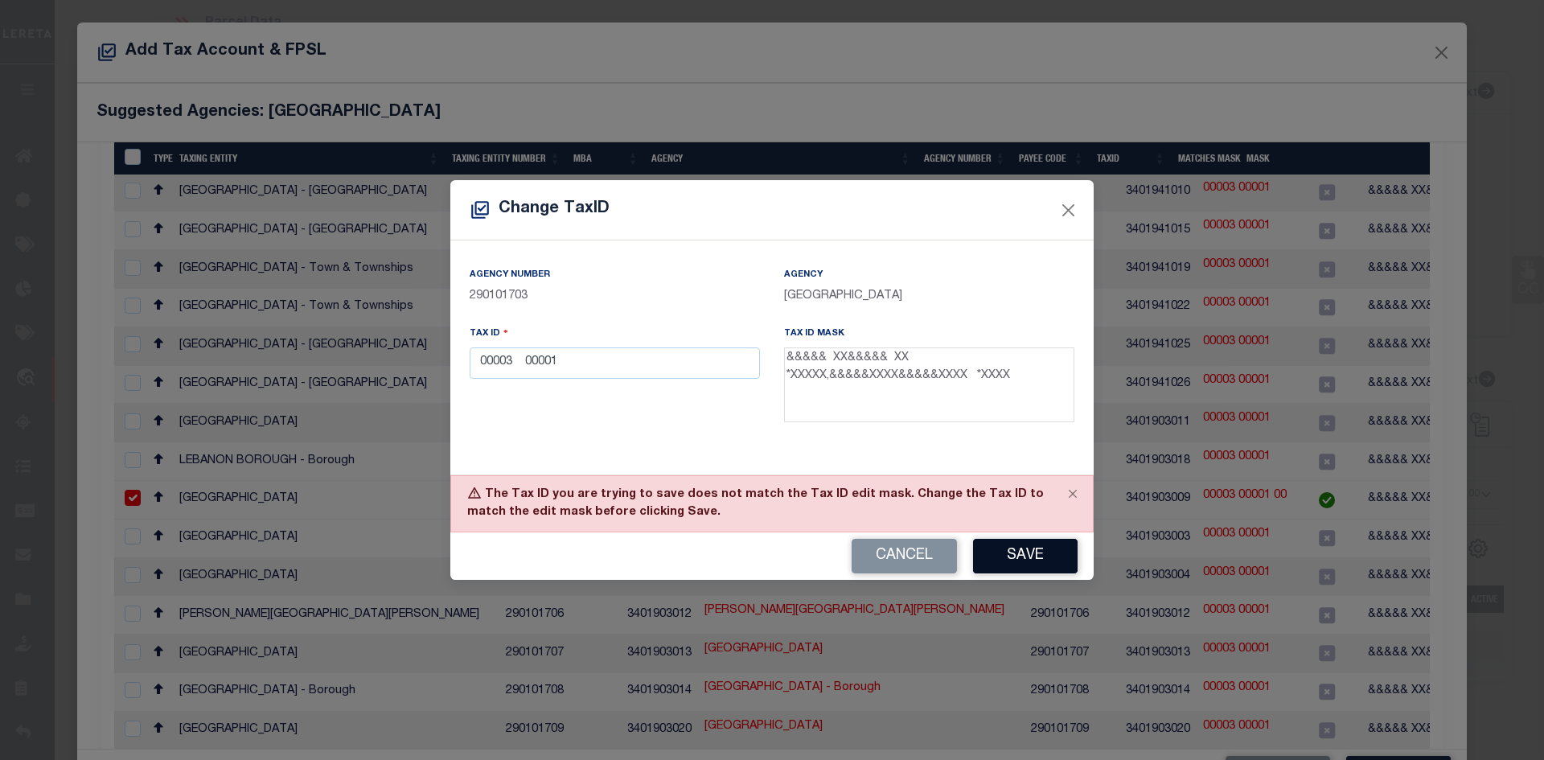
click at [1022, 552] on button "Save" at bounding box center [1025, 556] width 105 height 35
click at [579, 369] on input "00003 00001" at bounding box center [615, 362] width 290 height 31
type input "00003 00001 00"
click at [1029, 564] on button "Save" at bounding box center [1025, 556] width 105 height 35
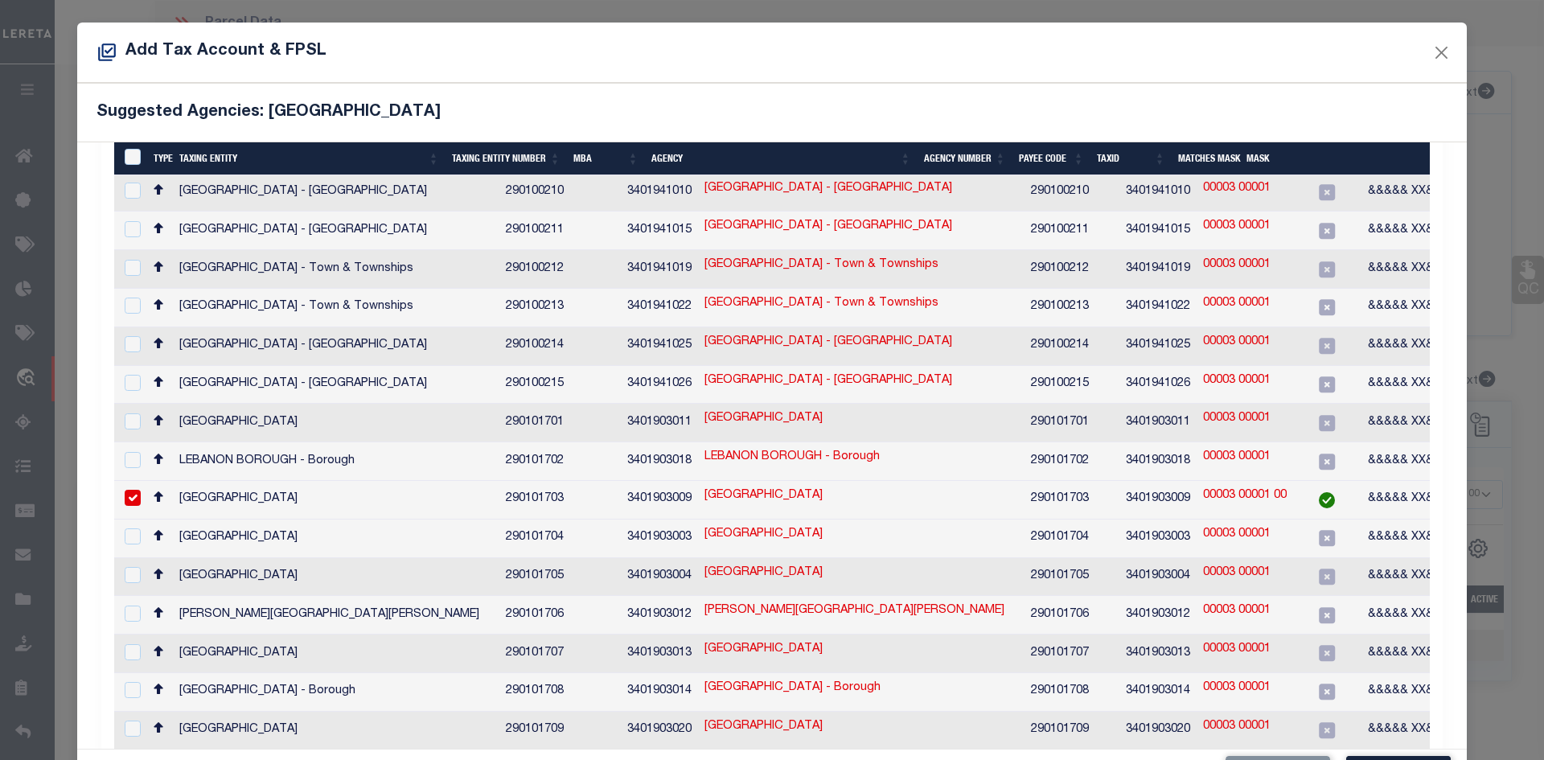
drag, startPoint x: 578, startPoint y: 20, endPoint x: 567, endPoint y: 133, distance: 113.2
click at [574, 75] on div "Add Tax Account & FPSL Suggested Agencies: [GEOGRAPHIC_DATA] 1 Selected 26 Resu…" at bounding box center [772, 380] width 1544 height 760
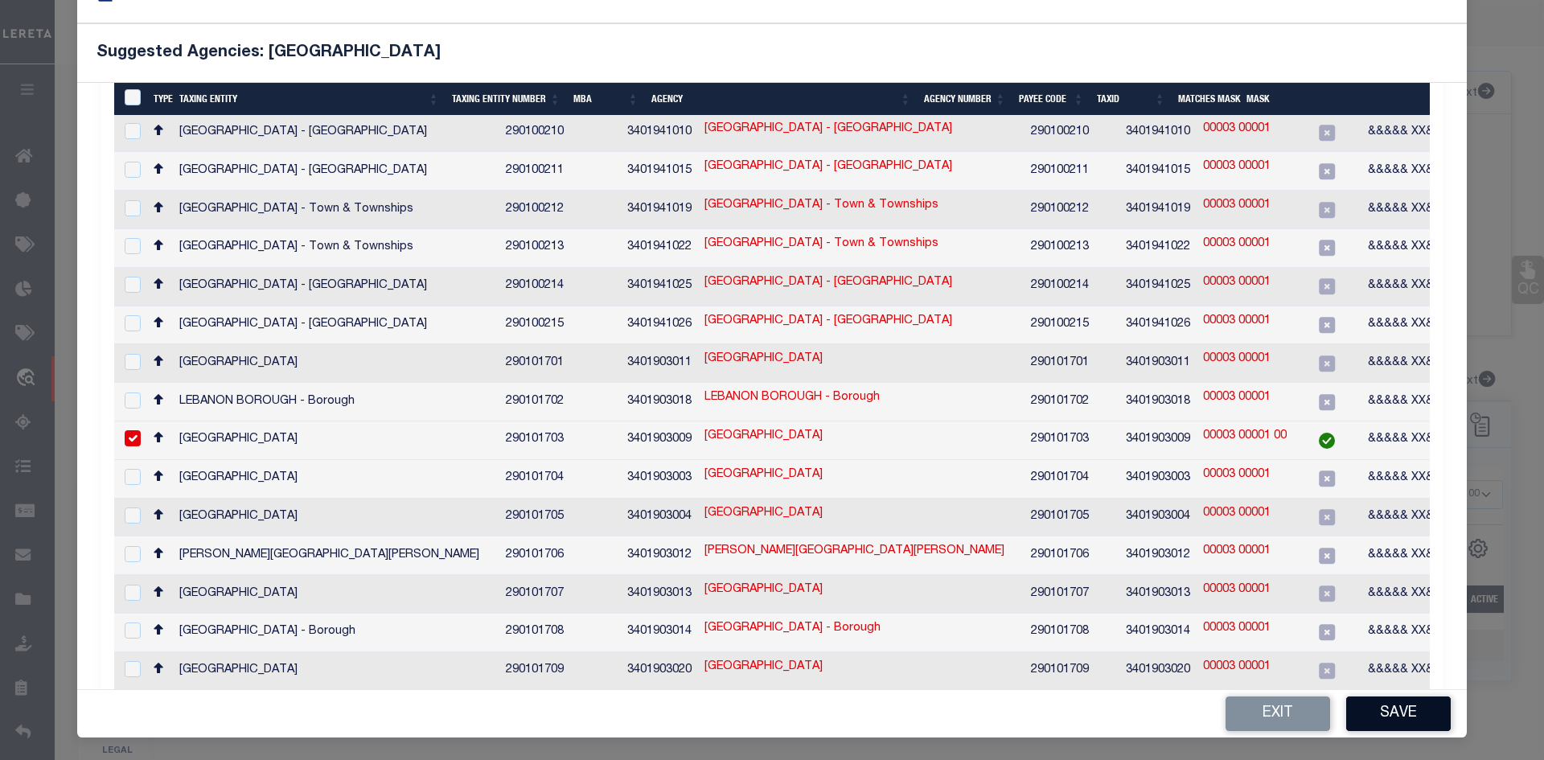
click at [1395, 721] on button "Save" at bounding box center [1398, 713] width 105 height 35
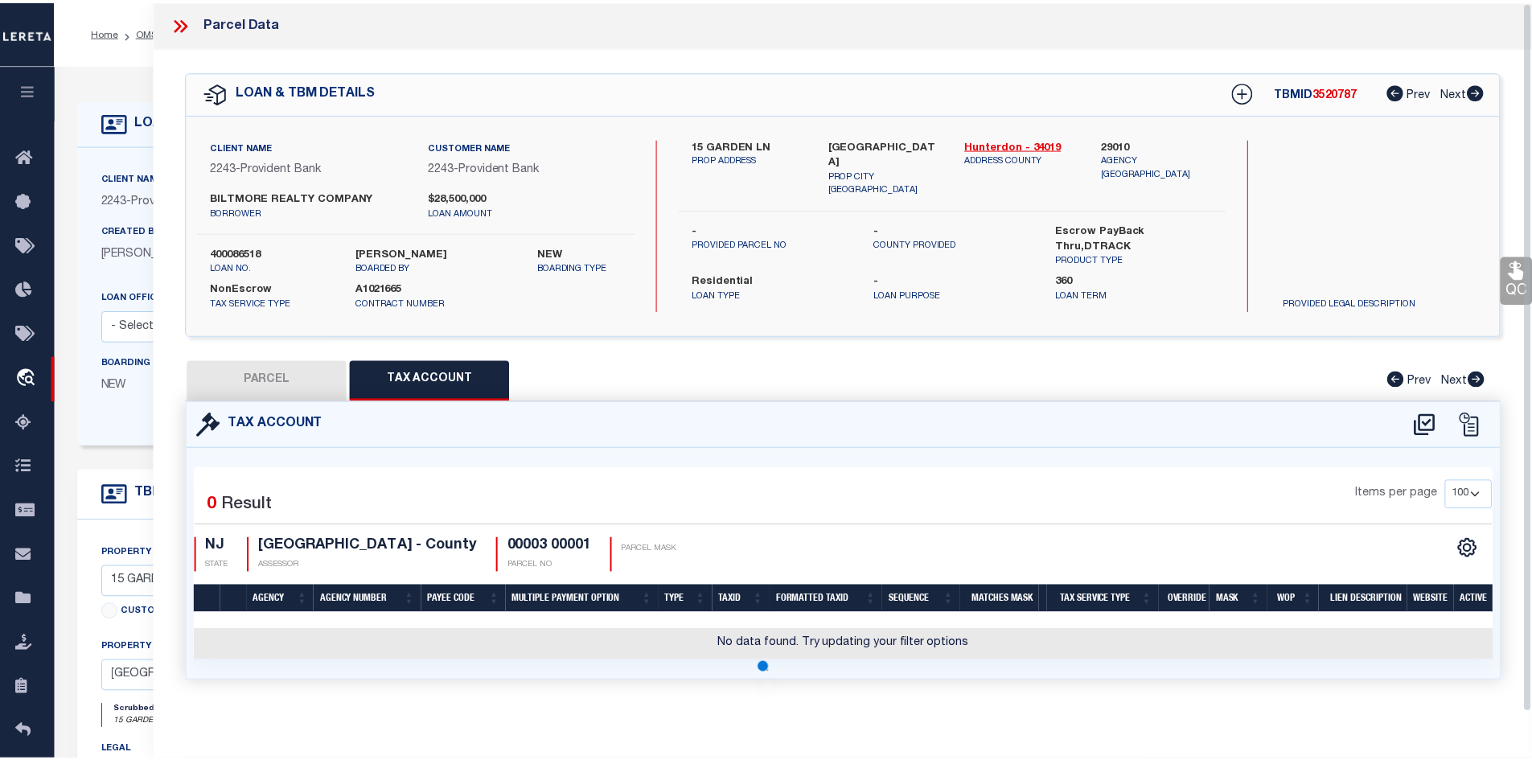
scroll to position [0, 0]
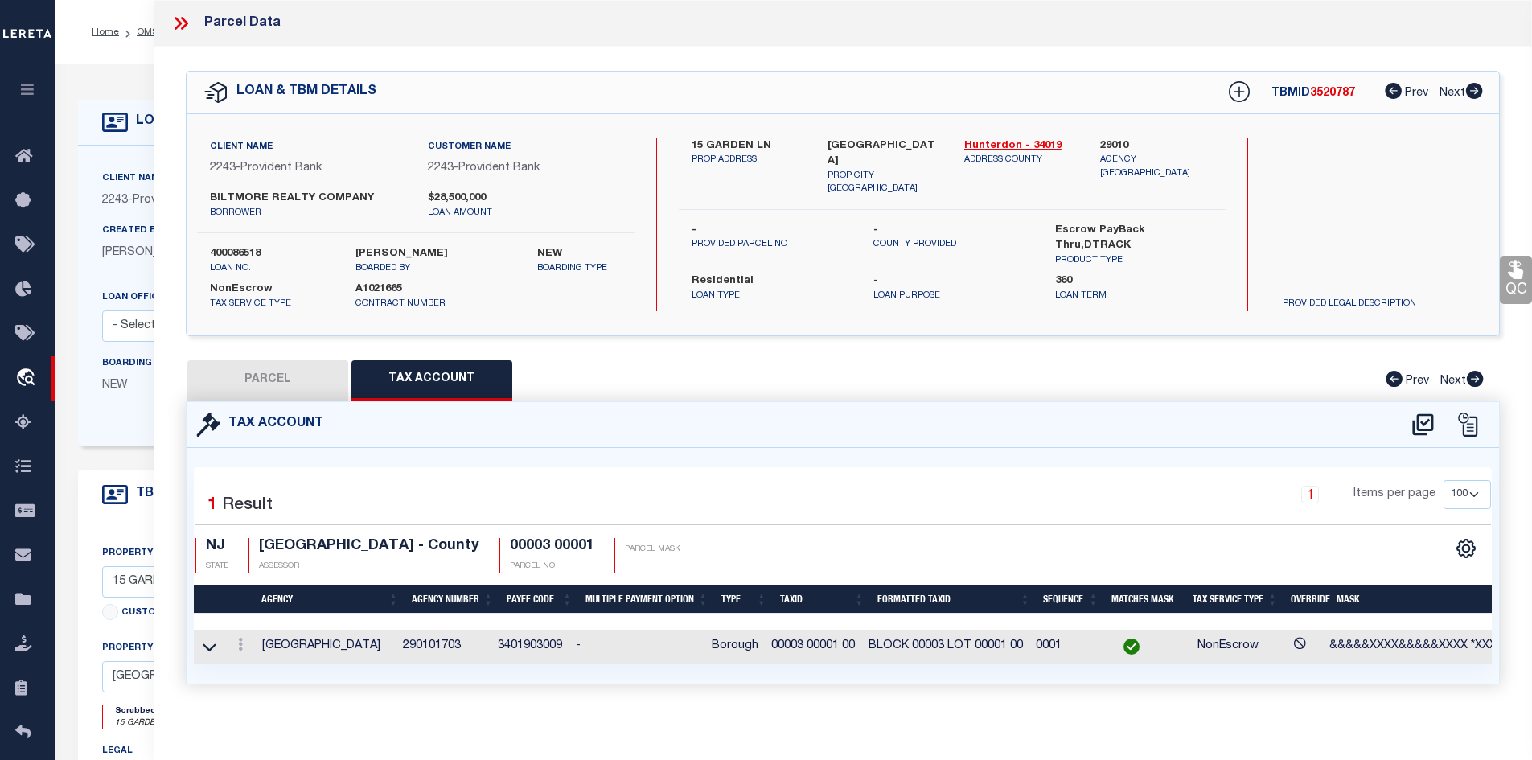
click at [262, 377] on button "PARCEL" at bounding box center [267, 380] width 161 height 40
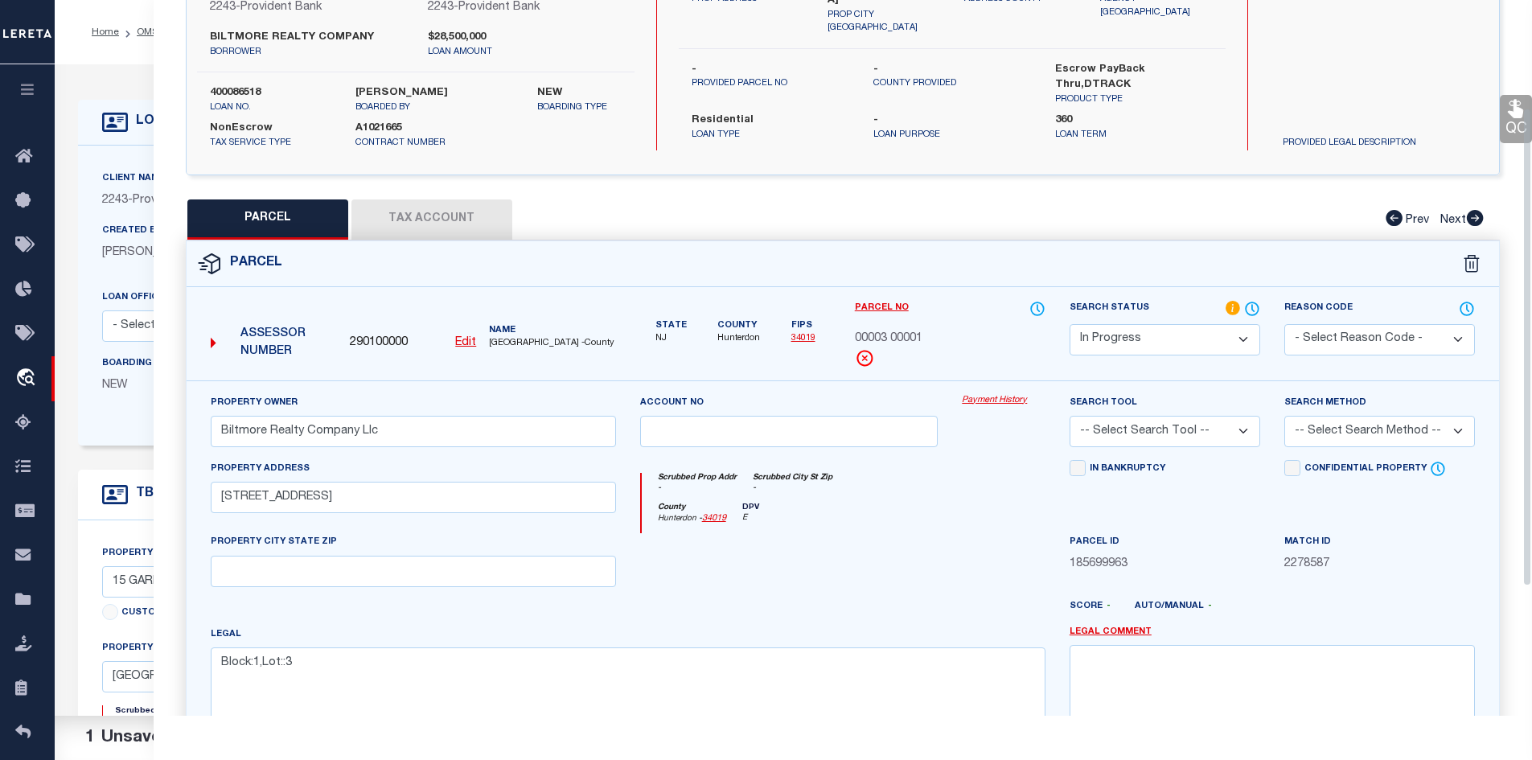
scroll to position [354, 0]
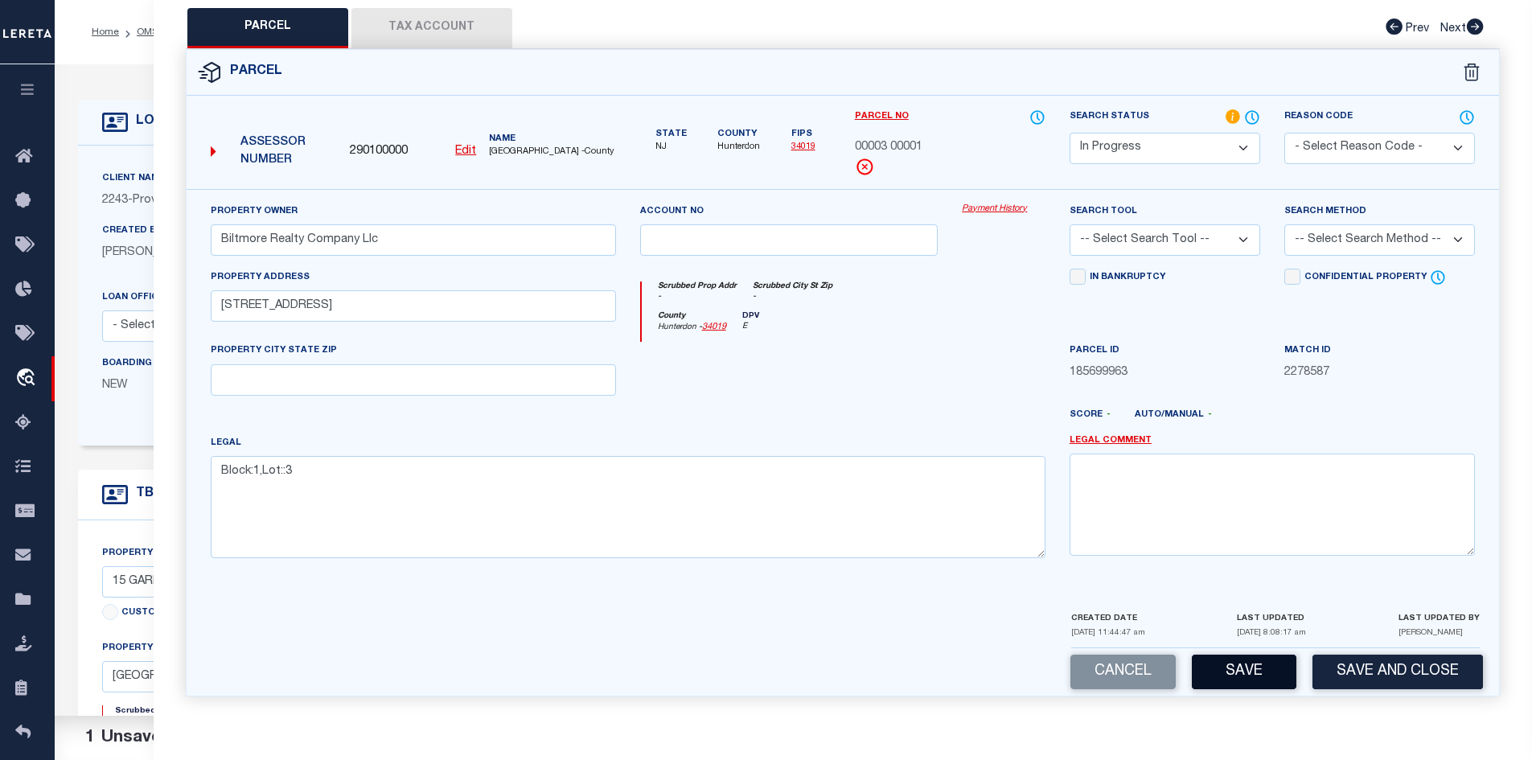
click at [1248, 672] on button "Save" at bounding box center [1244, 672] width 105 height 35
select select "AS"
checkbox input "false"
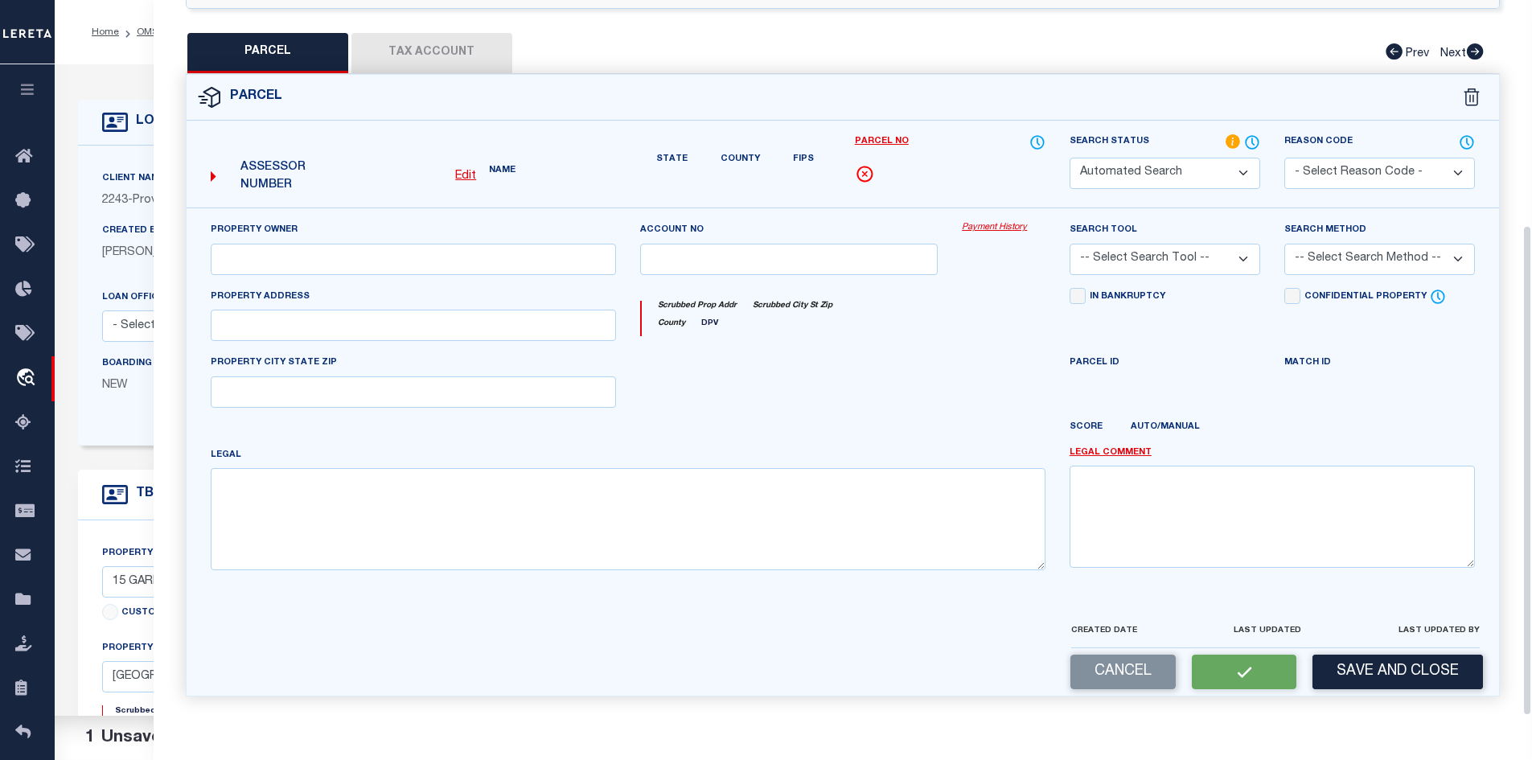
select select "IP"
type input "Biltmore Realty Company Llc"
type input "[STREET_ADDRESS]"
type textarea "Block:1,Lot::3"
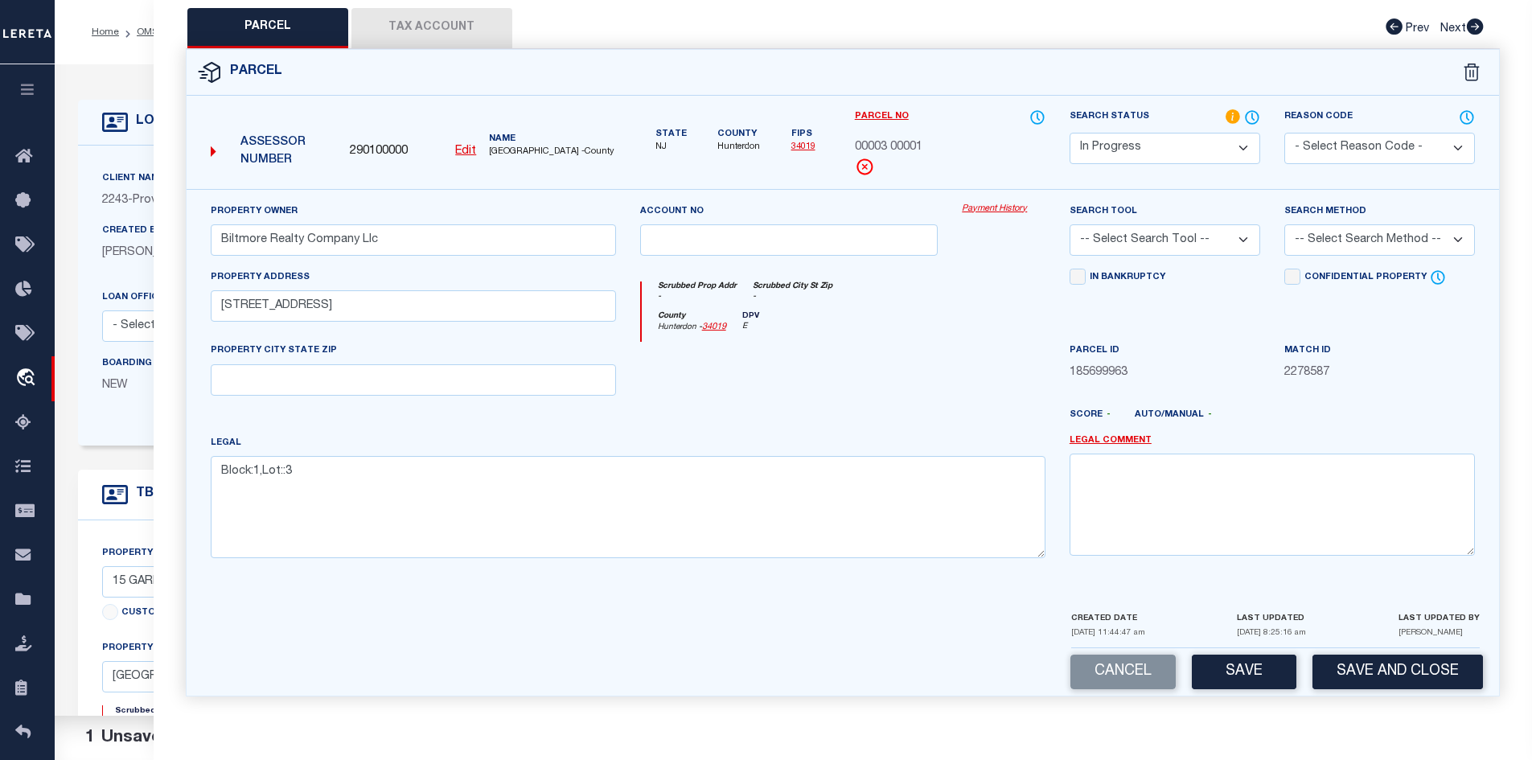
click at [1238, 238] on select "-- Select Search Tool -- 3rd Party Website Agency File Agency Website ATLS CNV-…" at bounding box center [1165, 239] width 191 height 31
select select "AGW"
click at [1070, 224] on select "-- Select Search Tool -- 3rd Party Website Agency File Agency Website ATLS CNV-…" at bounding box center [1165, 239] width 191 height 31
click at [1240, 676] on button "Save" at bounding box center [1244, 672] width 105 height 35
select select "AS"
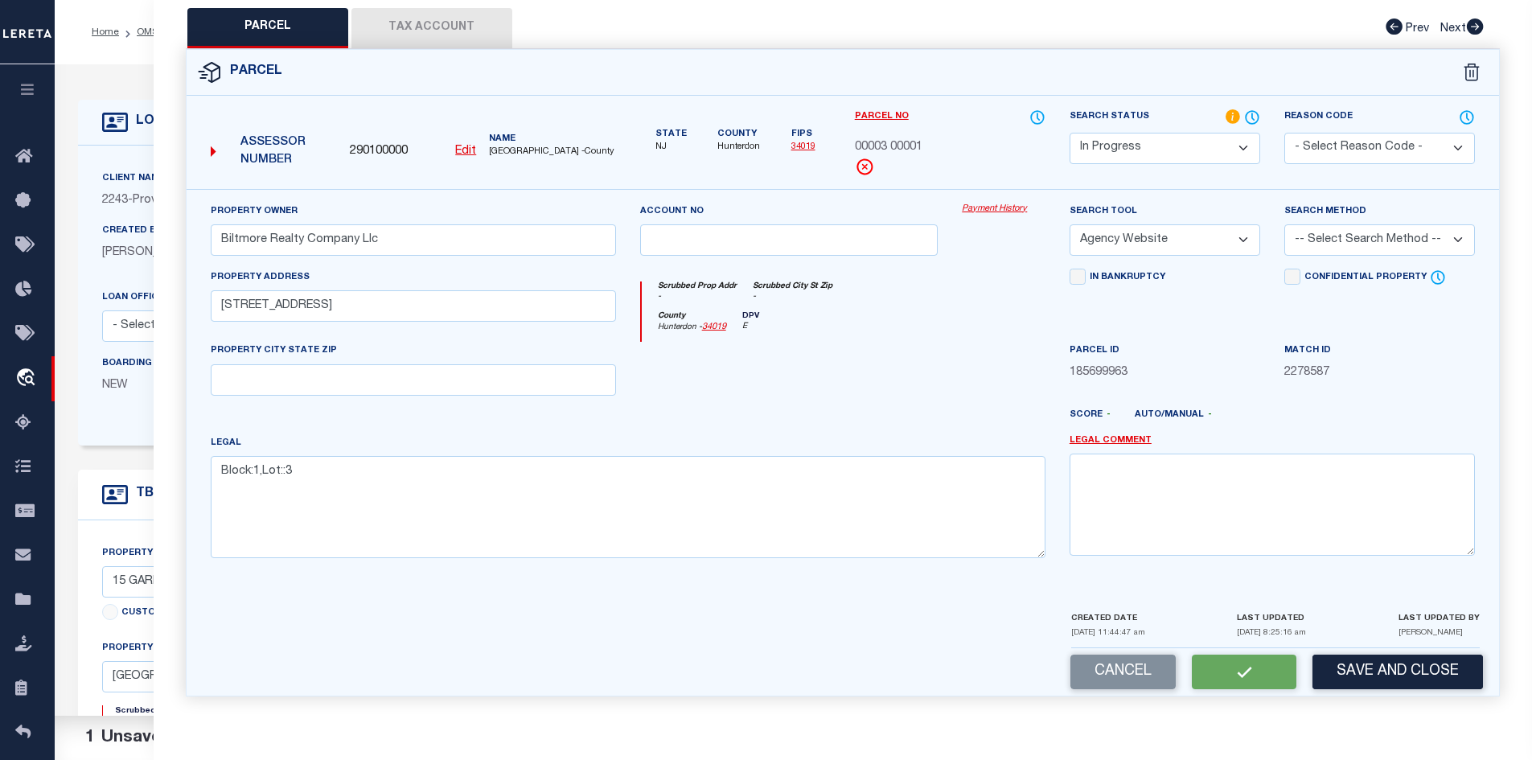
select select
checkbox input "false"
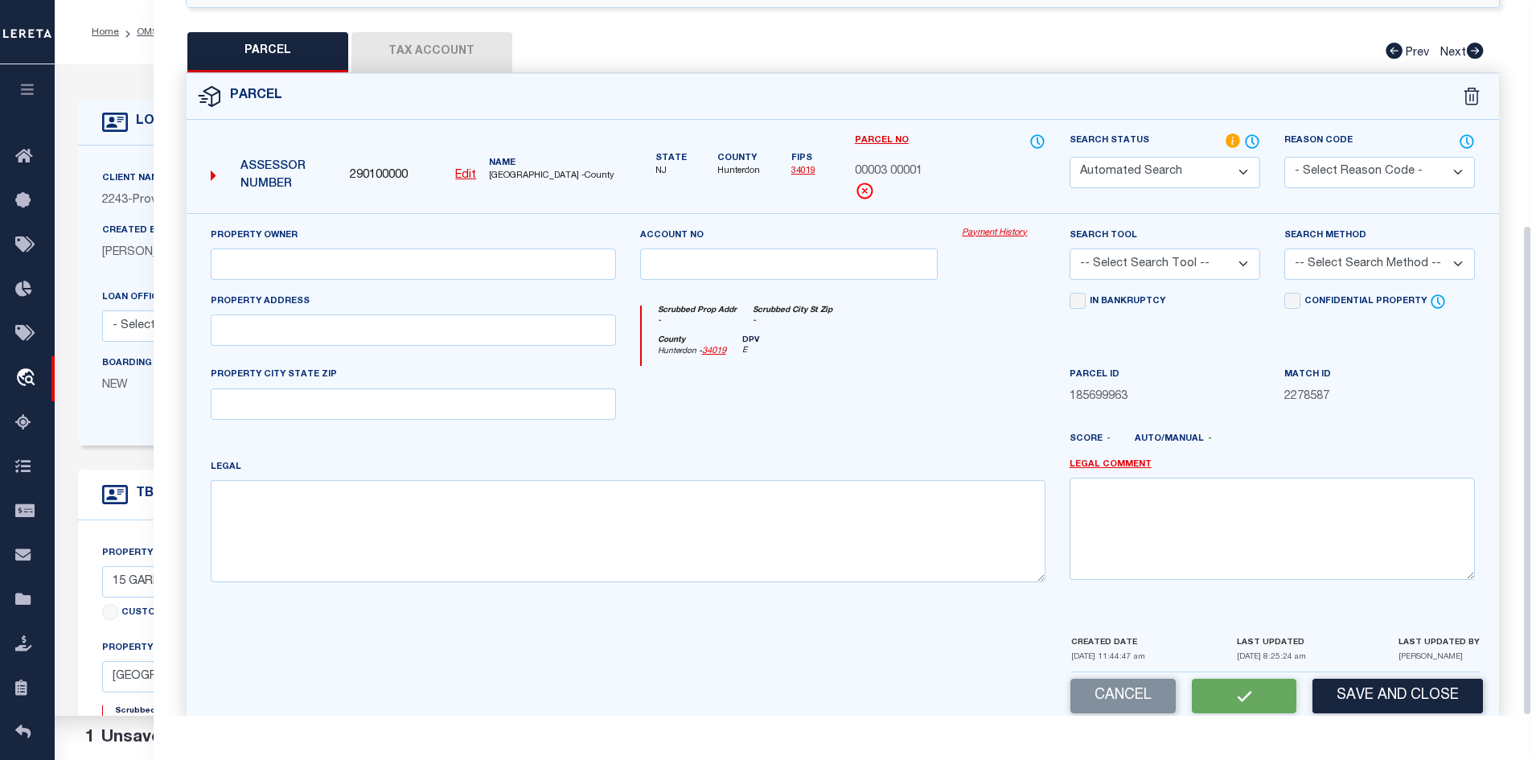
select select "IP"
type input "Biltmore Realty Company Llc"
select select "AGW"
type input "[STREET_ADDRESS]"
type textarea "Block:1,Lot::3"
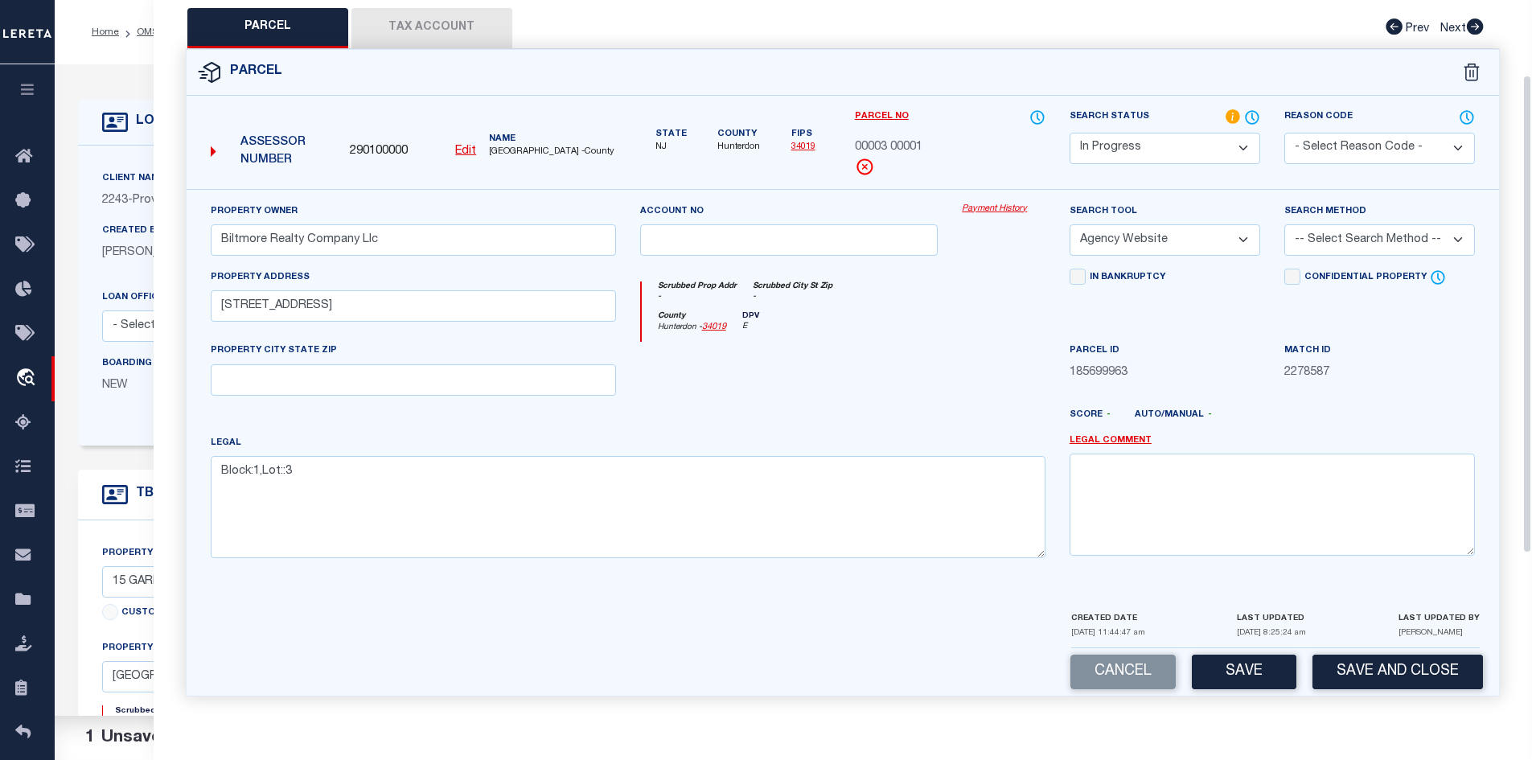
scroll to position [113, 0]
